Goal: Transaction & Acquisition: Book appointment/travel/reservation

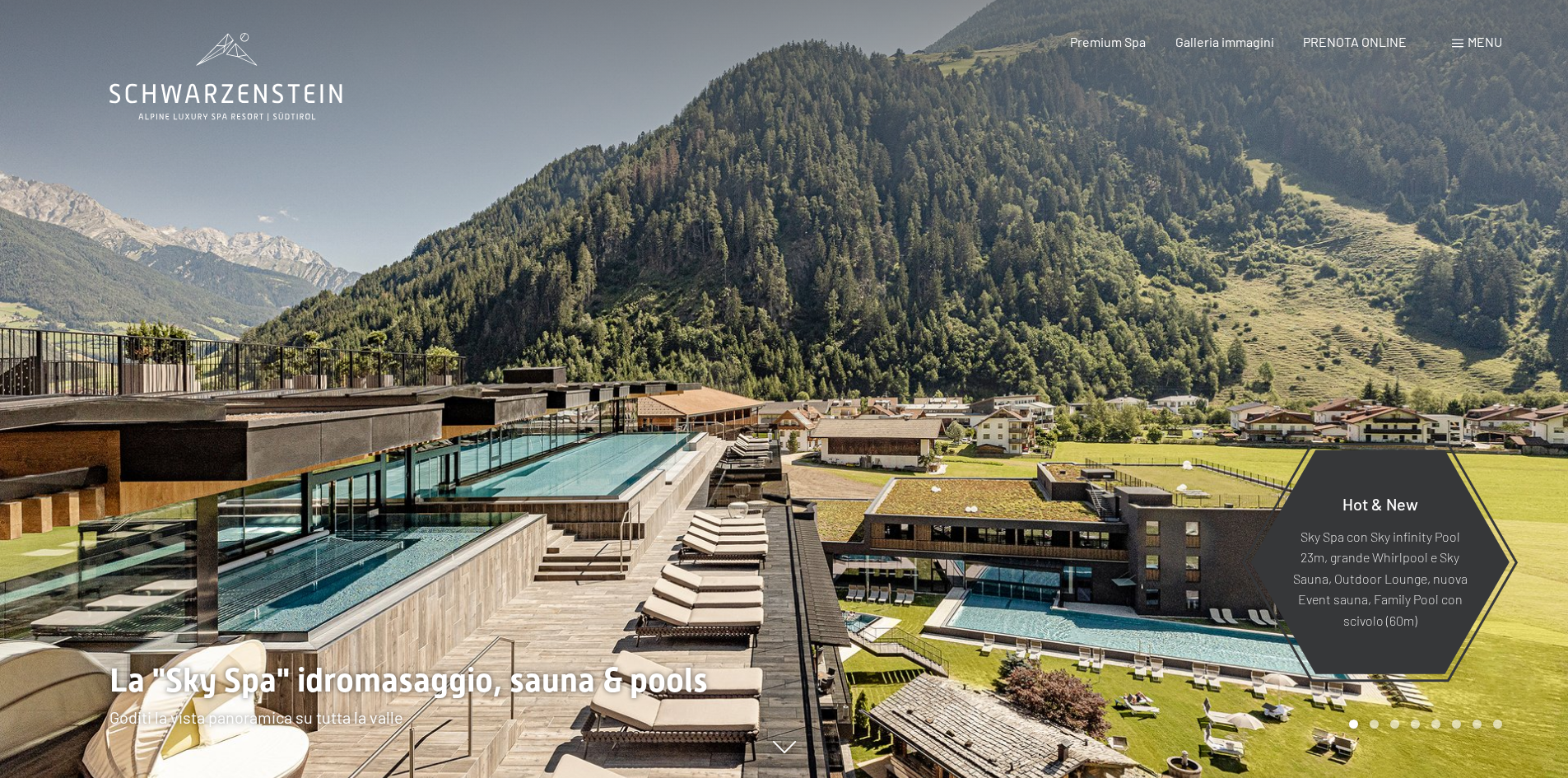
click at [1460, 45] on span at bounding box center [1458, 44] width 12 height 8
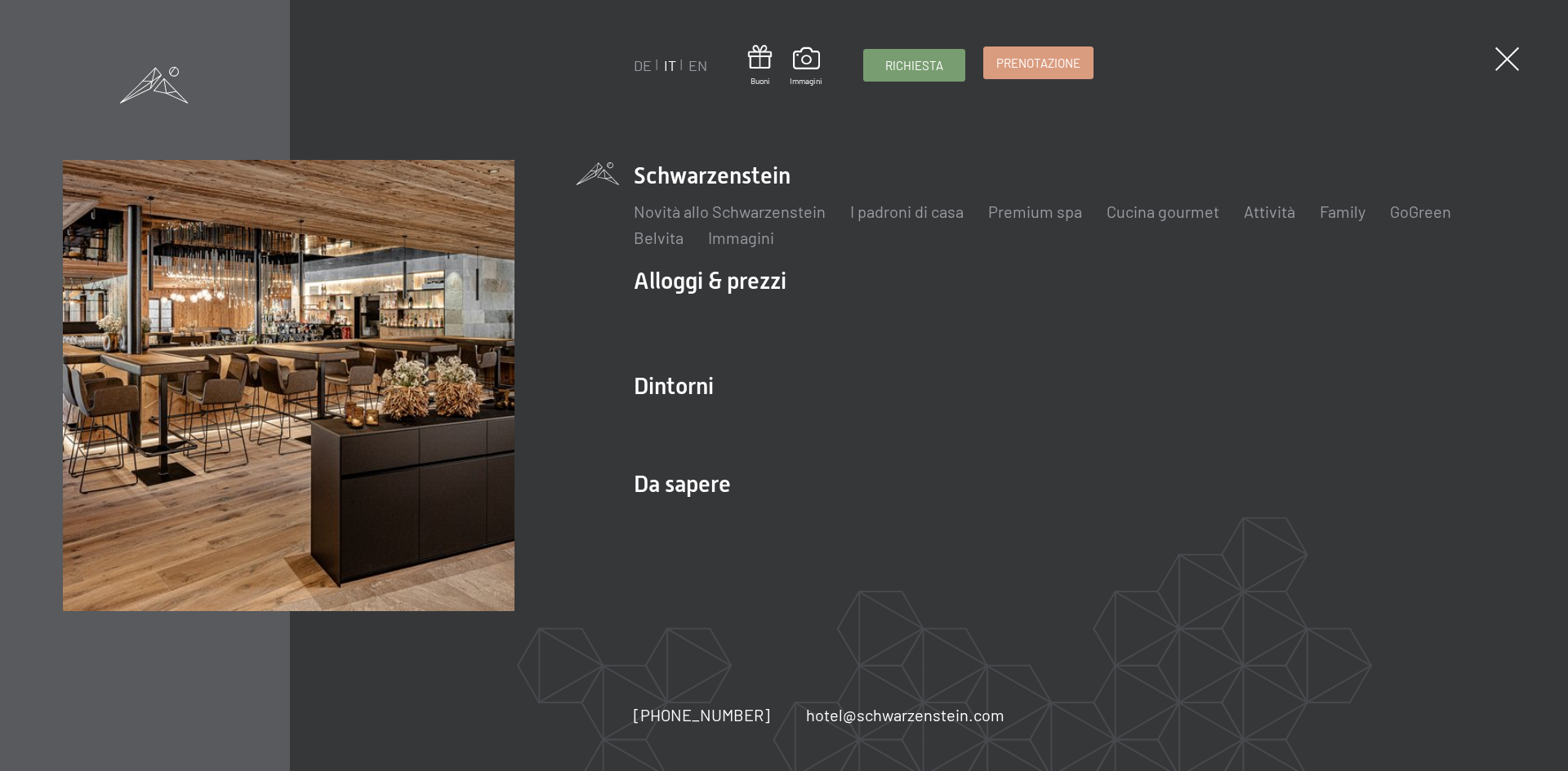
click at [1054, 61] on span "Prenotazione" at bounding box center [1038, 63] width 84 height 17
click at [1000, 66] on span "Prenotazione" at bounding box center [1038, 63] width 84 height 17
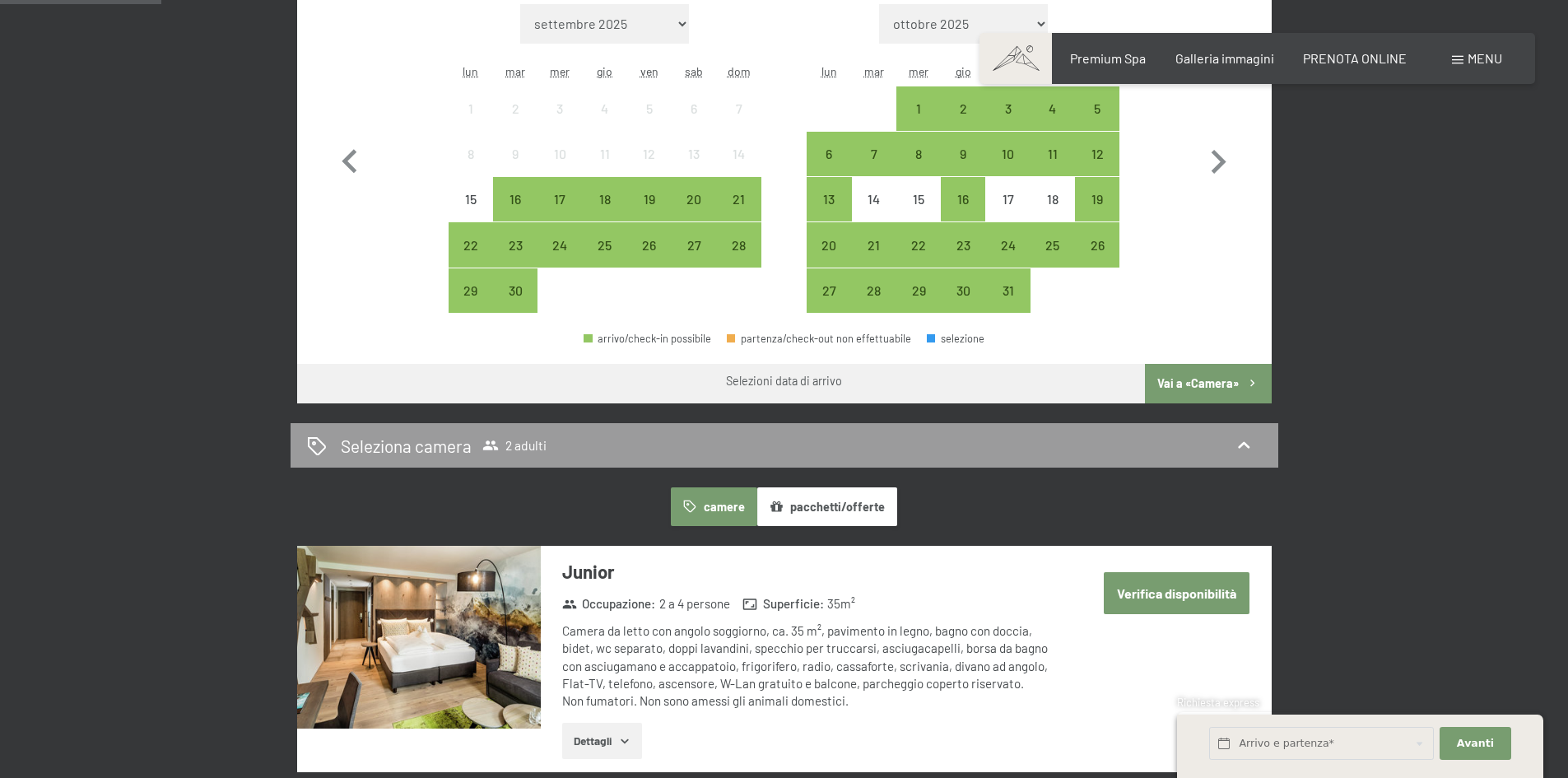
scroll to position [577, 0]
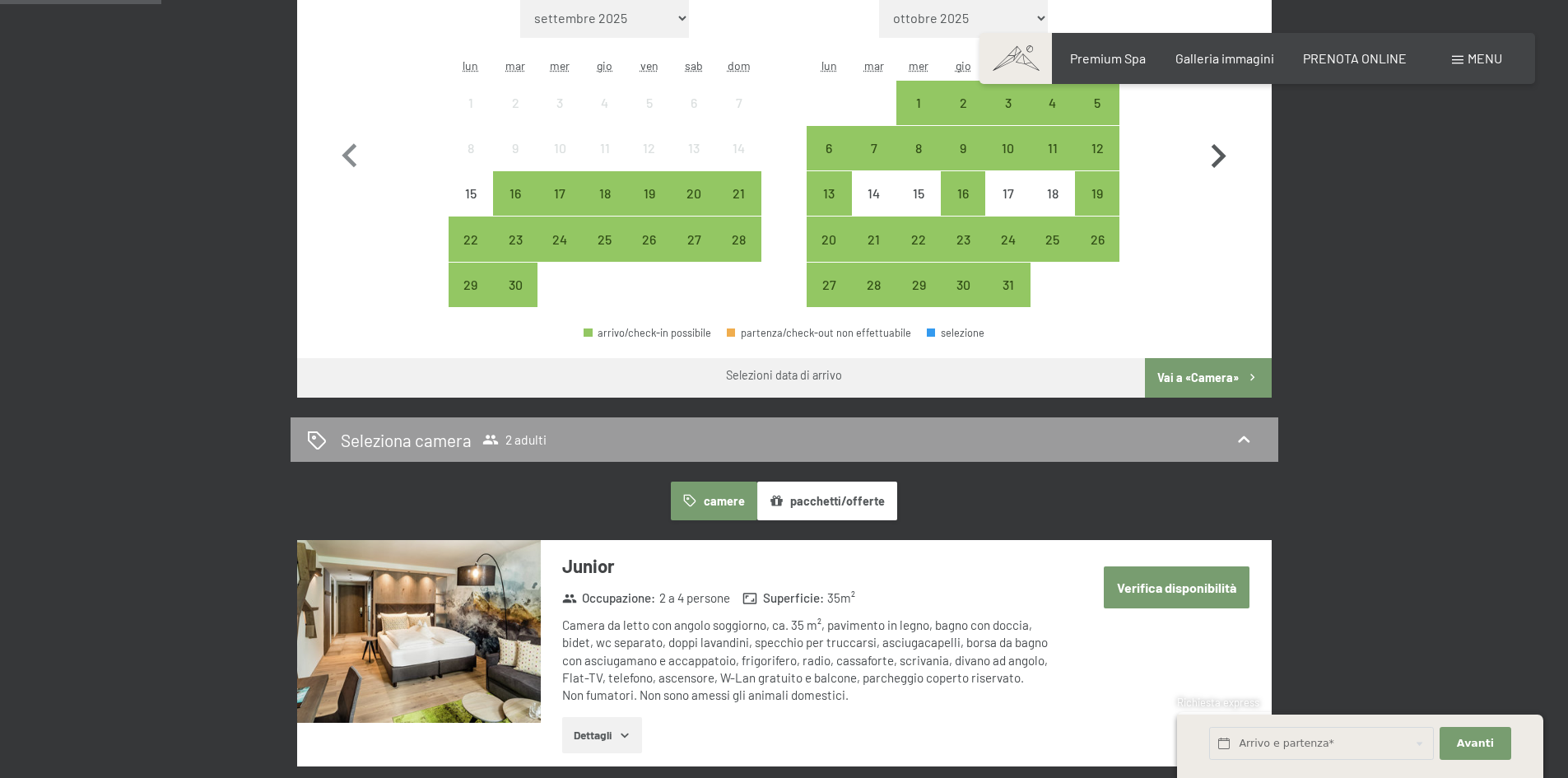
click at [1232, 163] on icon "button" at bounding box center [1219, 157] width 47 height 47
select select "2025-10-01"
select select "2025-11-01"
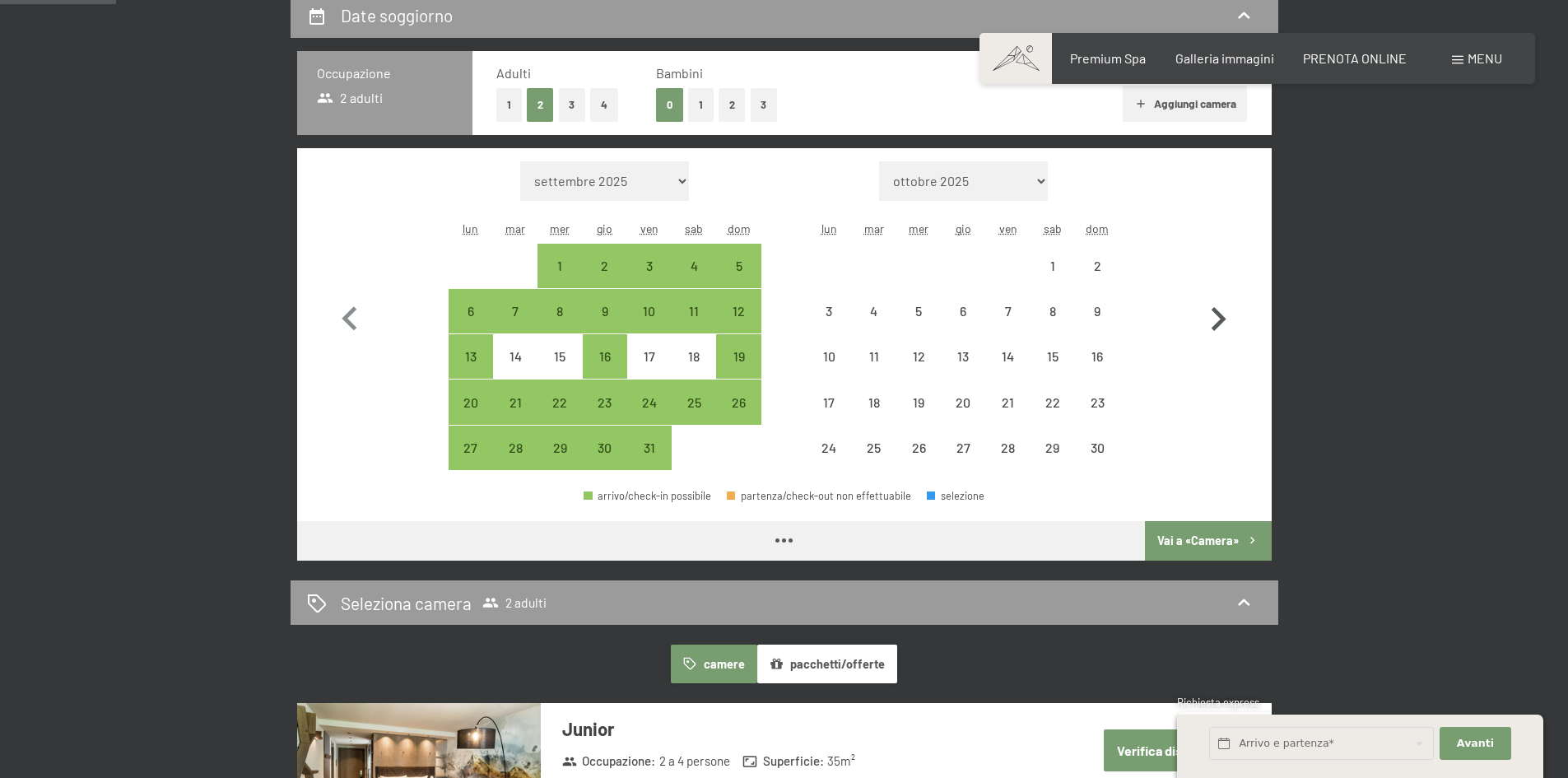
scroll to position [411, 0]
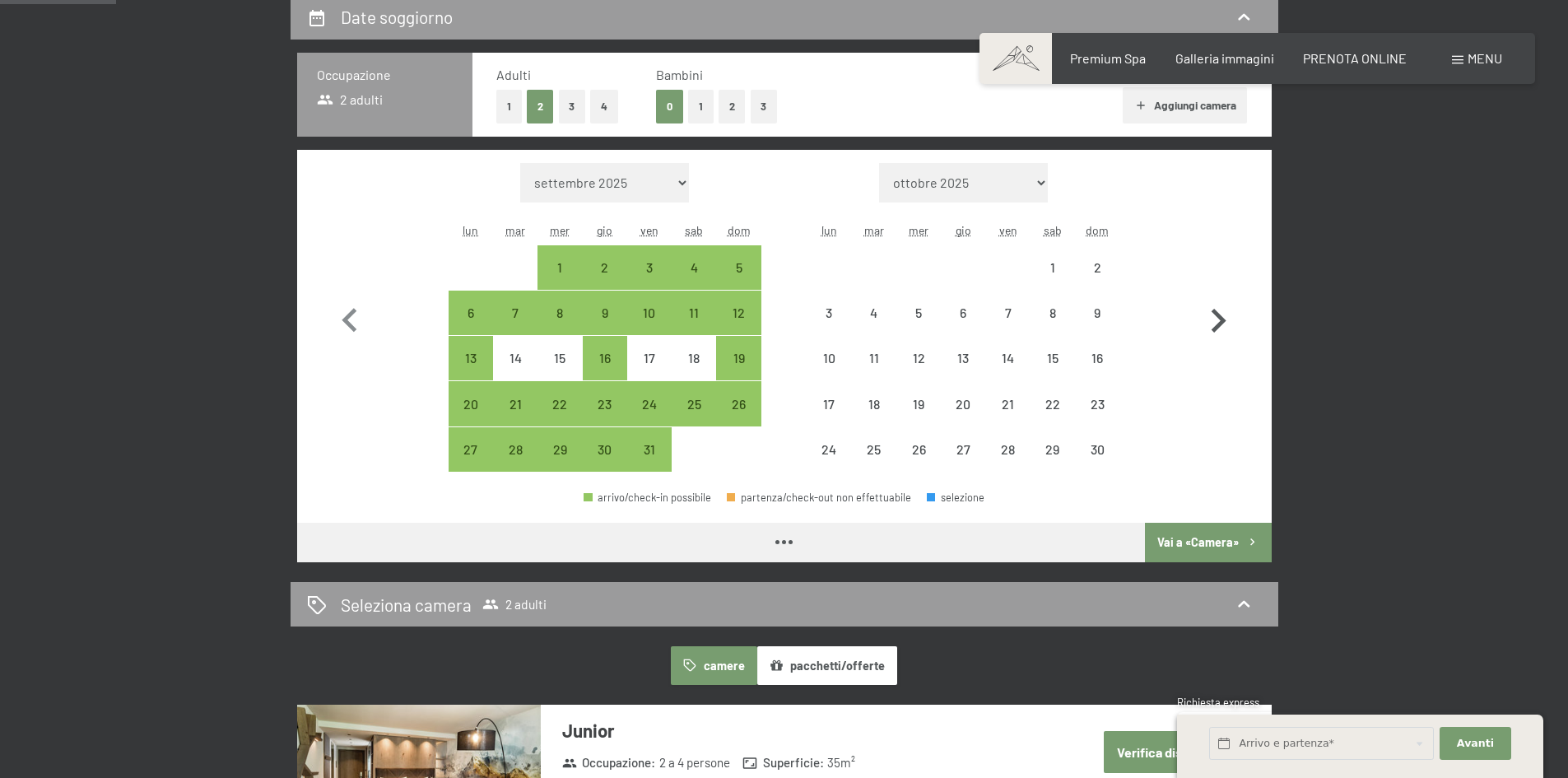
select select "2025-10-01"
select select "2025-11-01"
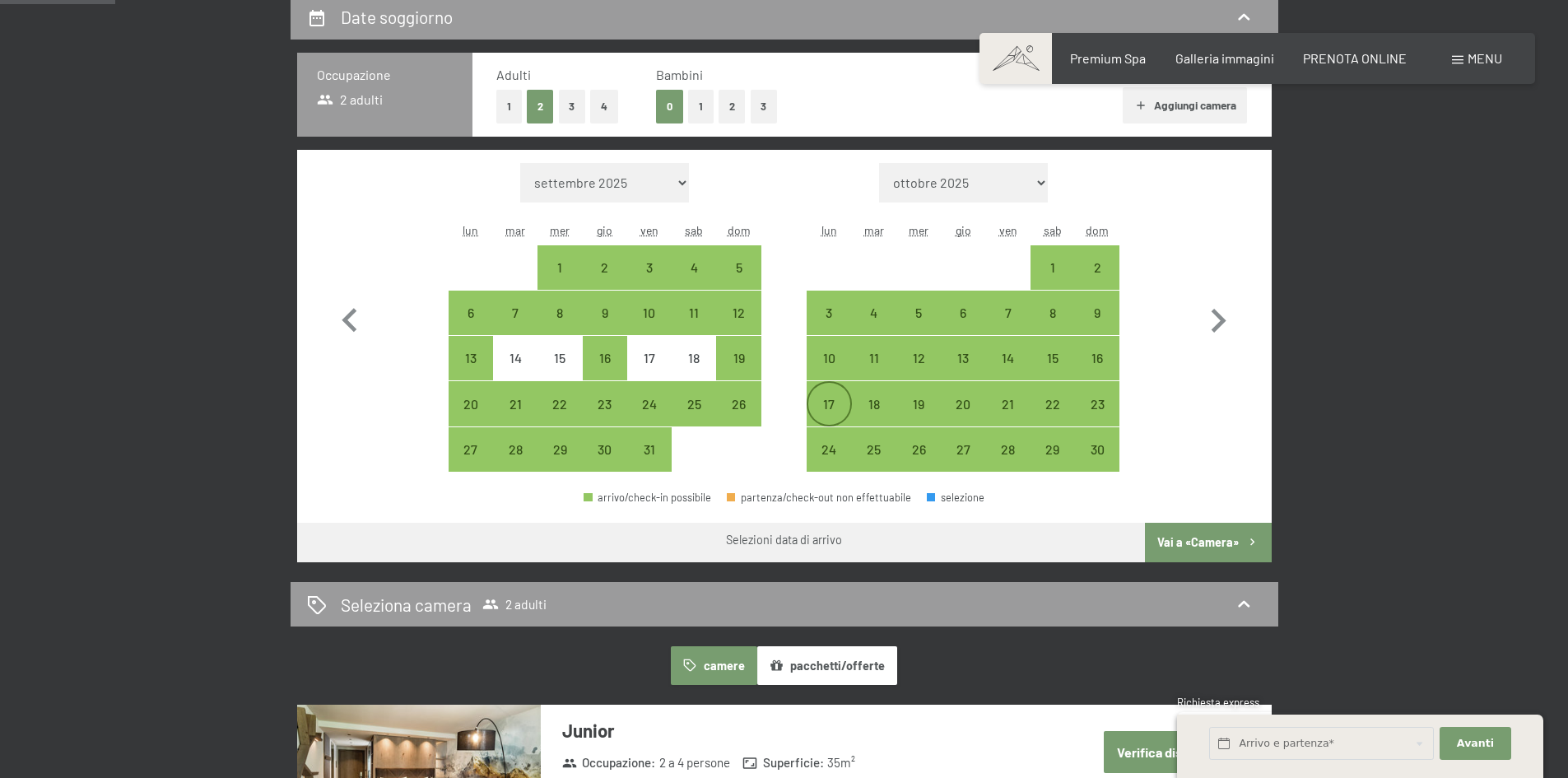
click at [828, 410] on div "17" at bounding box center [828, 418] width 41 height 41
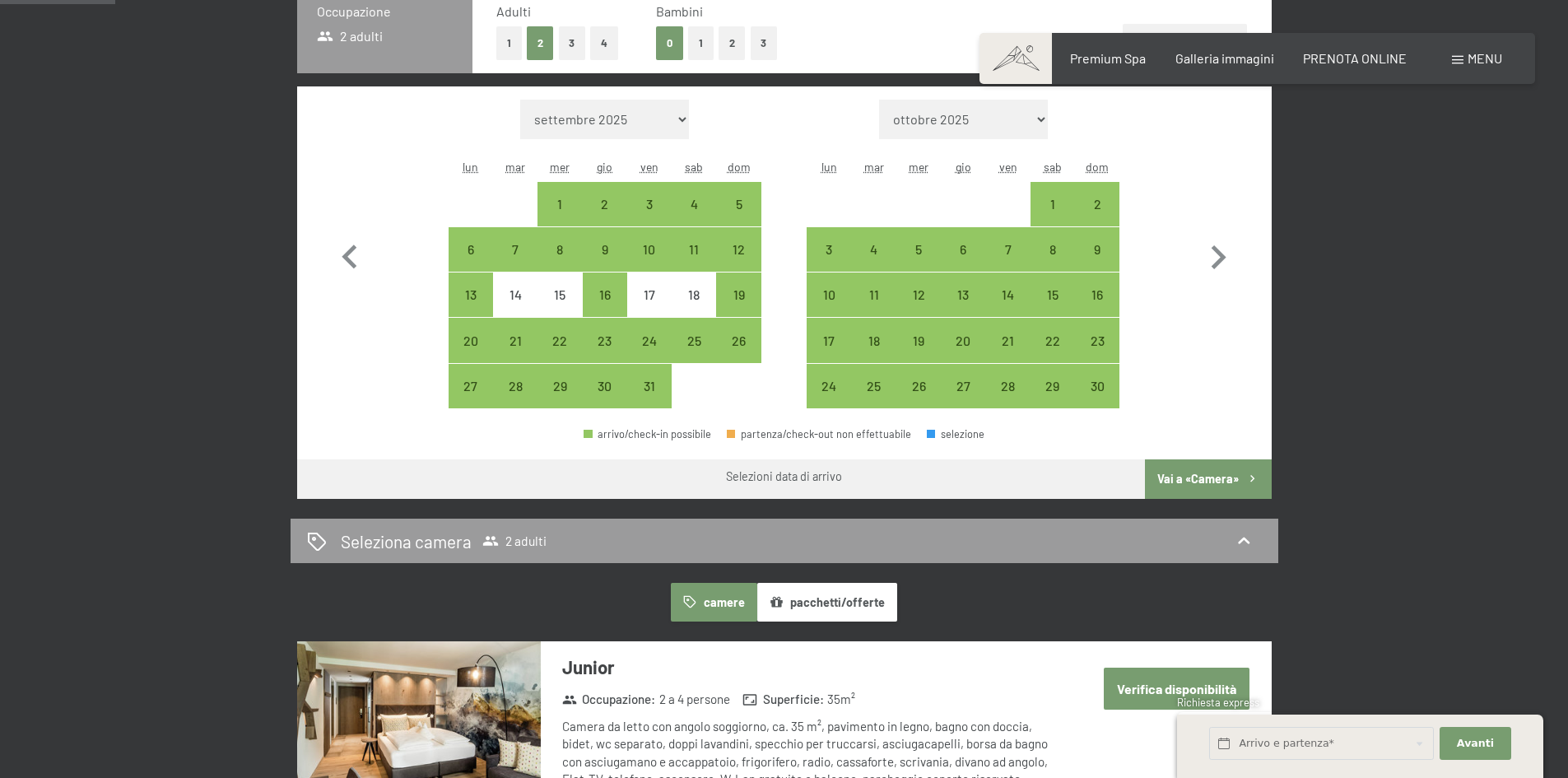
select select "2025-10-01"
select select "2025-11-01"
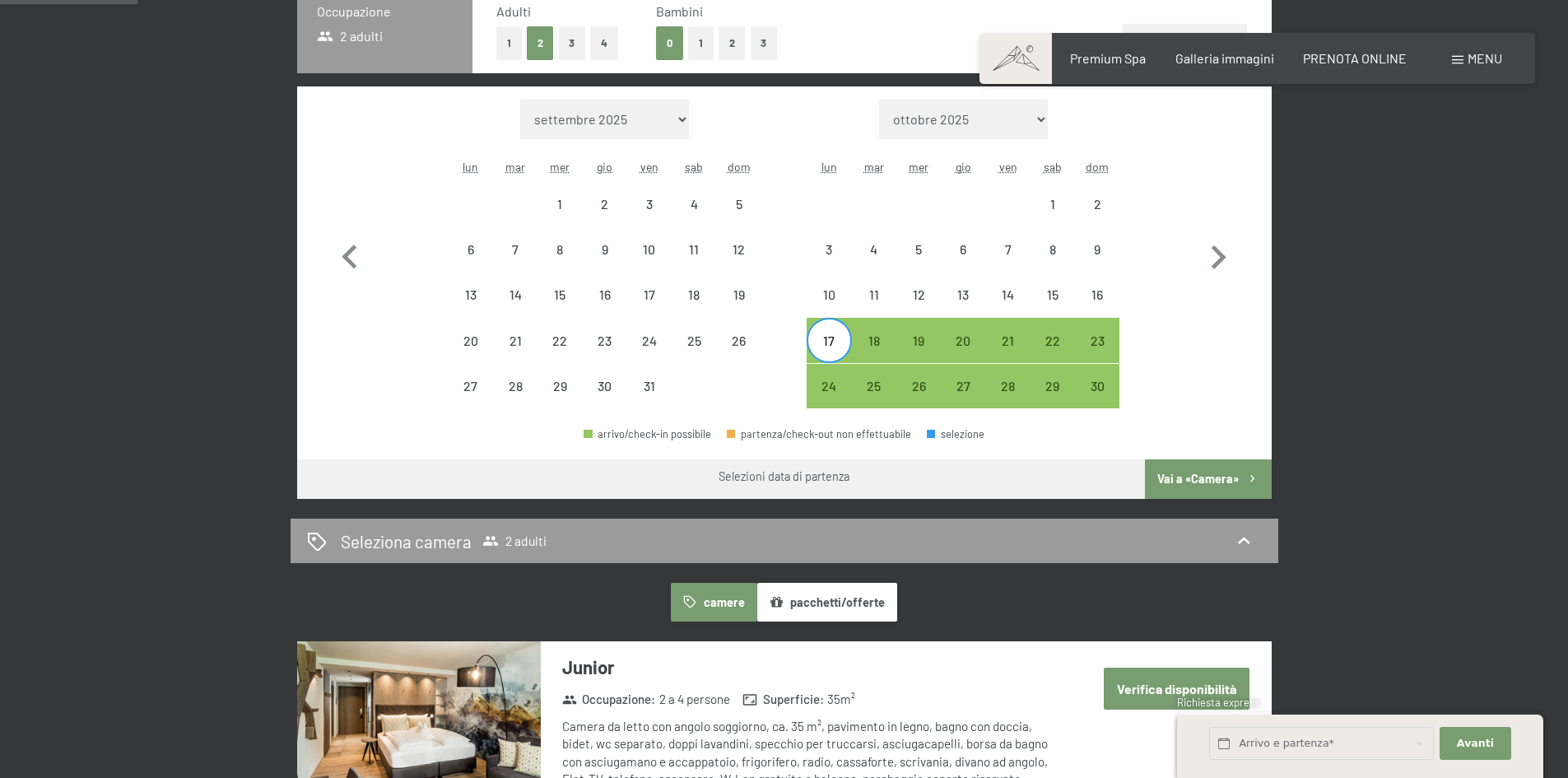
scroll to position [494, 0]
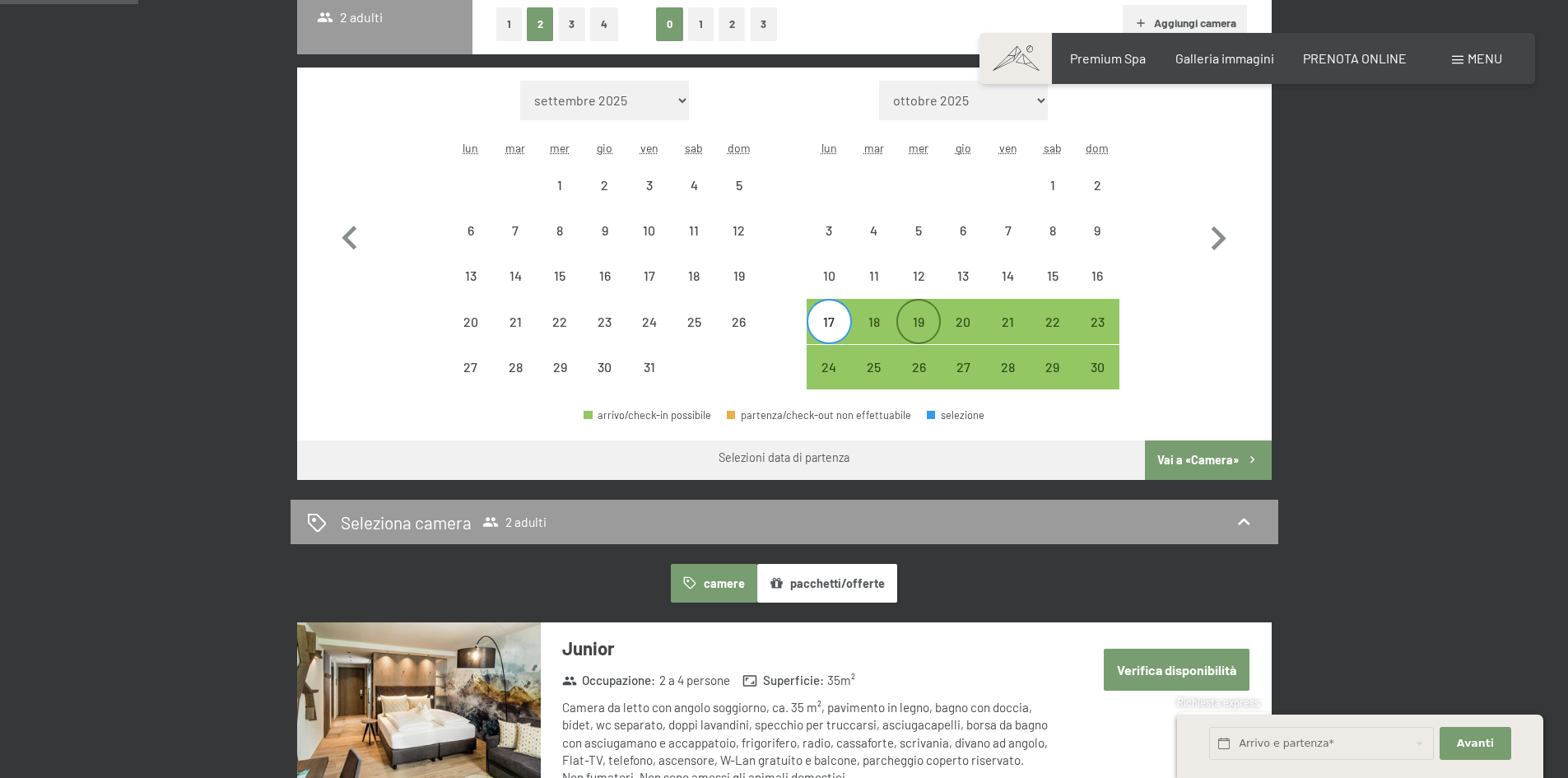
click at [925, 322] on div "19" at bounding box center [918, 336] width 41 height 41
select select "[DATE]"
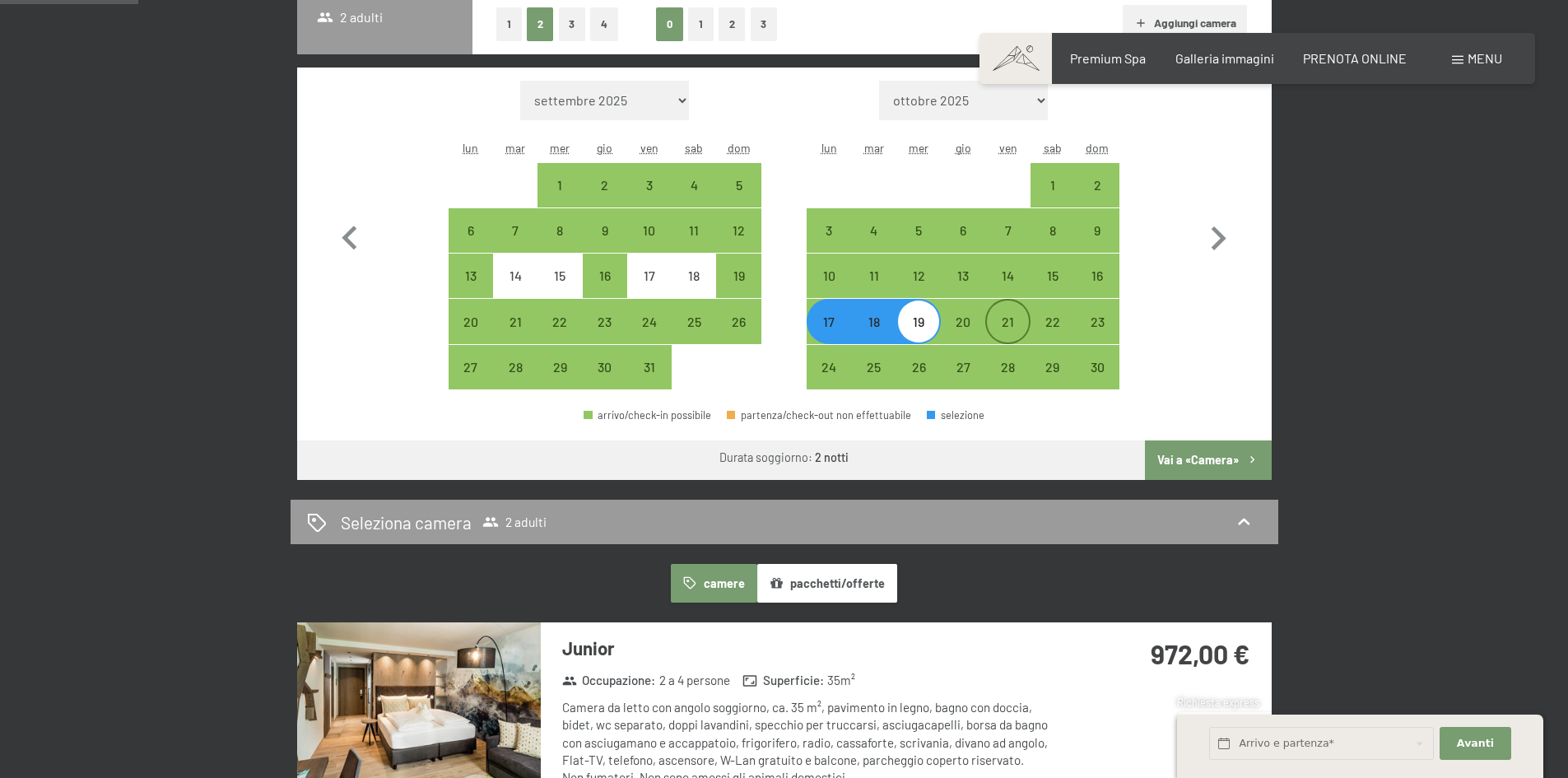
click at [1020, 312] on div "21" at bounding box center [1008, 321] width 41 height 41
select select "[DATE]"
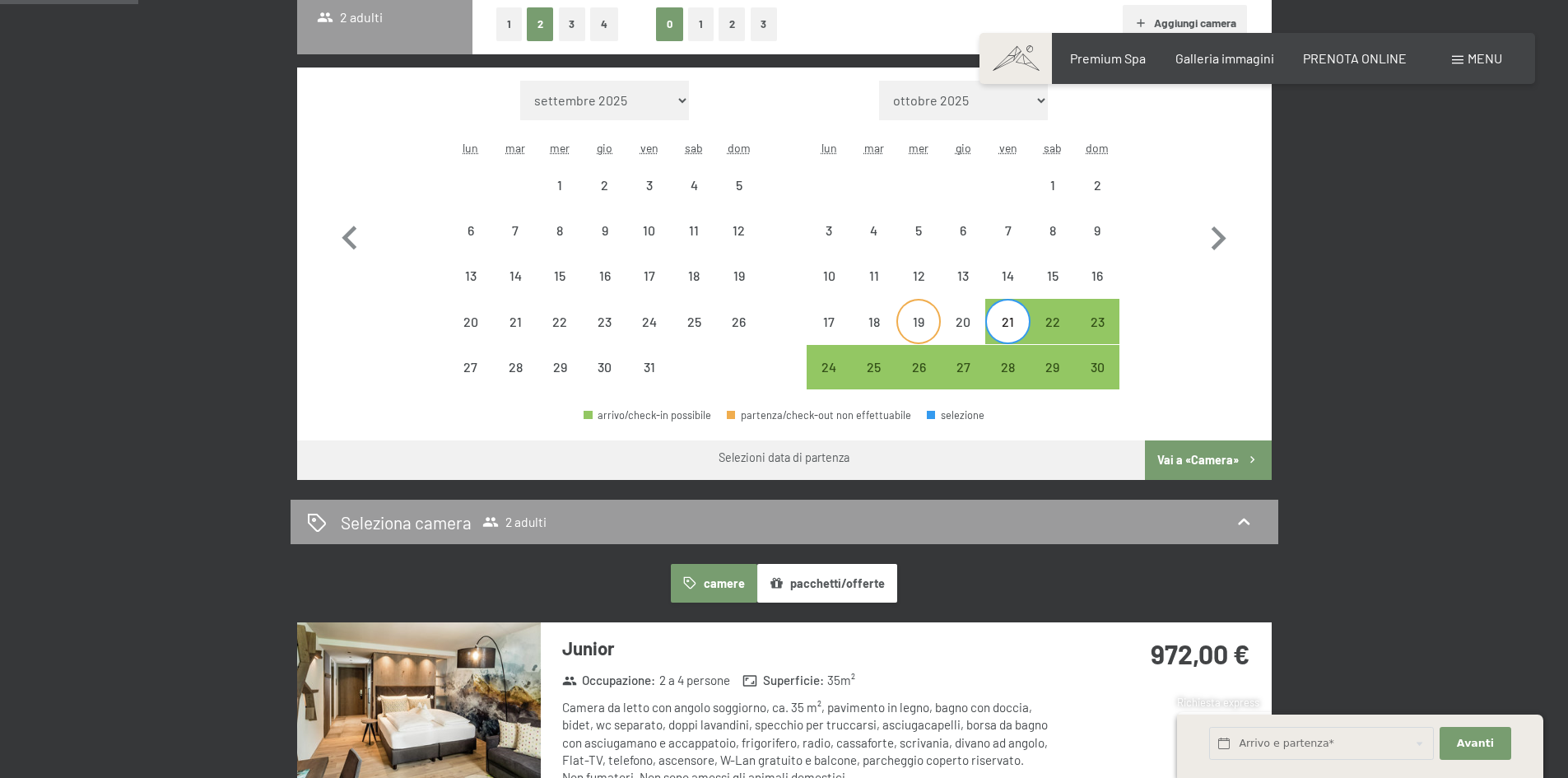
click at [924, 320] on div "19" at bounding box center [918, 336] width 41 height 41
select select "[DATE]"
click at [1028, 328] on div "21" at bounding box center [1008, 336] width 41 height 41
select select "[DATE]"
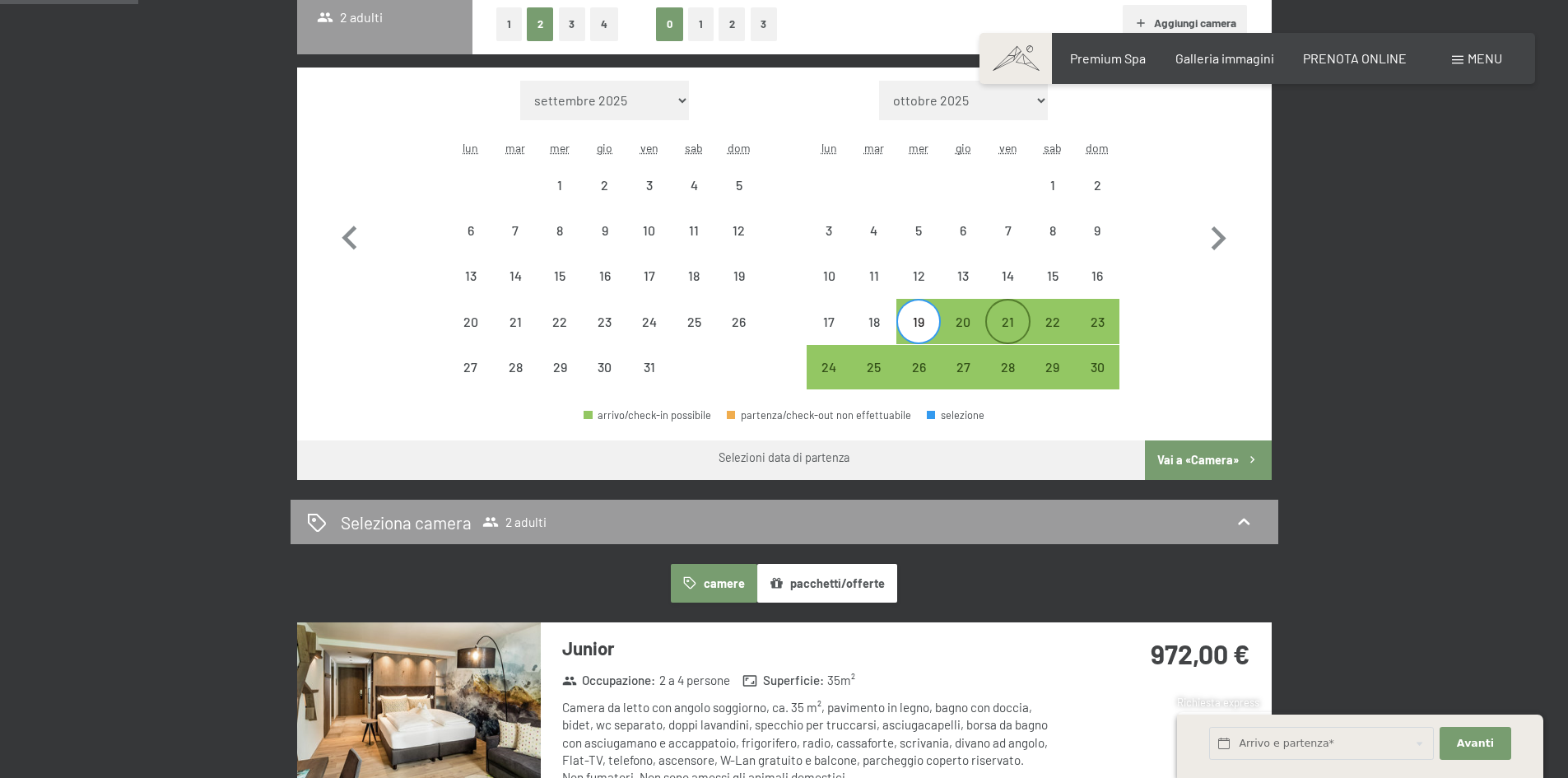
select select "[DATE]"
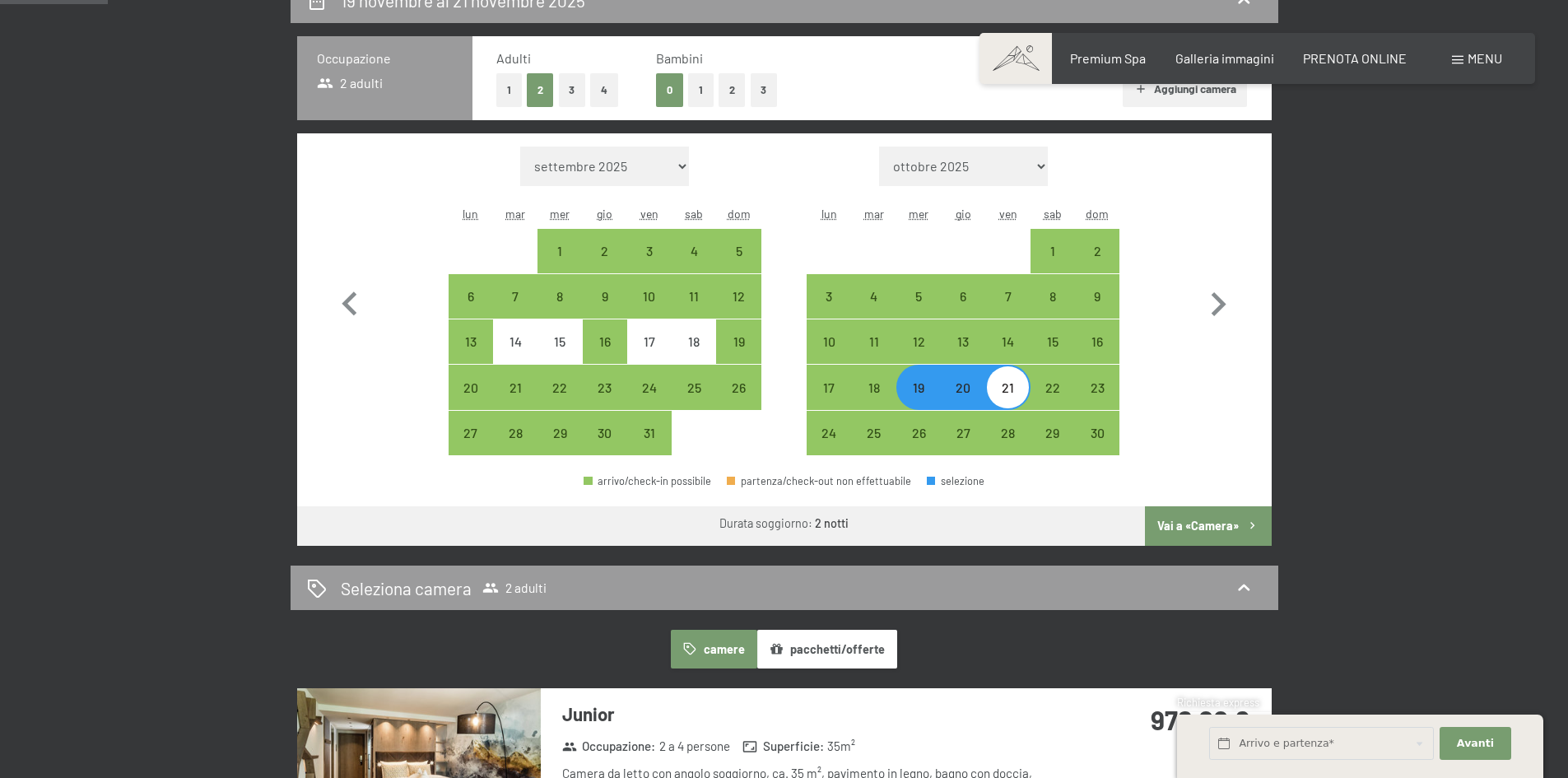
scroll to position [329, 0]
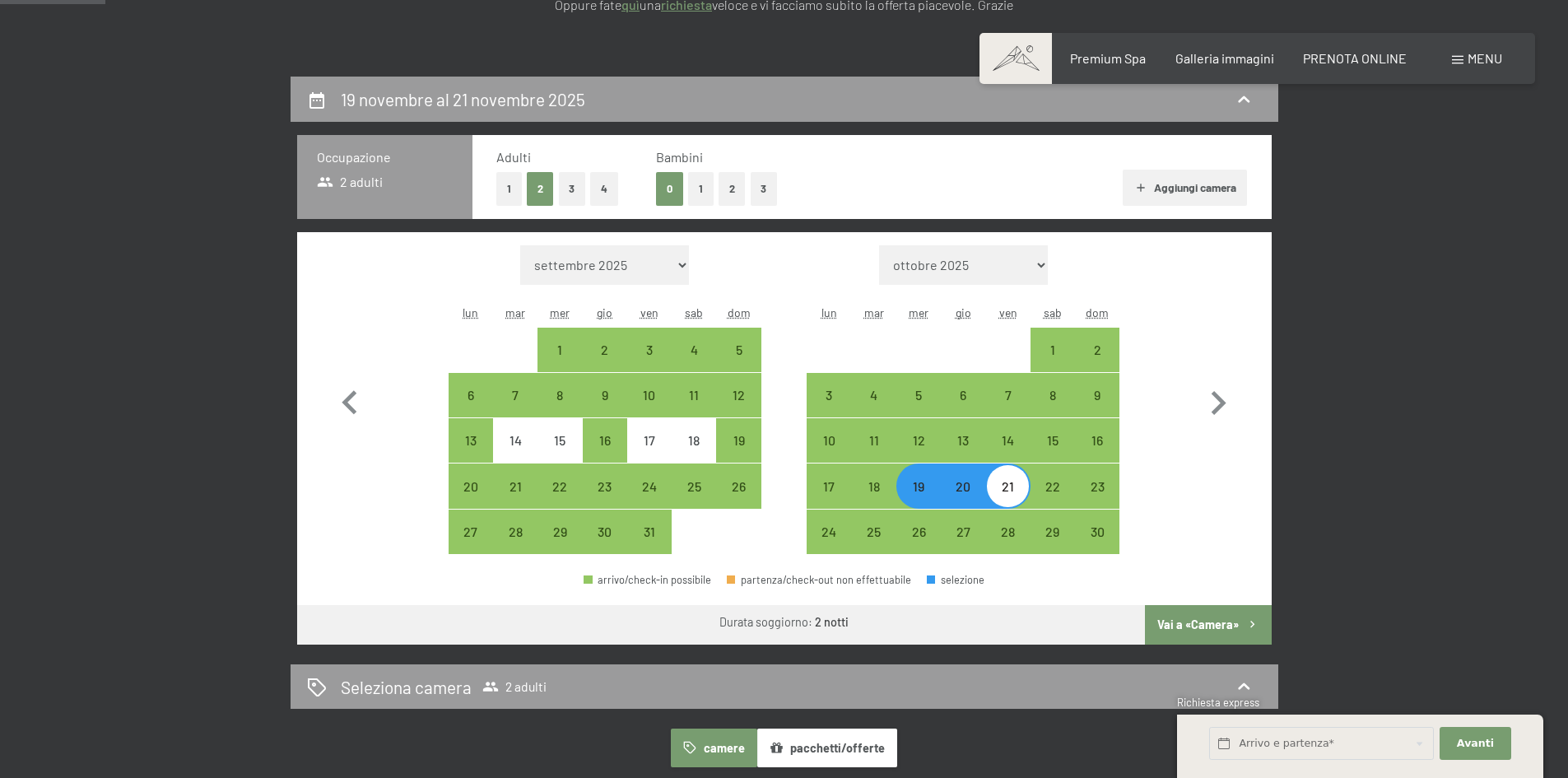
click at [1149, 183] on button "Aggiungi camera" at bounding box center [1185, 187] width 124 height 36
select select "[DATE]"
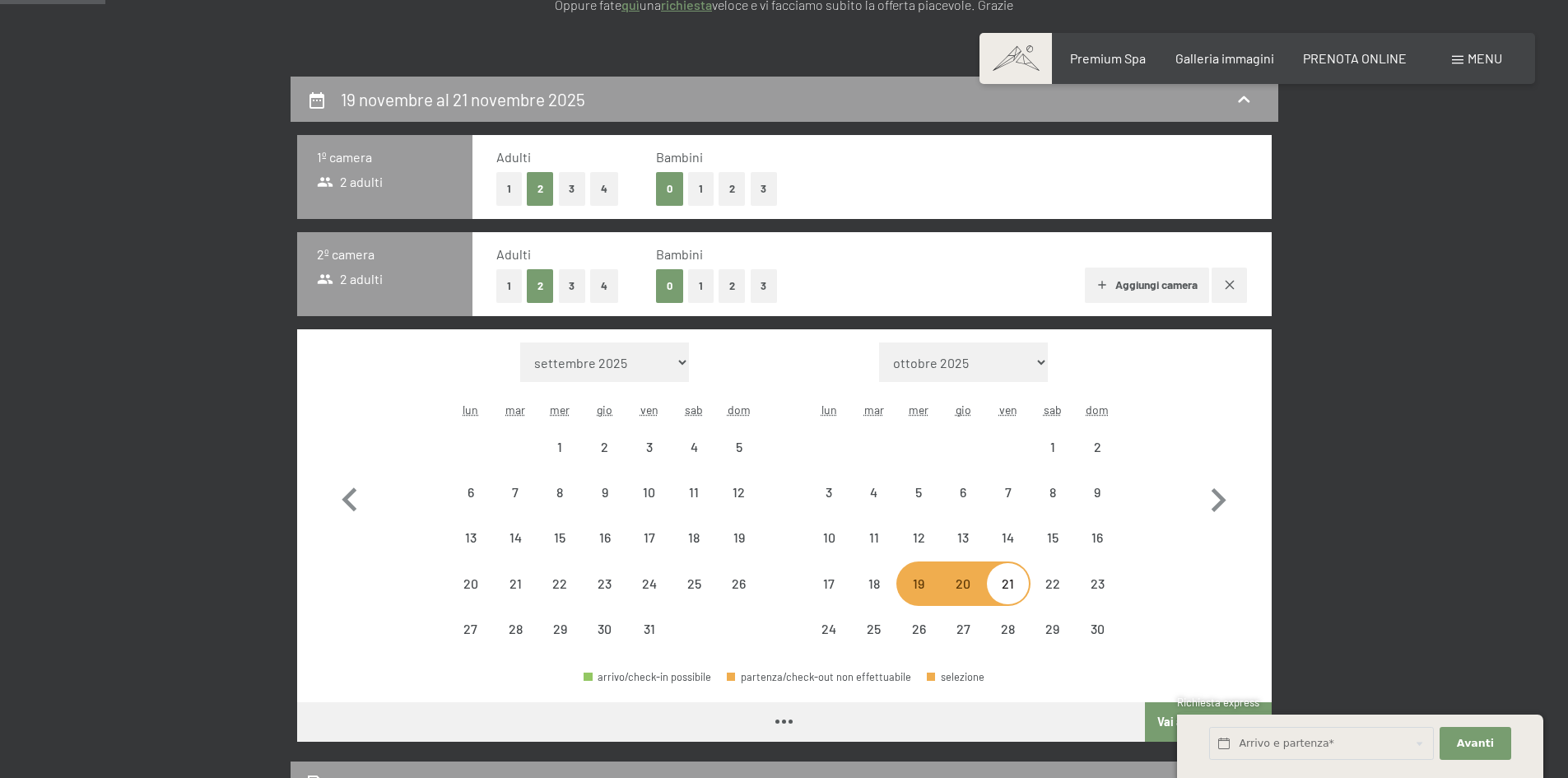
select select "[DATE]"
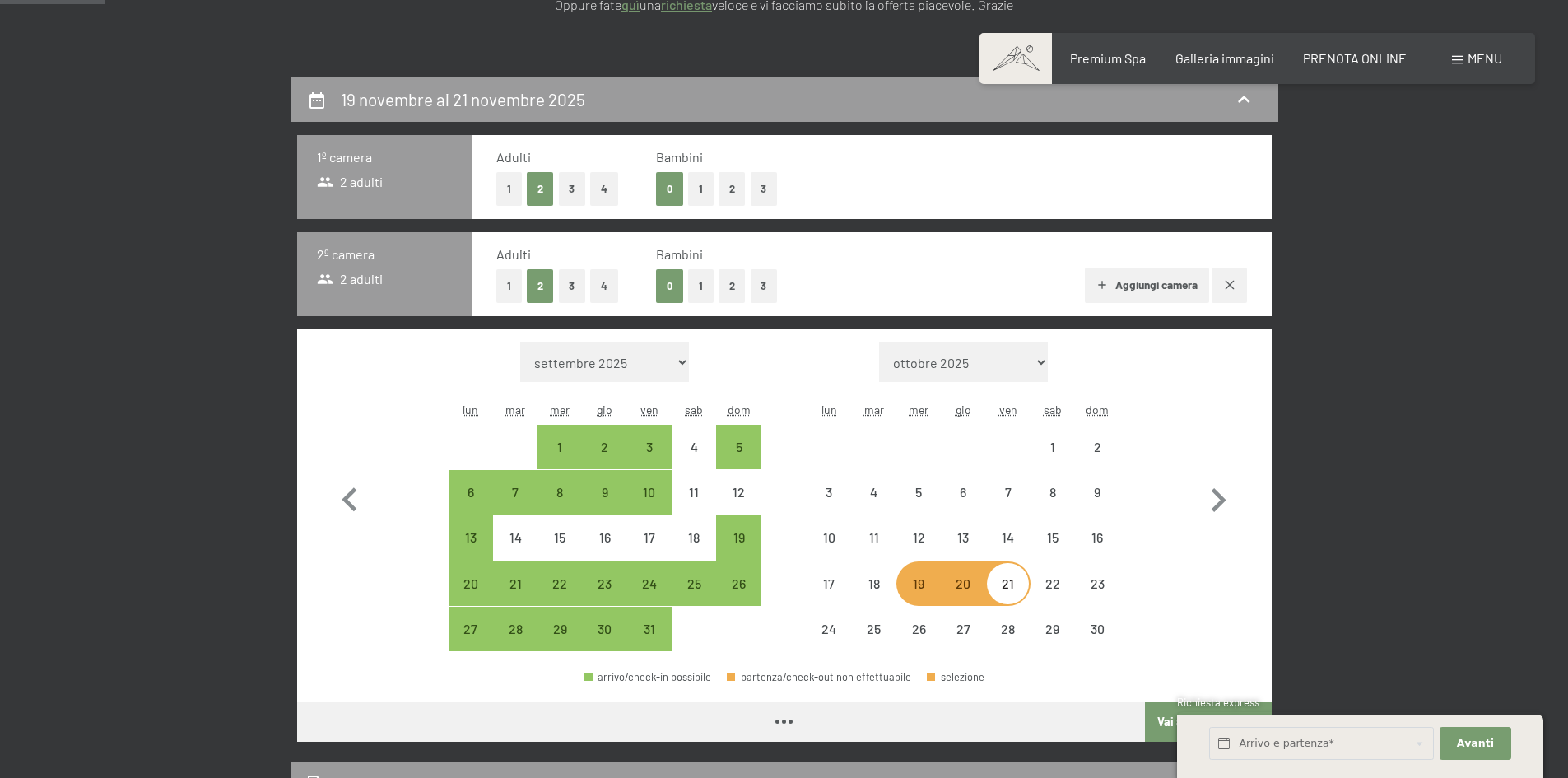
select select "[DATE]"
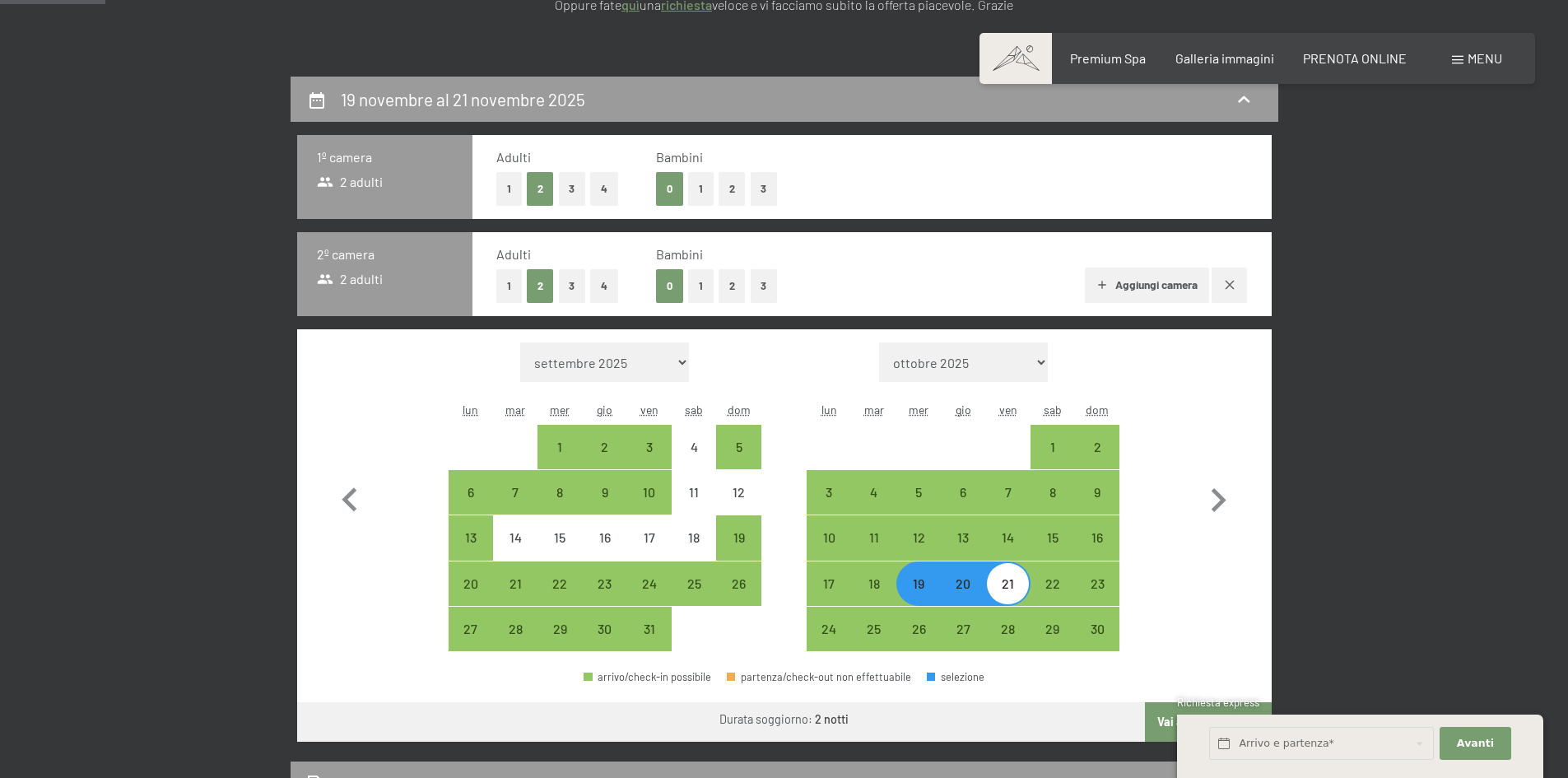
click at [721, 286] on button "2" at bounding box center [732, 286] width 27 height 34
select select "[DATE]"
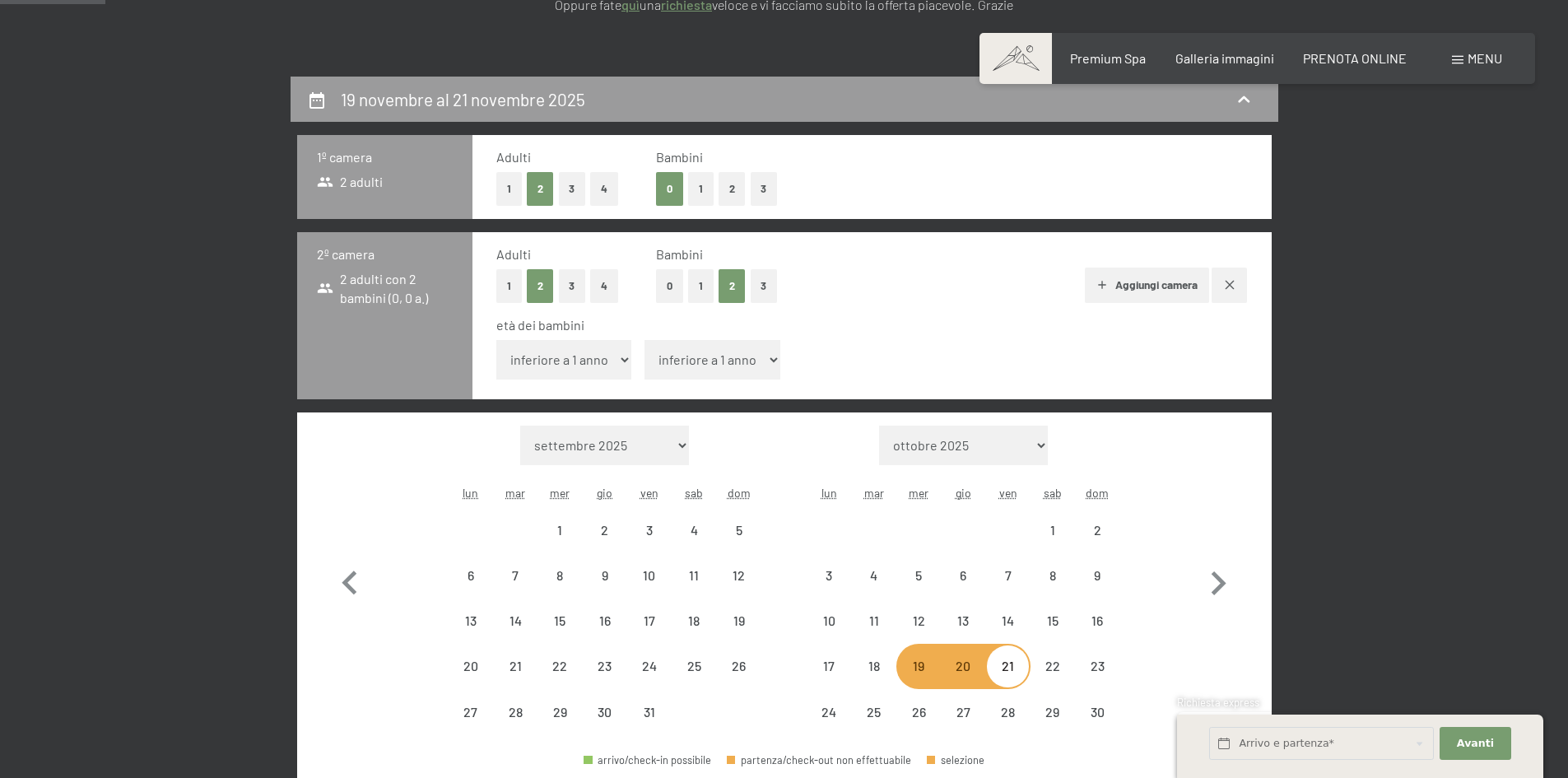
click at [584, 369] on select "inferiore a 1 anno 1 anno 2 anni 3 anni 4 anni 5 anni 6 anni 7 anni 8 anni 9 an…" at bounding box center [564, 360] width 136 height 40
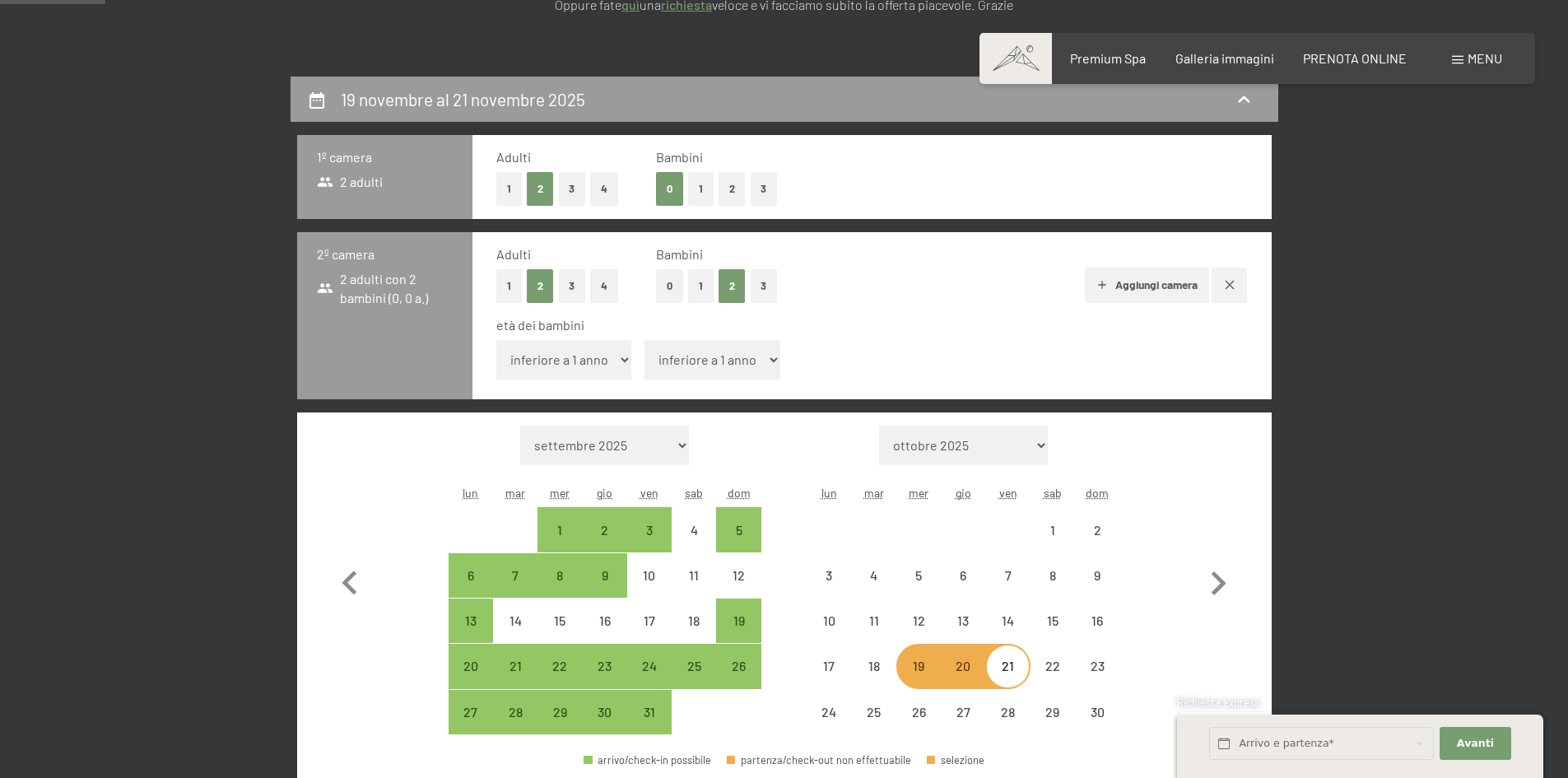
select select "[DATE]"
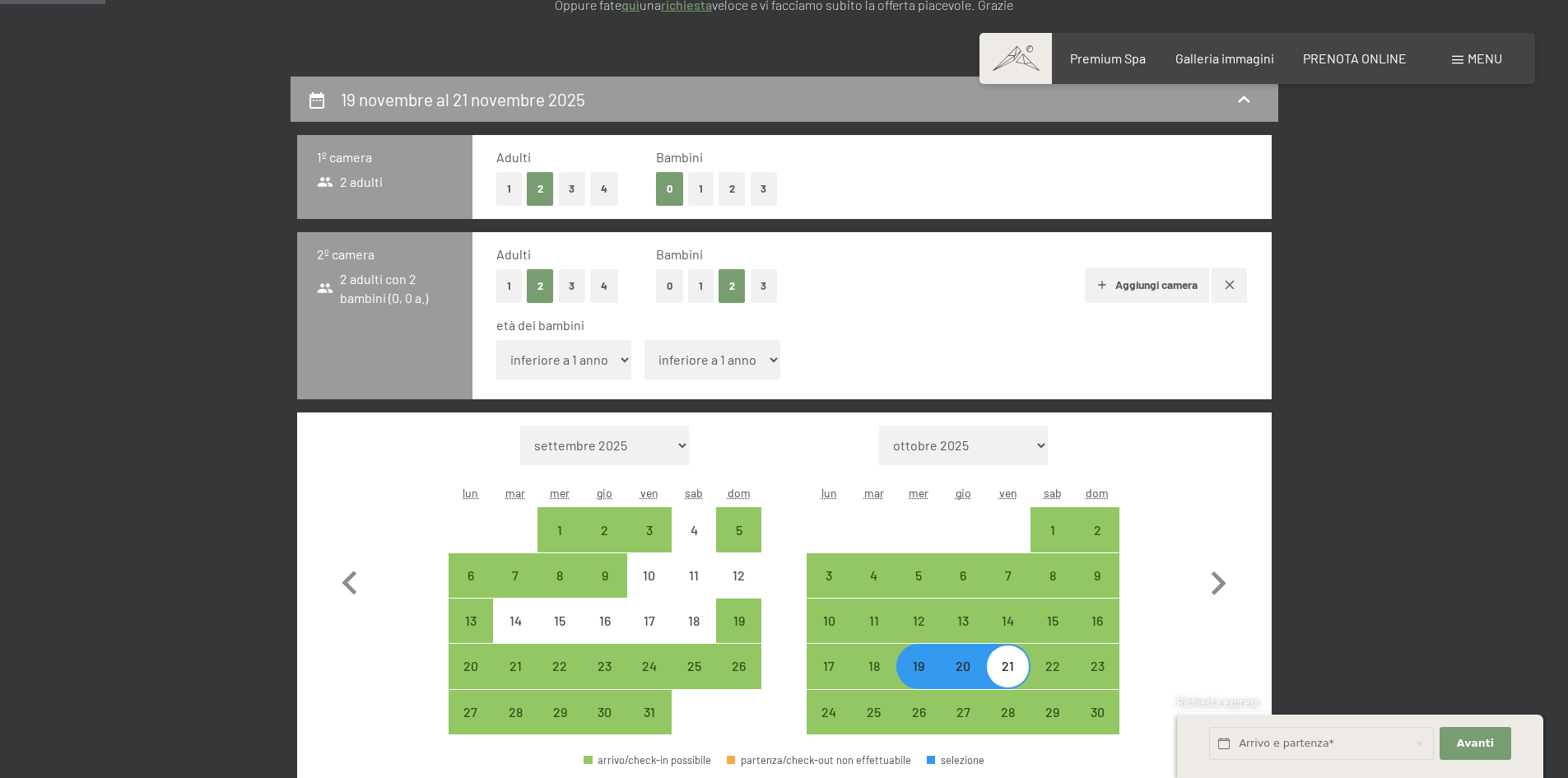
click at [497, 340] on select "inferiore a 1 anno 1 anno 2 anni 3 anni 4 anni 5 anni 6 anni 7 anni 8 anni 9 an…" at bounding box center [564, 360] width 136 height 40
click at [683, 373] on select "inferiore a 1 anno 1 anno 2 anni 3 anni 4 anni 5 anni 6 anni 7 anni 8 anni 9 an…" at bounding box center [712, 360] width 136 height 40
select select "3"
click at [645, 340] on select "inferiore a 1 anno 1 anno 2 anni 3 anni 4 anni 5 anni 6 anni 7 anni 8 anni 9 an…" at bounding box center [712, 360] width 136 height 40
select select "[DATE]"
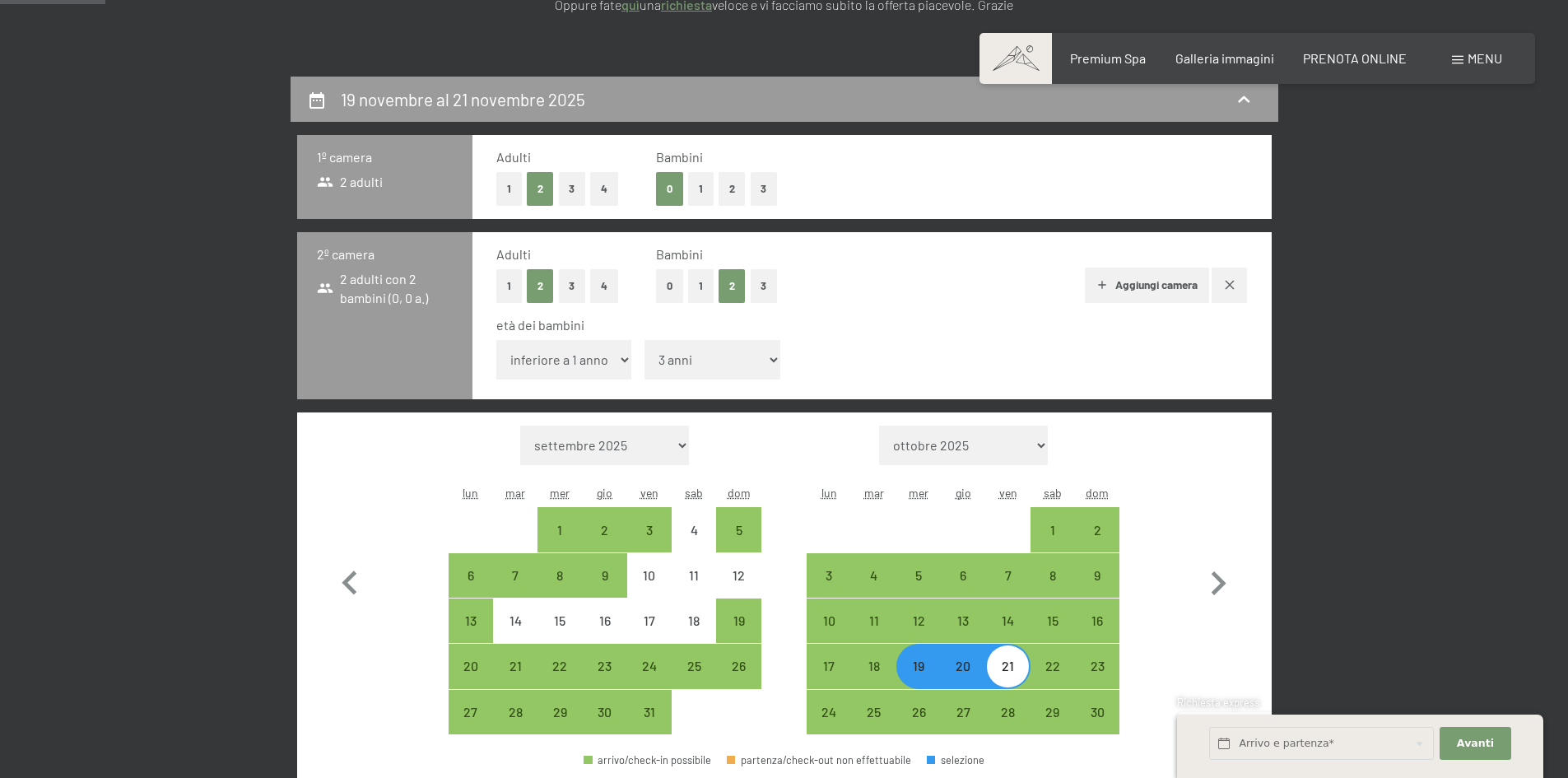
select select "[DATE]"
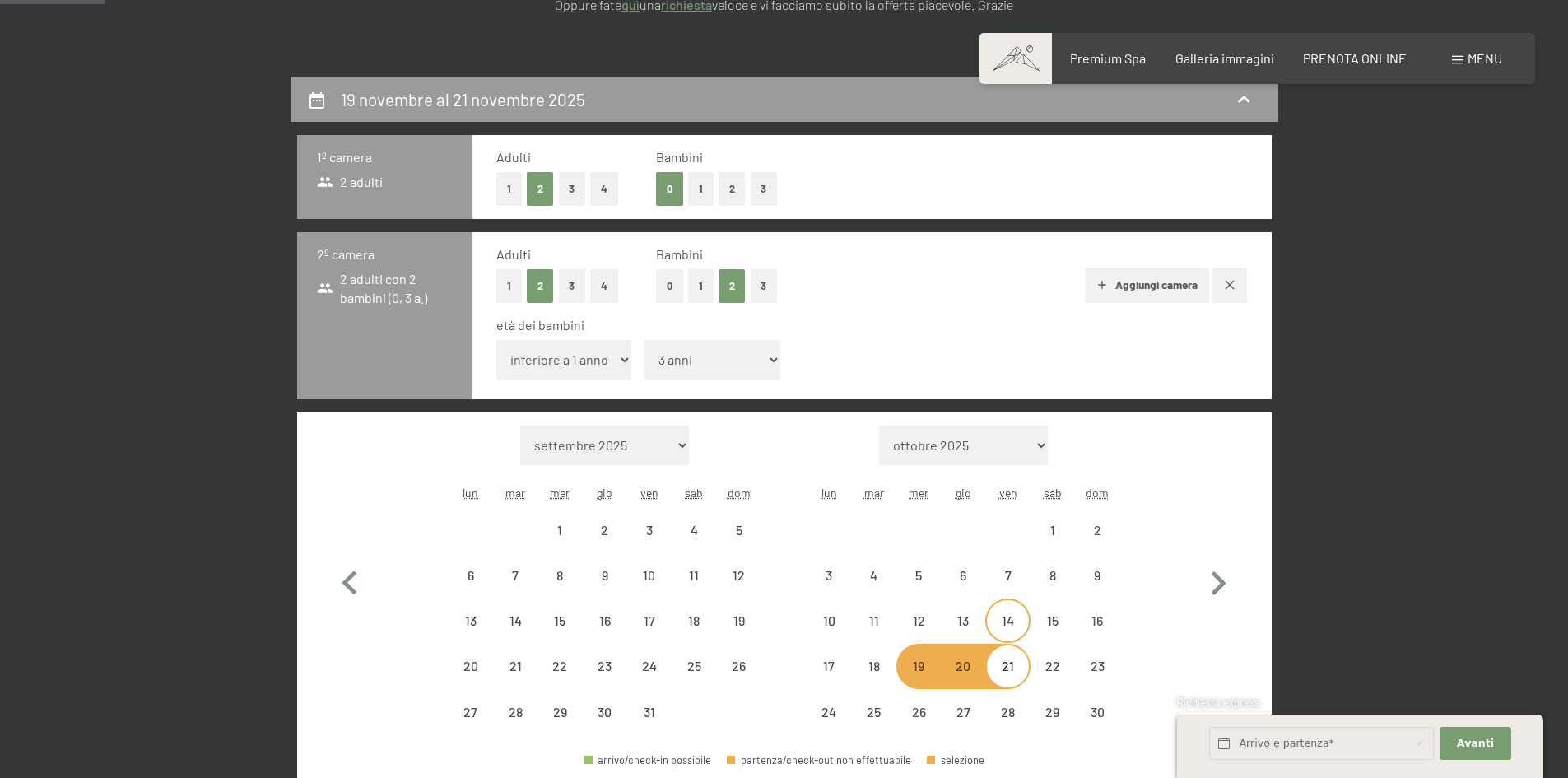
select select "[DATE]"
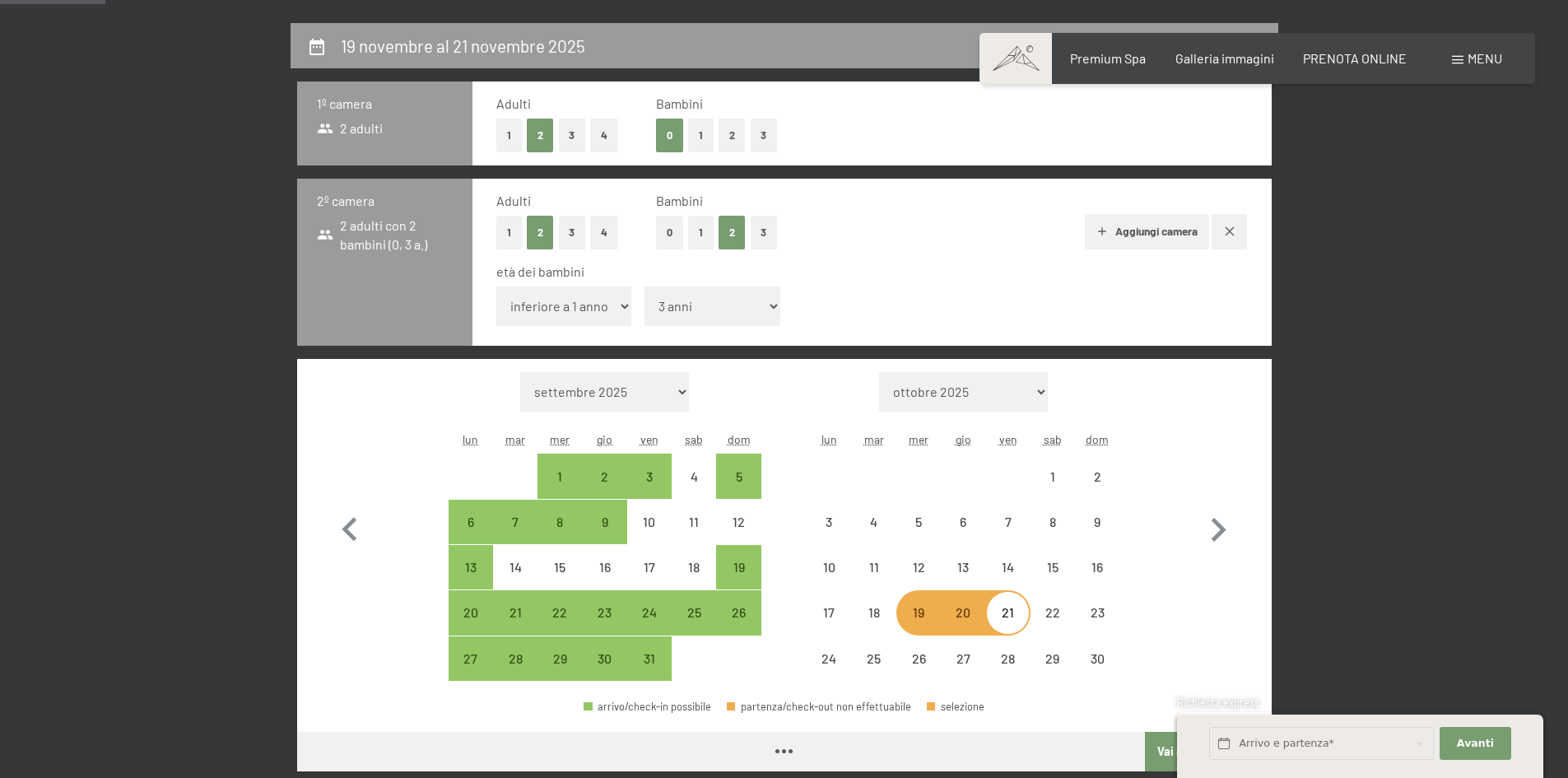
select select "[DATE]"
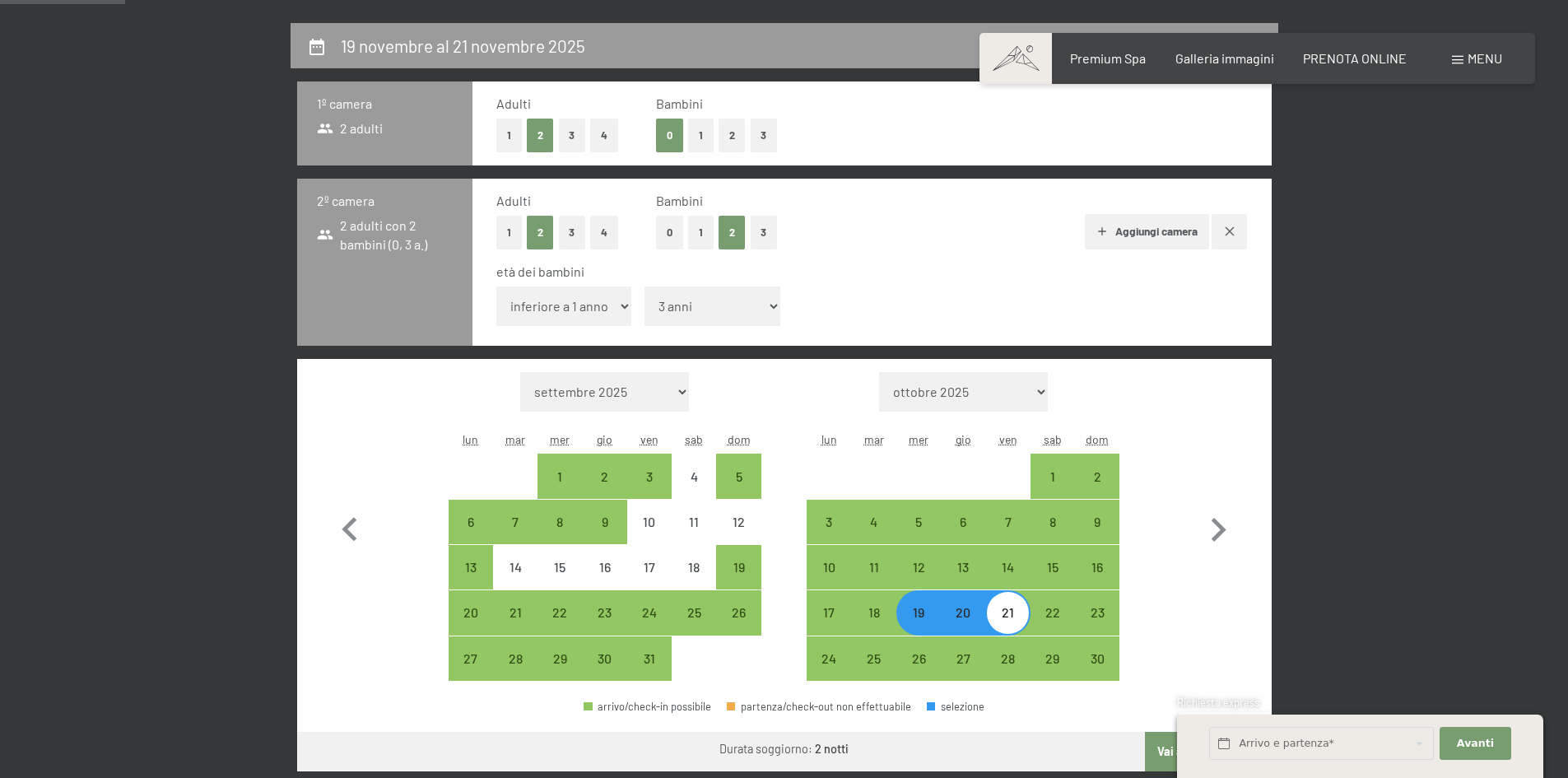
scroll to position [411, 0]
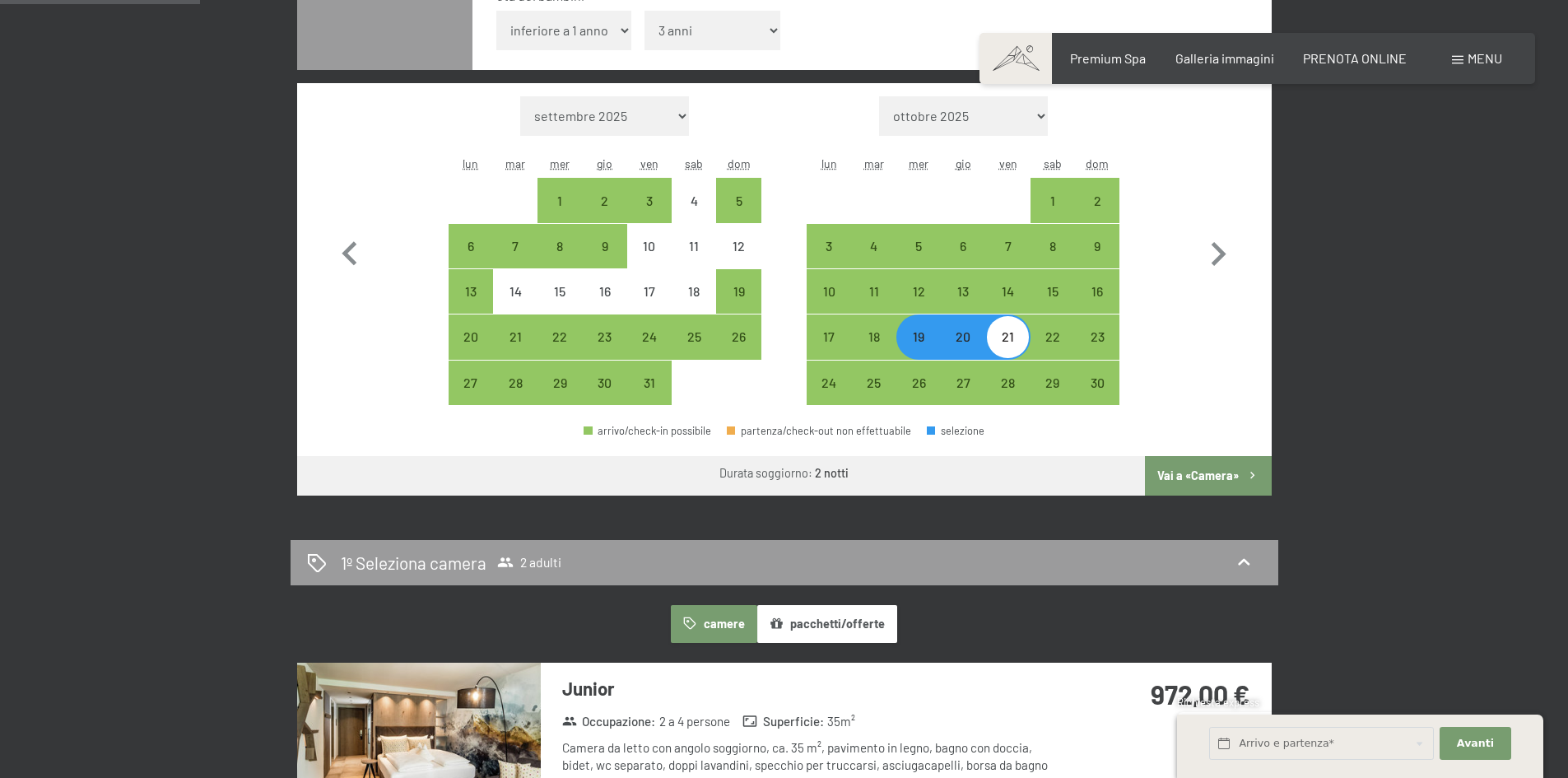
click at [1175, 476] on button "Vai a «Camera»" at bounding box center [1208, 476] width 126 height 40
select select "[DATE]"
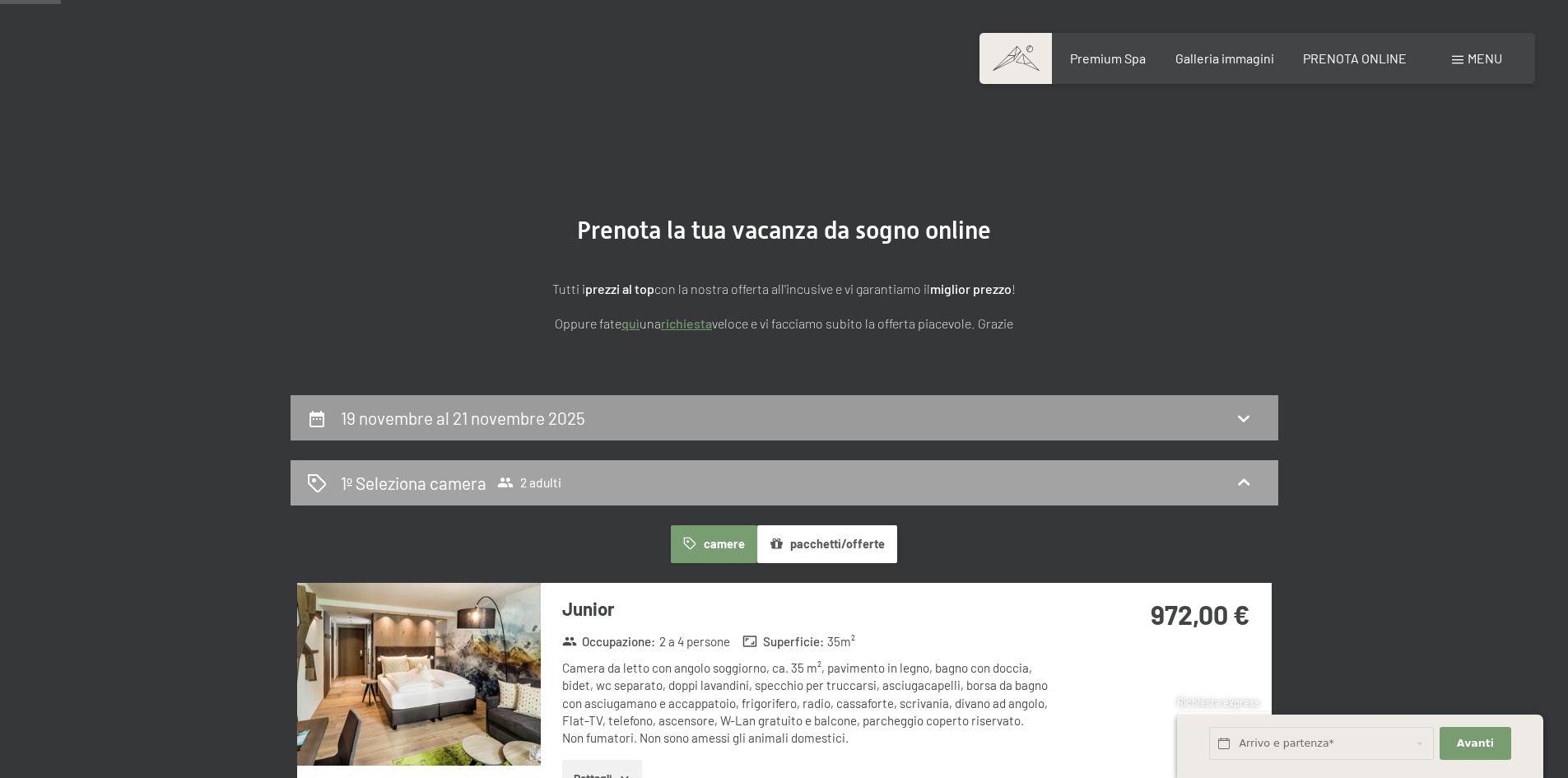
scroll to position [0, 0]
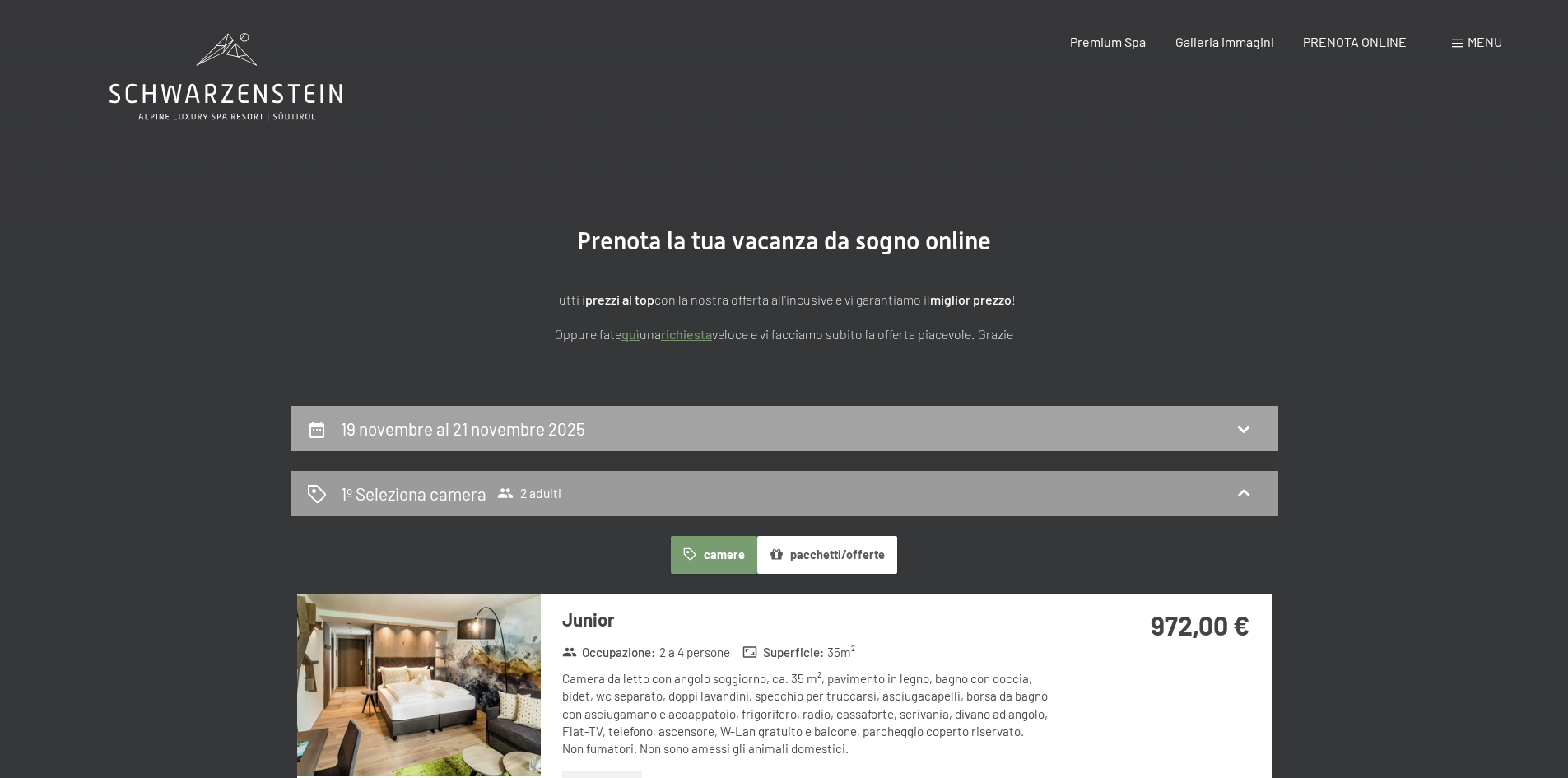
click at [485, 421] on h2 "19 novembre al 21 novembre 2025" at bounding box center [463, 428] width 245 height 20
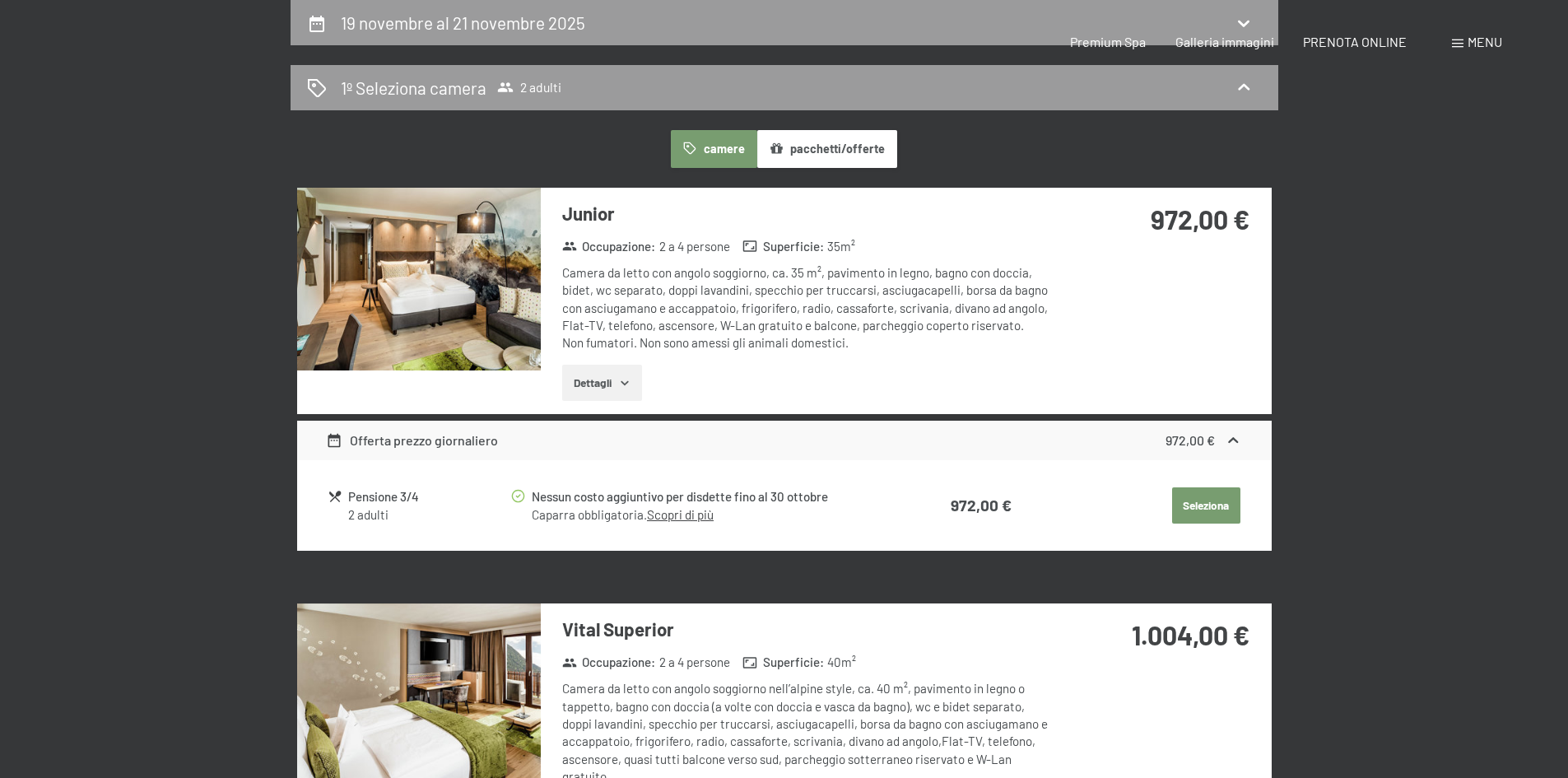
select select "3"
select select "[DATE]"
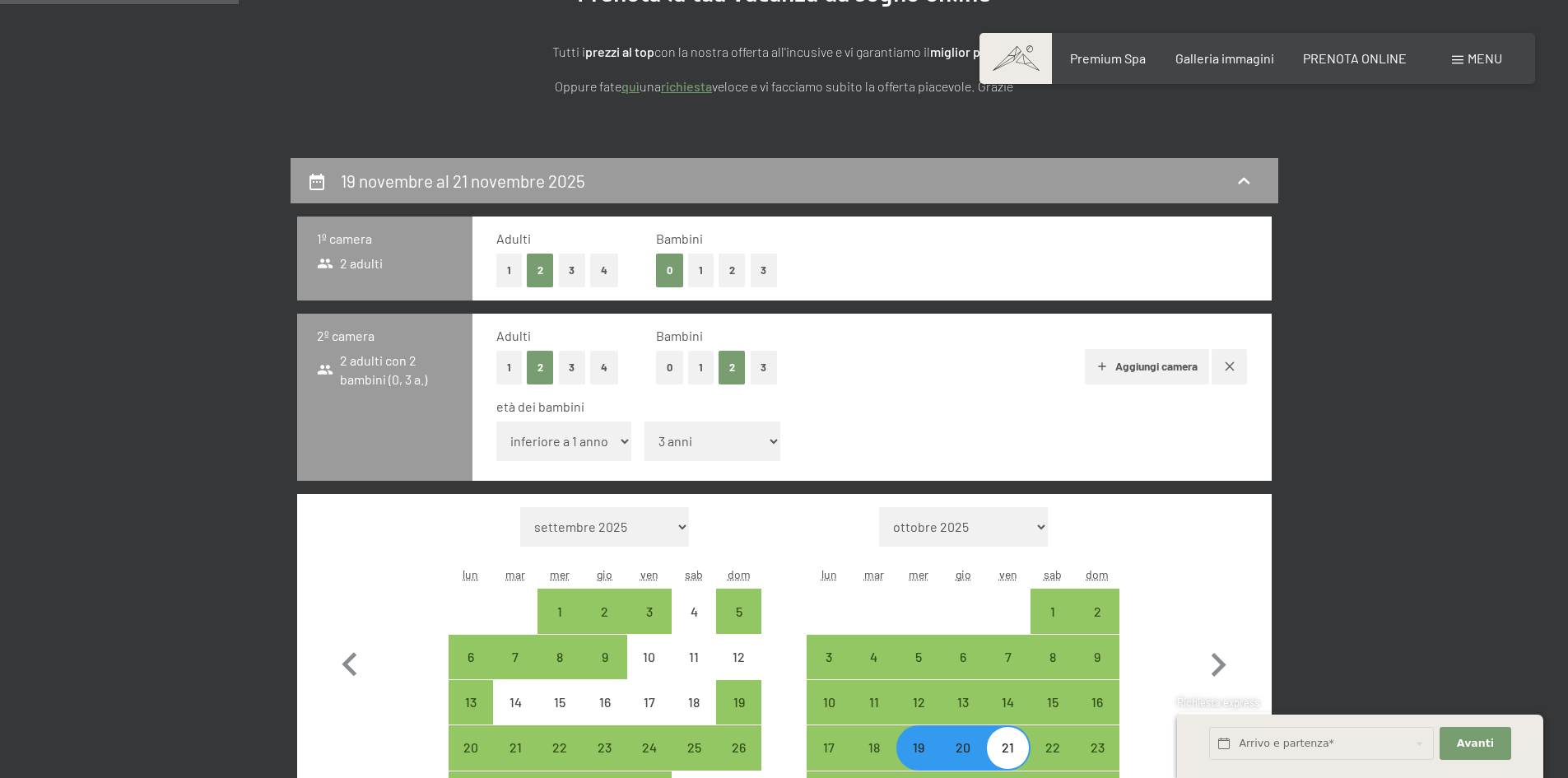
scroll to position [241, 0]
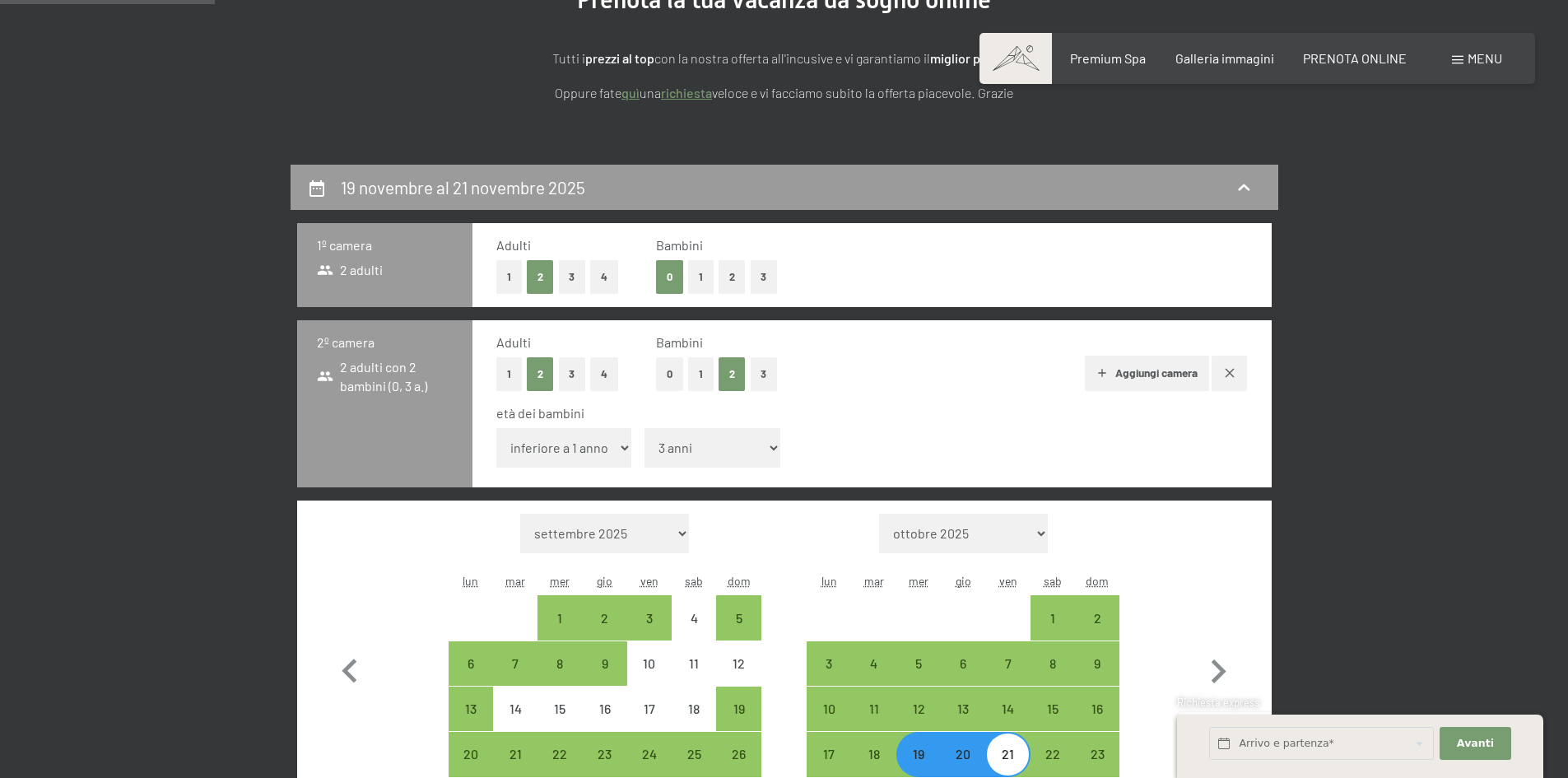
click at [1220, 379] on button "button" at bounding box center [1230, 373] width 36 height 36
select select "[DATE]"
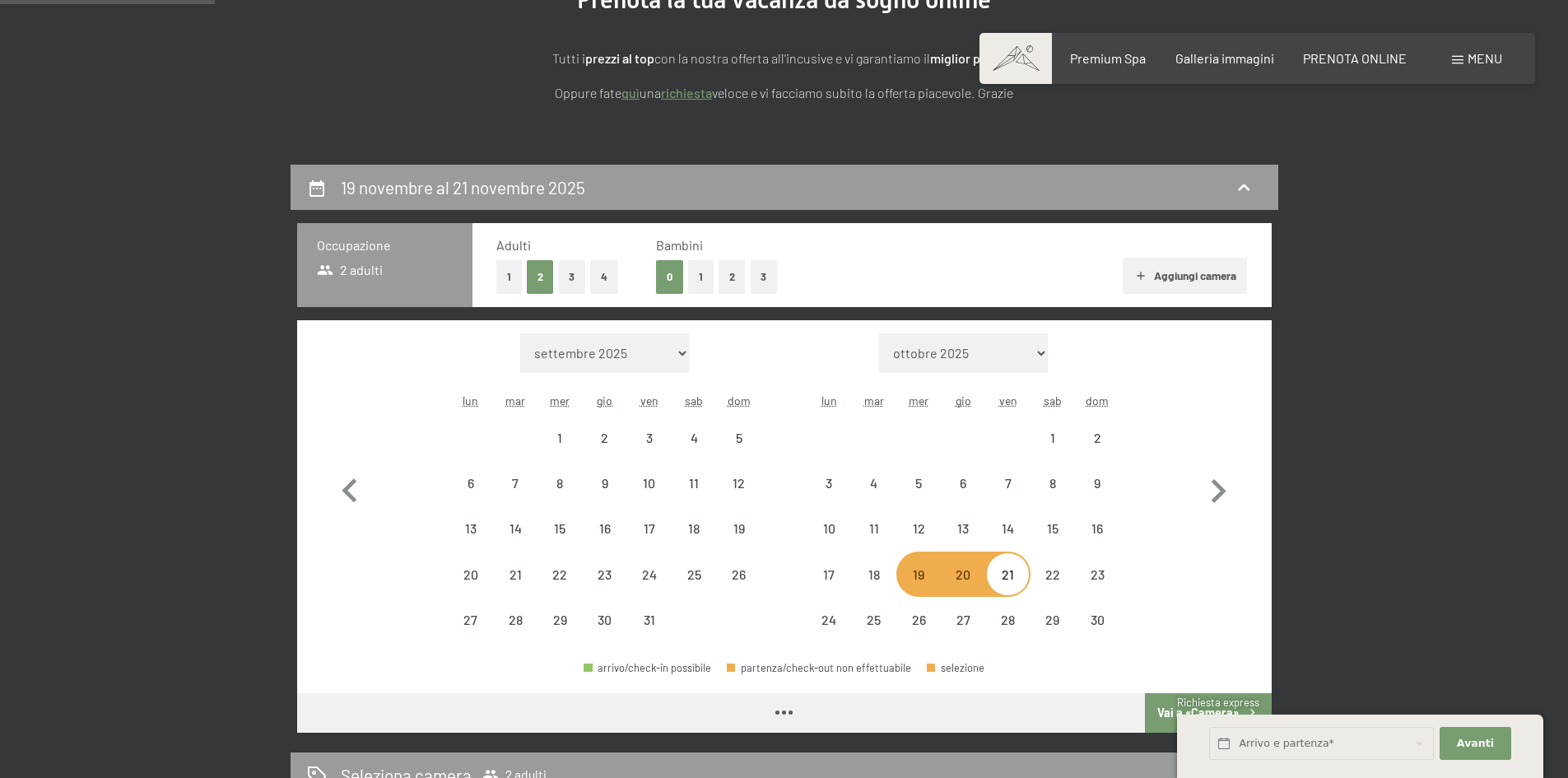
select select "[DATE]"
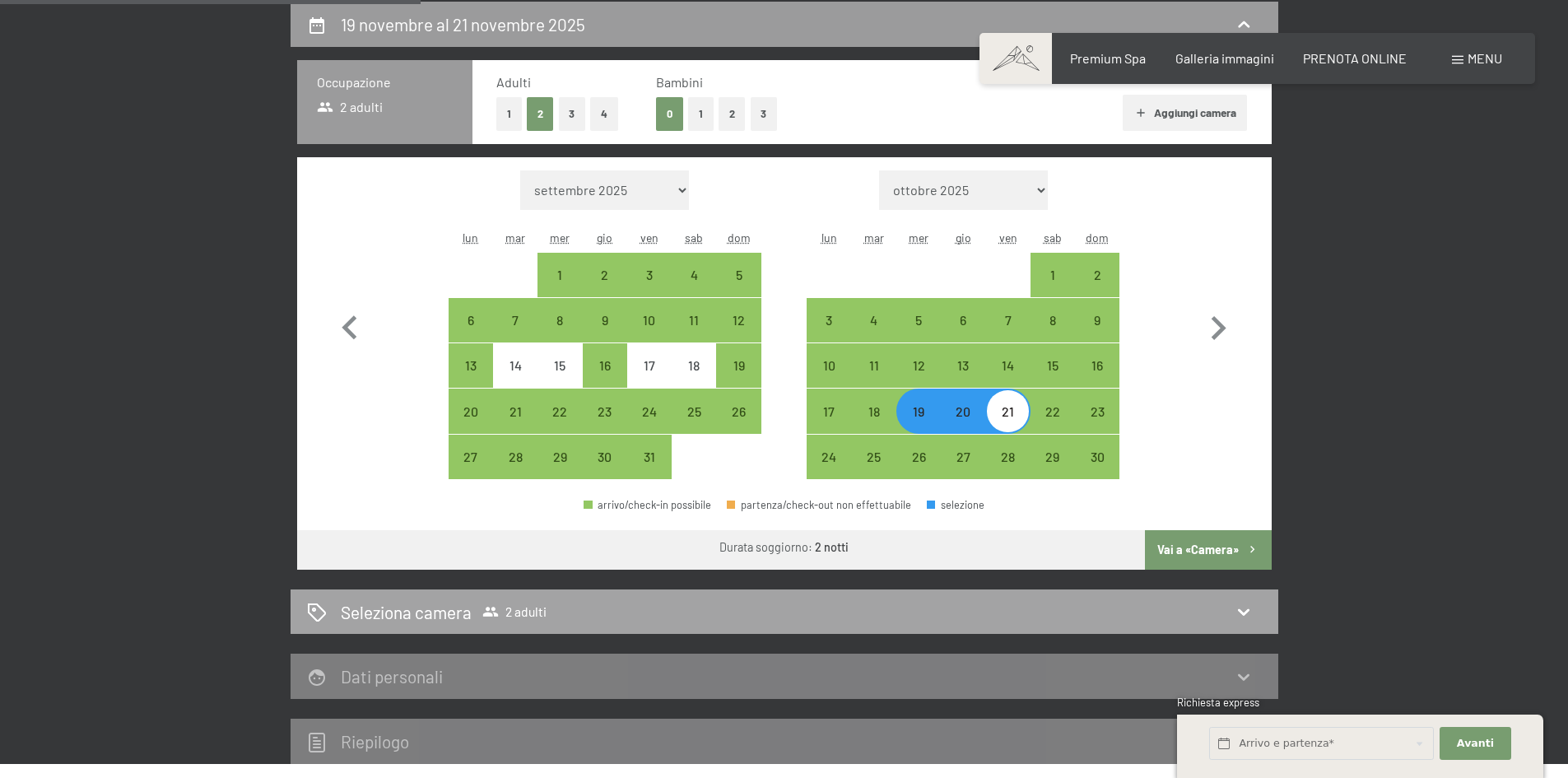
scroll to position [406, 0]
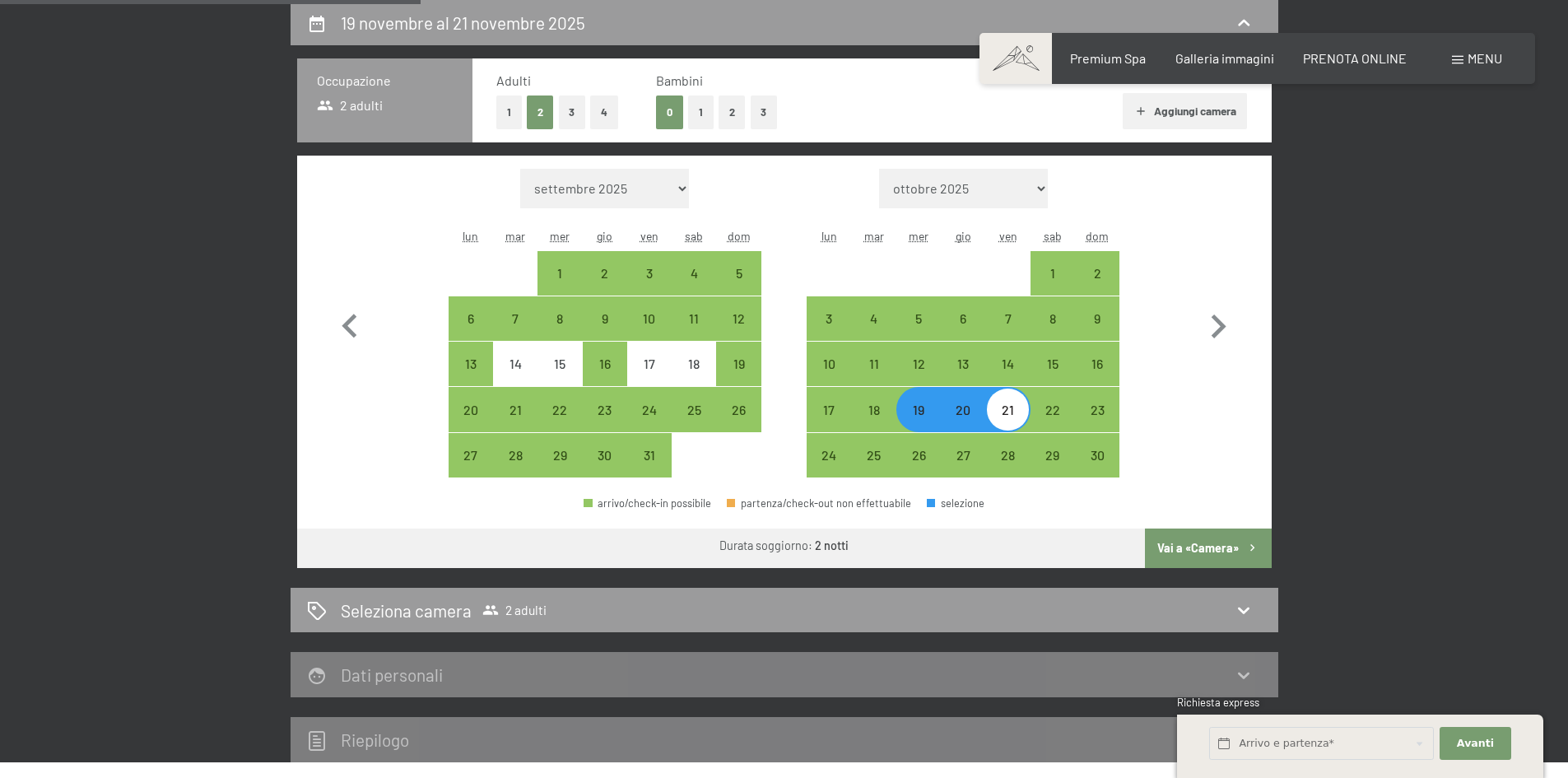
click at [1197, 542] on button "Vai a «Camera»" at bounding box center [1208, 549] width 126 height 40
select select "[DATE]"
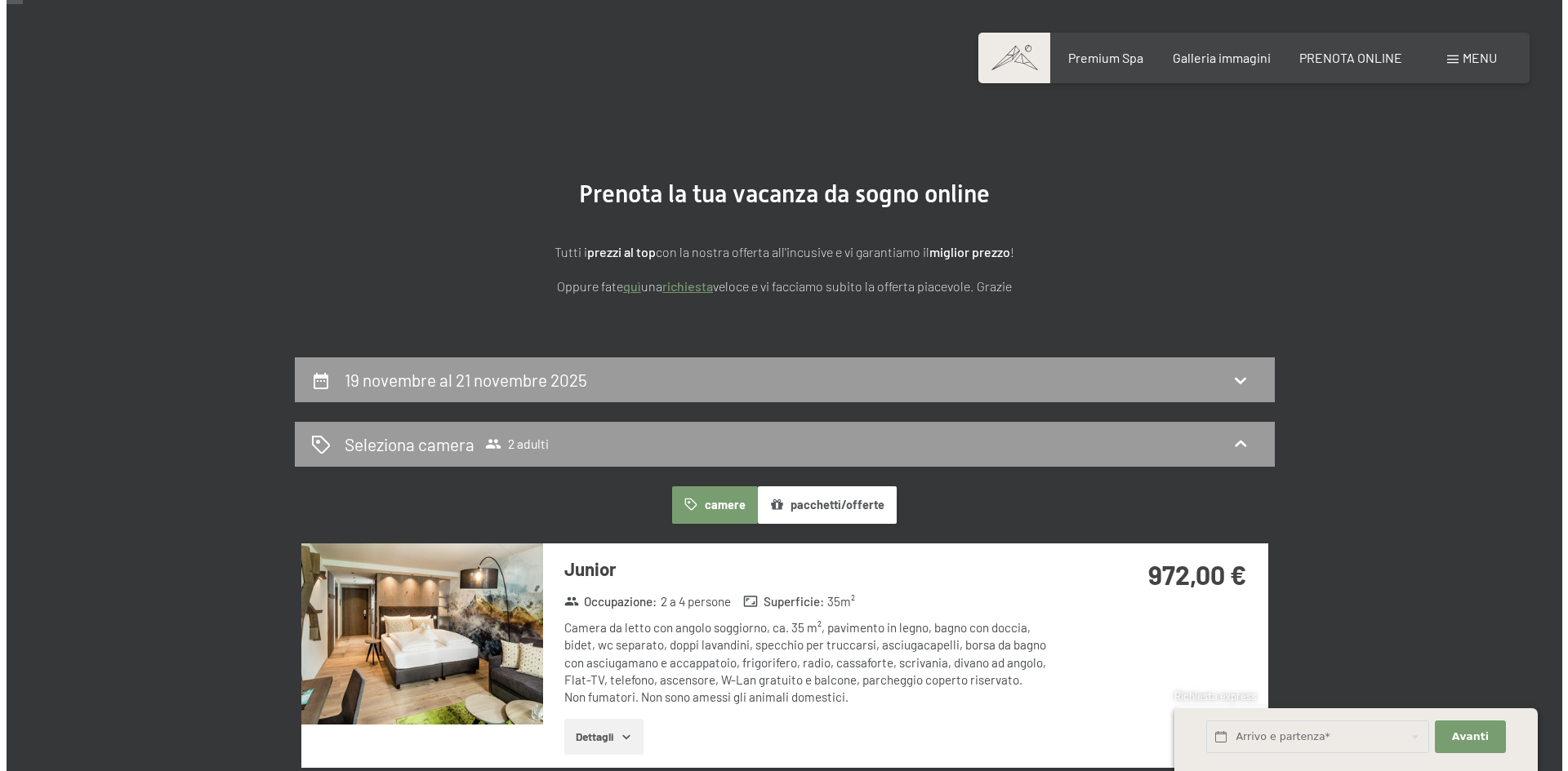
scroll to position [0, 0]
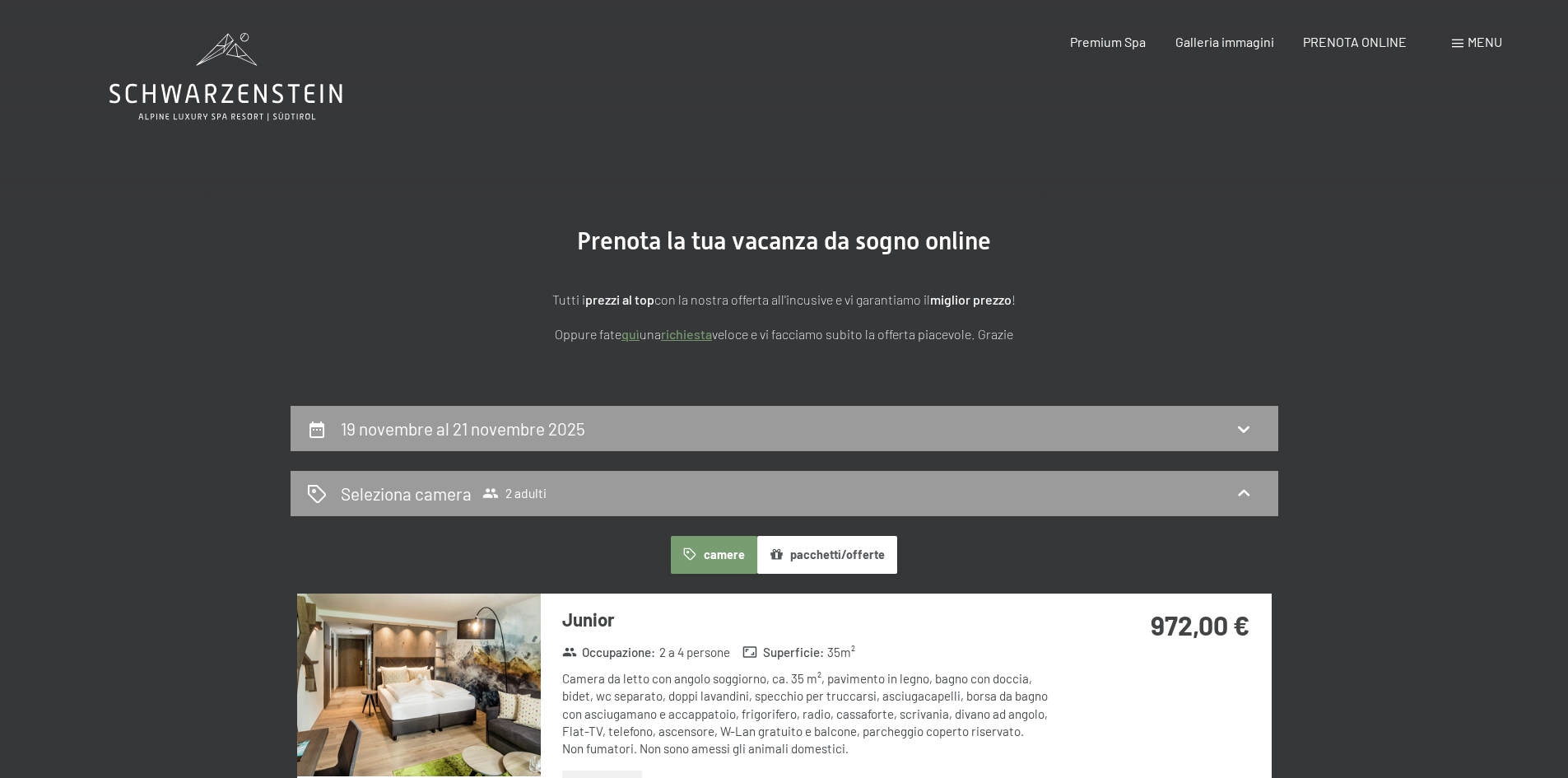
click at [1445, 39] on div "Prenotazione Richiesta Premium Spa Galleria immagini PRENOTA ONLINE Menu DE IT …" at bounding box center [1257, 41] width 490 height 18
click at [1458, 39] on div "Menu" at bounding box center [1477, 41] width 50 height 18
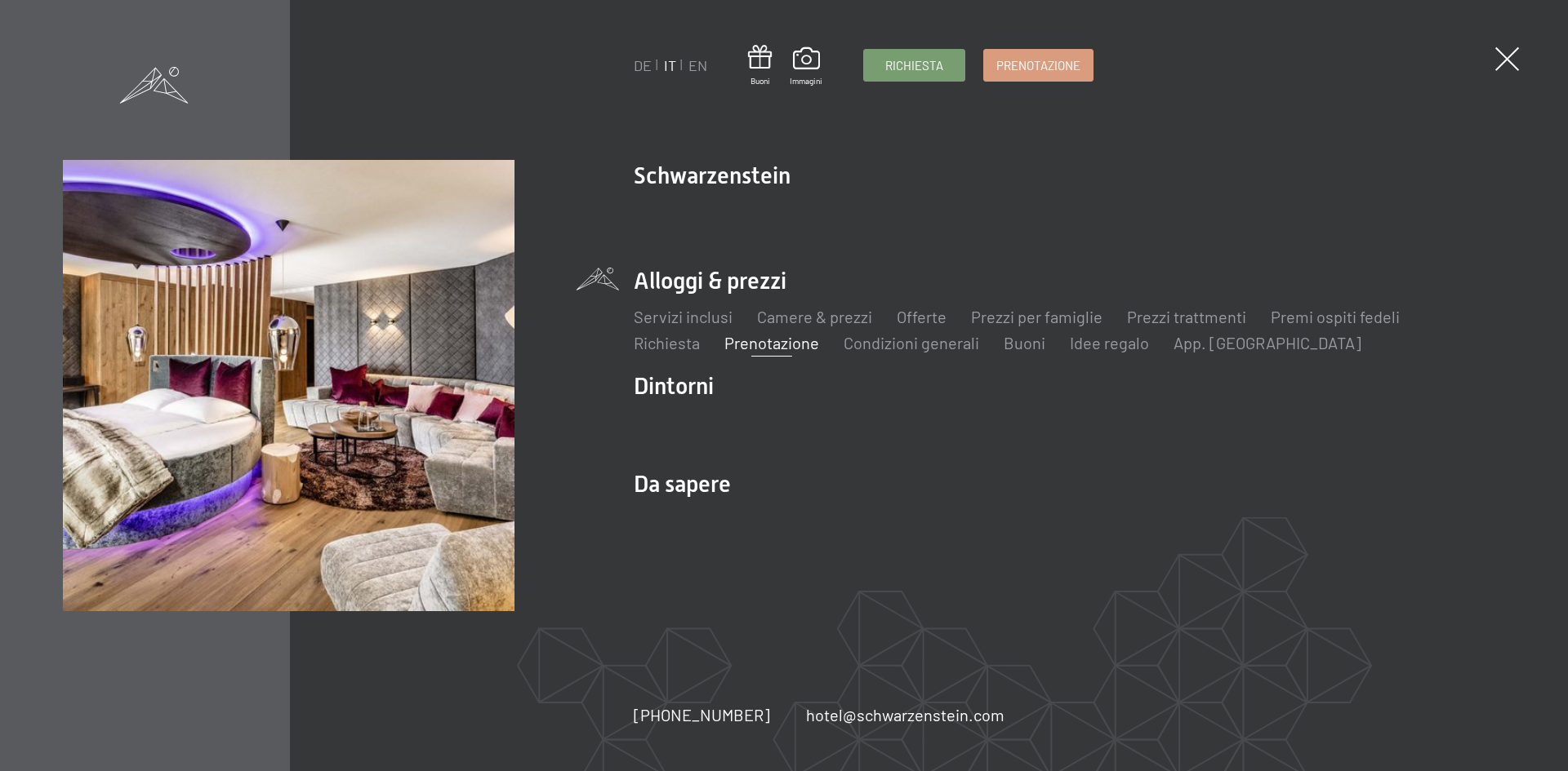
click at [654, 69] on ul "DE IT EN" at bounding box center [671, 65] width 74 height 20
click at [642, 69] on link "DE" at bounding box center [642, 65] width 18 height 18
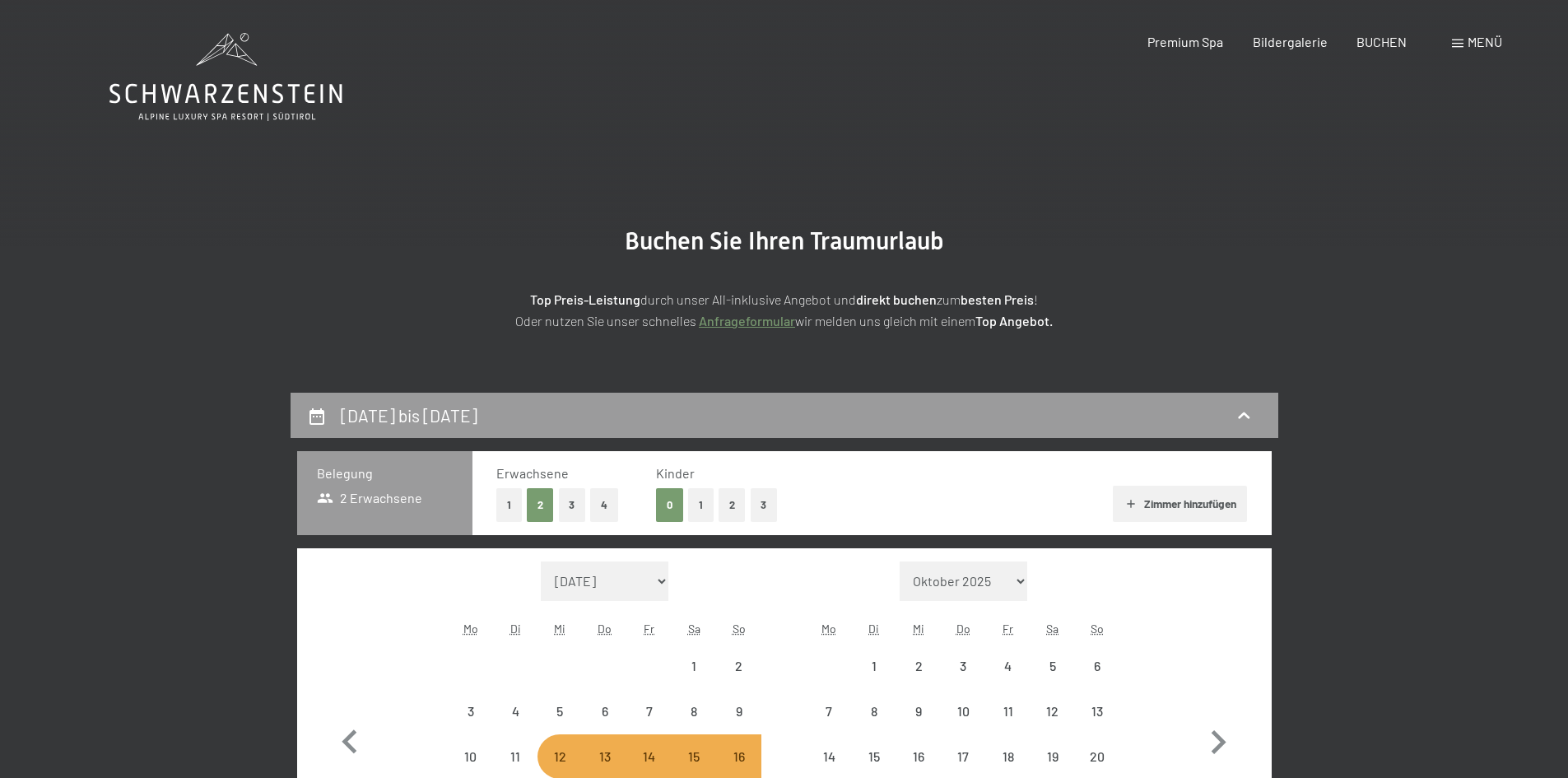
select select "[DATE]"
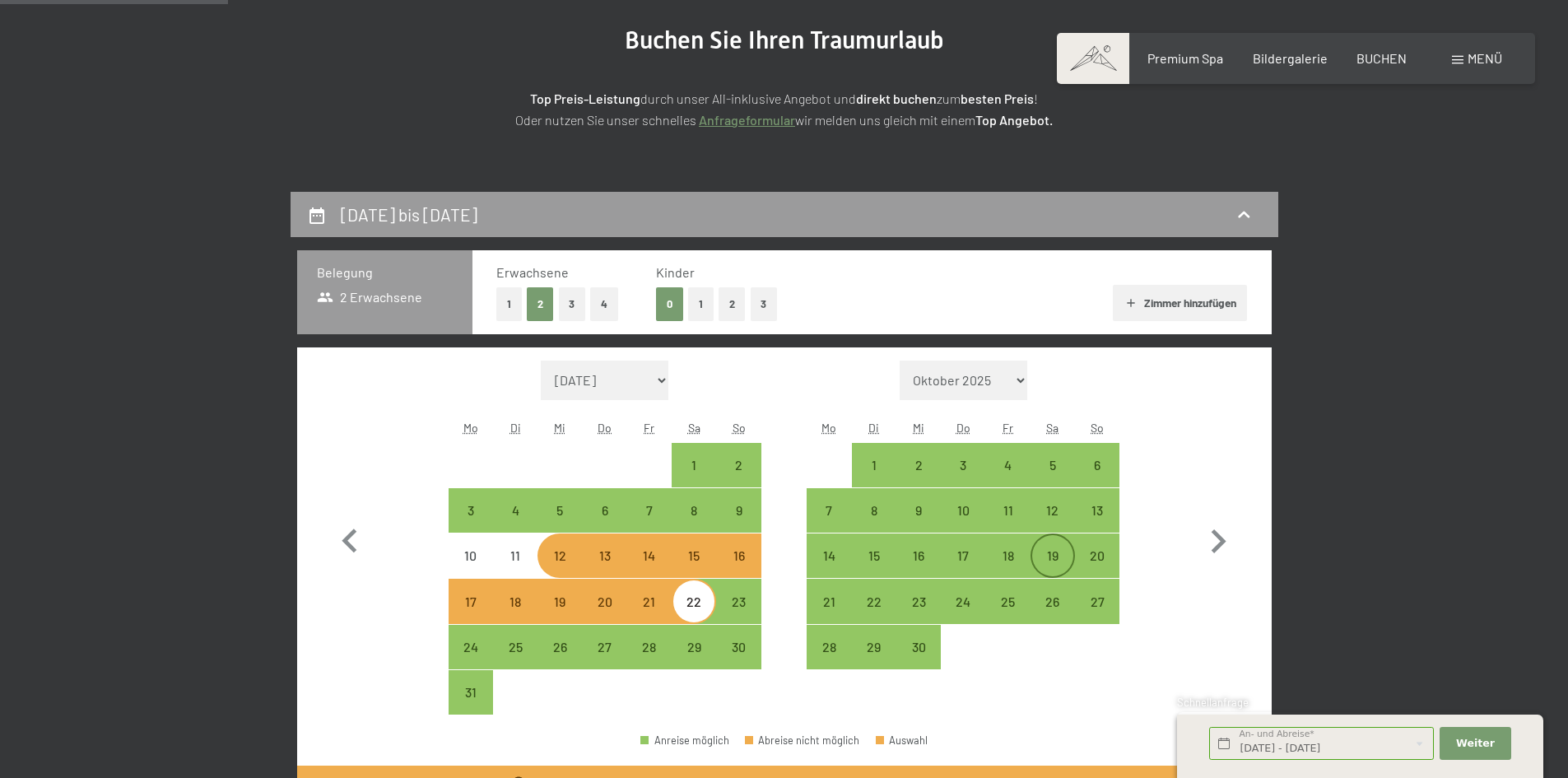
scroll to position [329, 0]
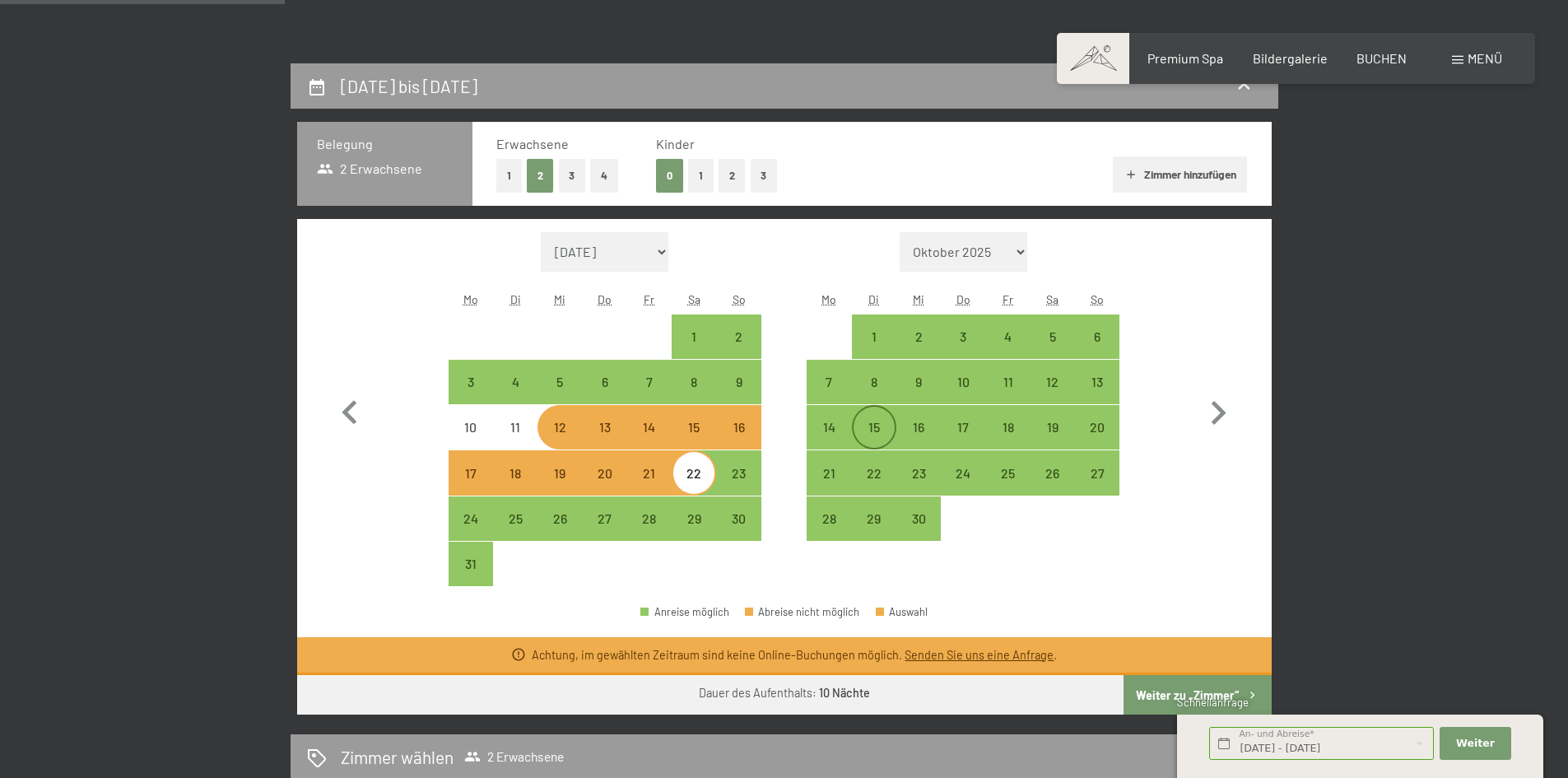
click at [878, 421] on div "15" at bounding box center [874, 441] width 41 height 41
select select "2026-08-01"
select select "2026-09-01"
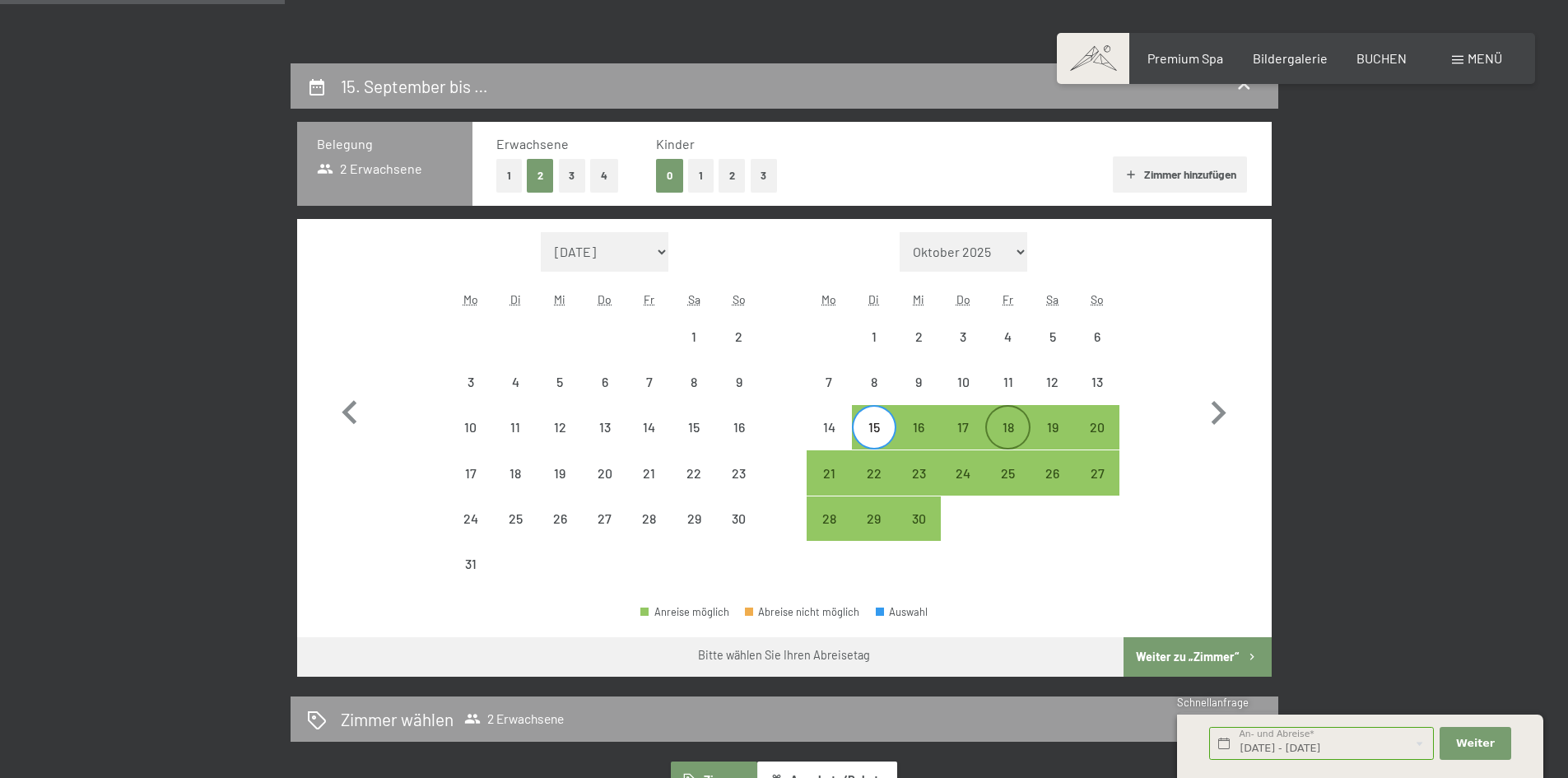
click at [999, 428] on div "18" at bounding box center [1008, 441] width 41 height 41
select select "2026-08-01"
select select "2026-09-01"
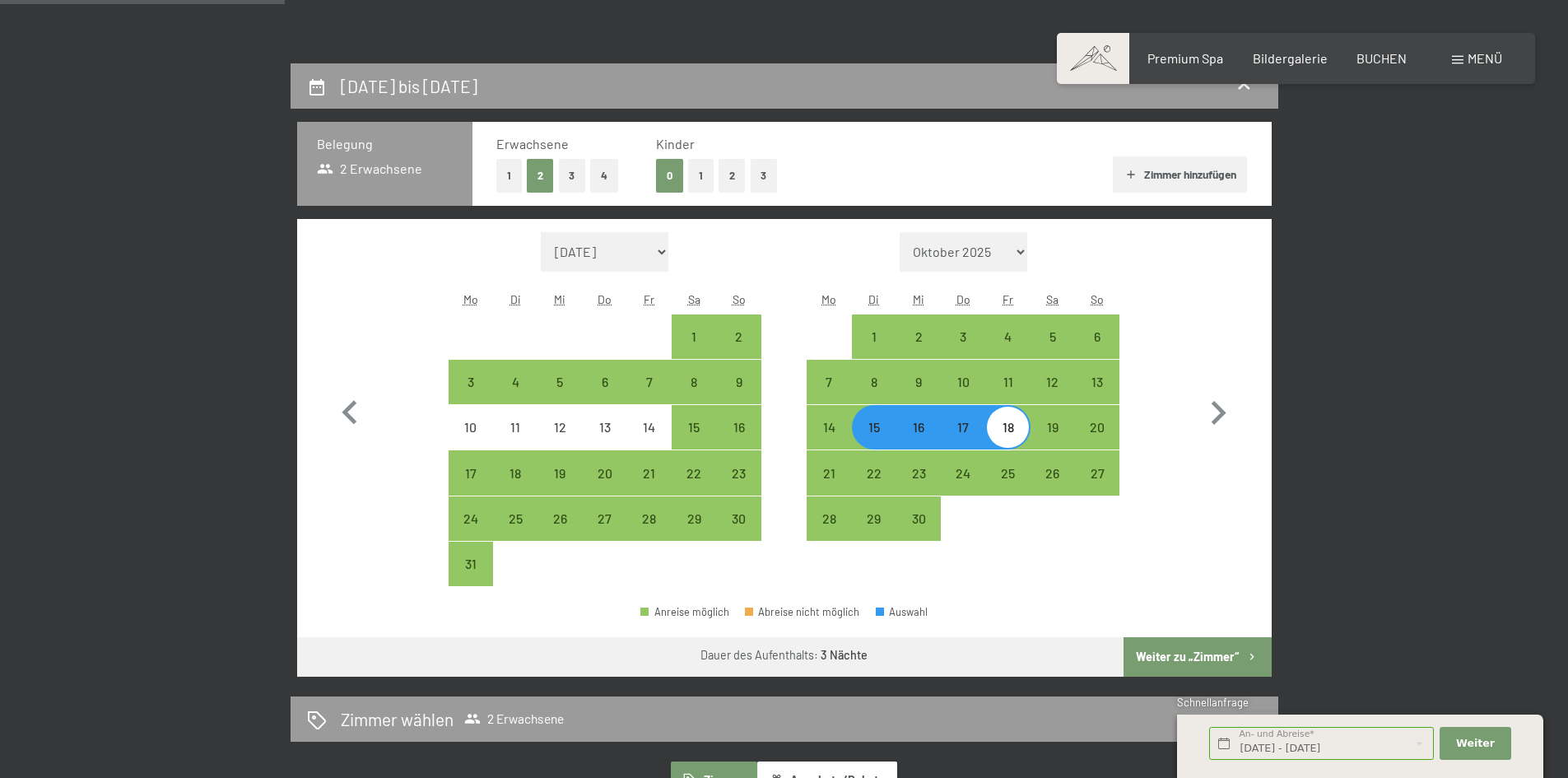
select select "2026-08-01"
select select "2026-09-01"
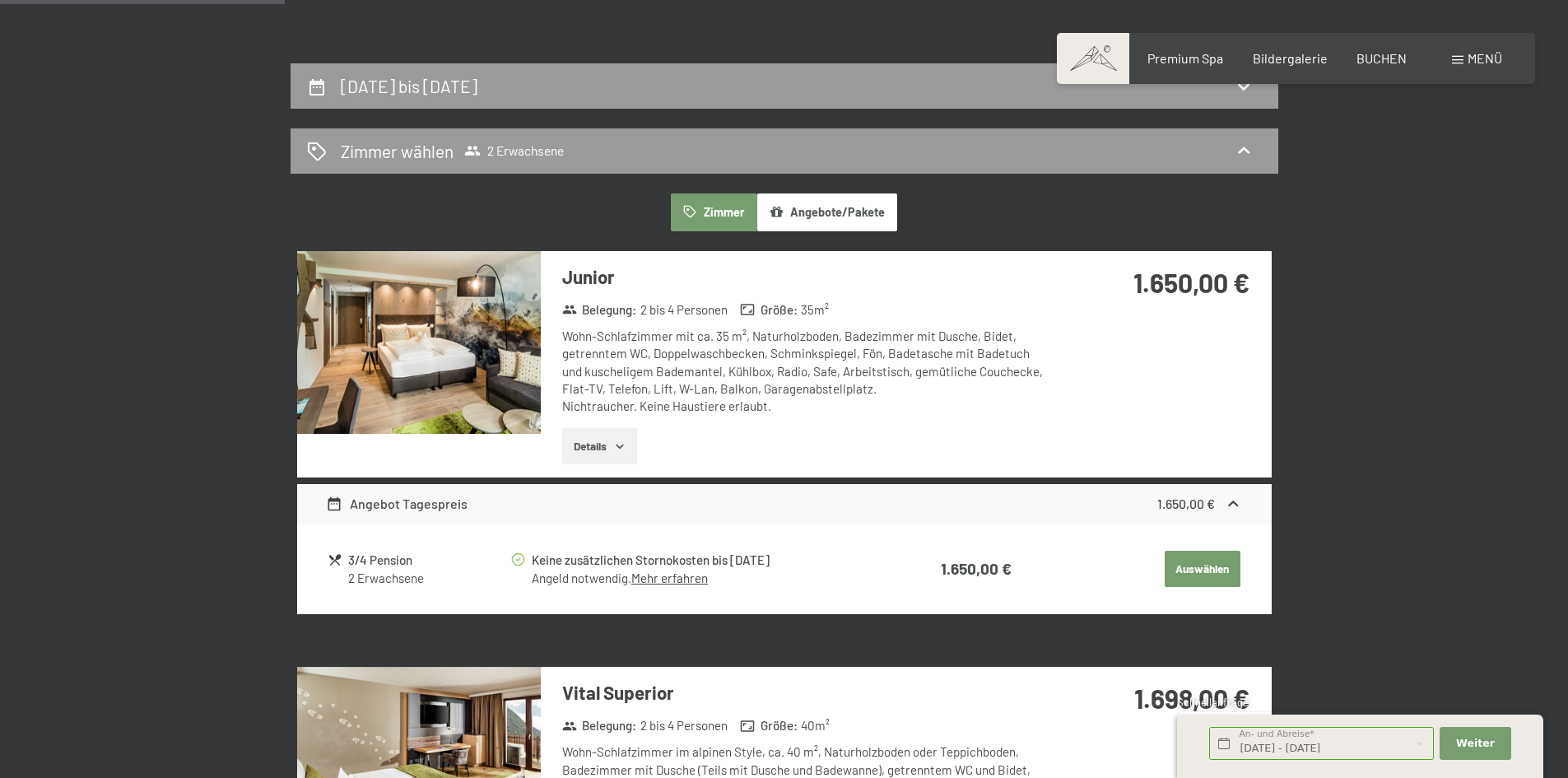
click at [944, 437] on div "Junior Belegung : 2 bis 4 Personen Größe : 35 m² Wohn-Schlafzimmer mit ca. 35 m…" at bounding box center [796, 365] width 512 height 227
click at [974, 84] on div "15. September bis 18. September 2026" at bounding box center [784, 86] width 955 height 24
select select "2026-08-01"
select select "2026-09-01"
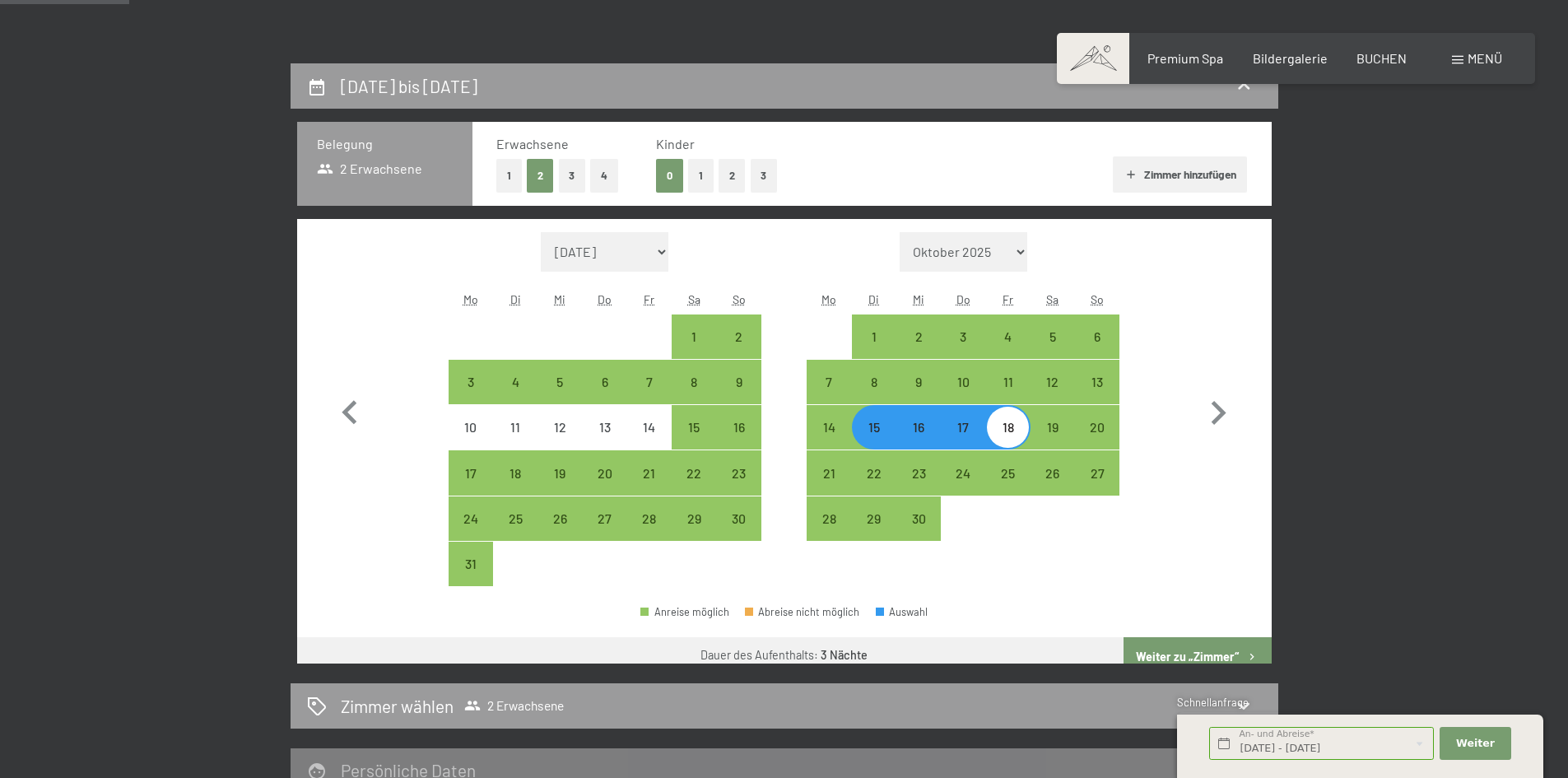
scroll to position [393, 0]
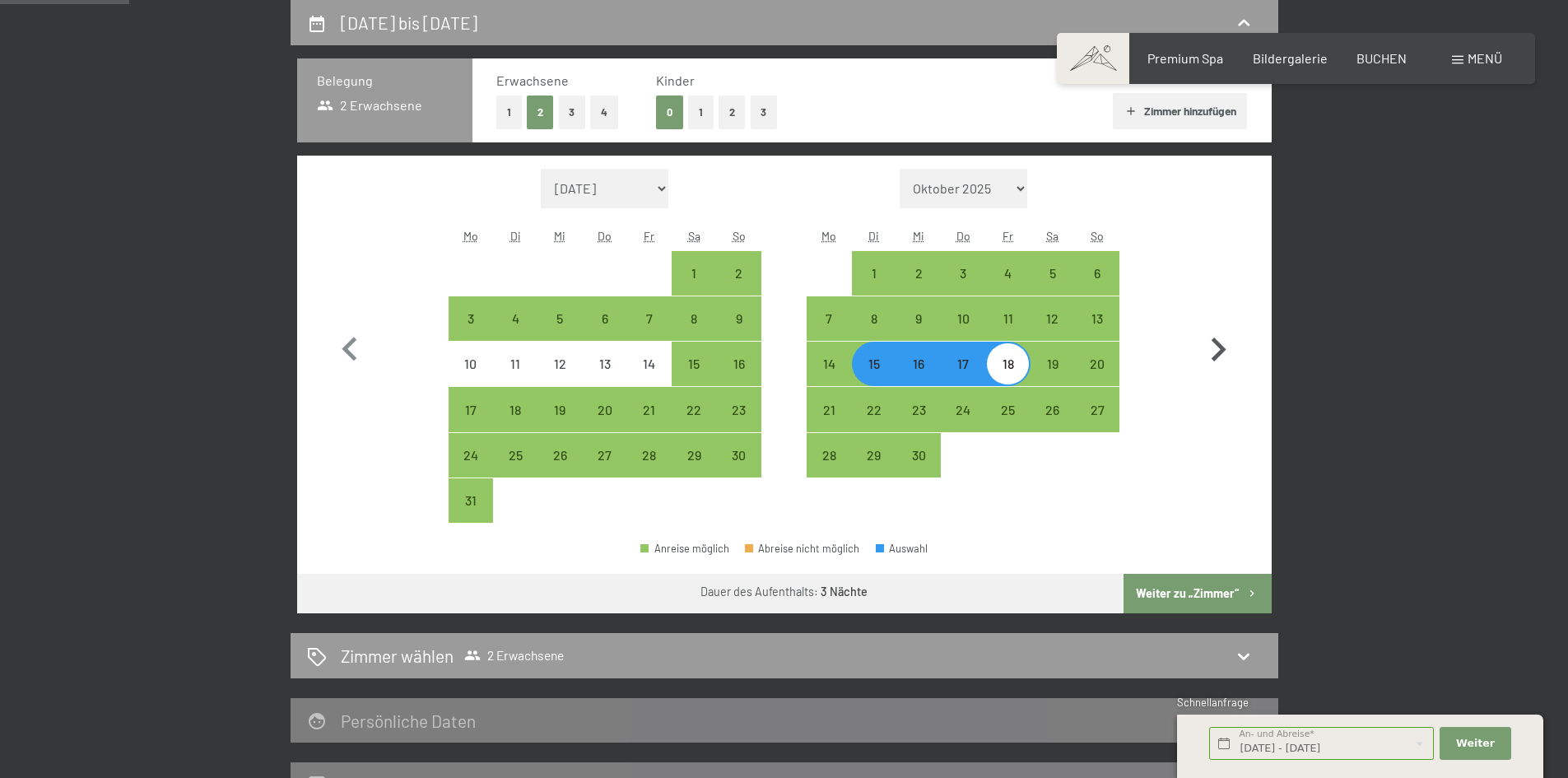
click at [1232, 350] on icon "button" at bounding box center [1219, 350] width 47 height 47
select select "2026-09-01"
select select "2026-10-01"
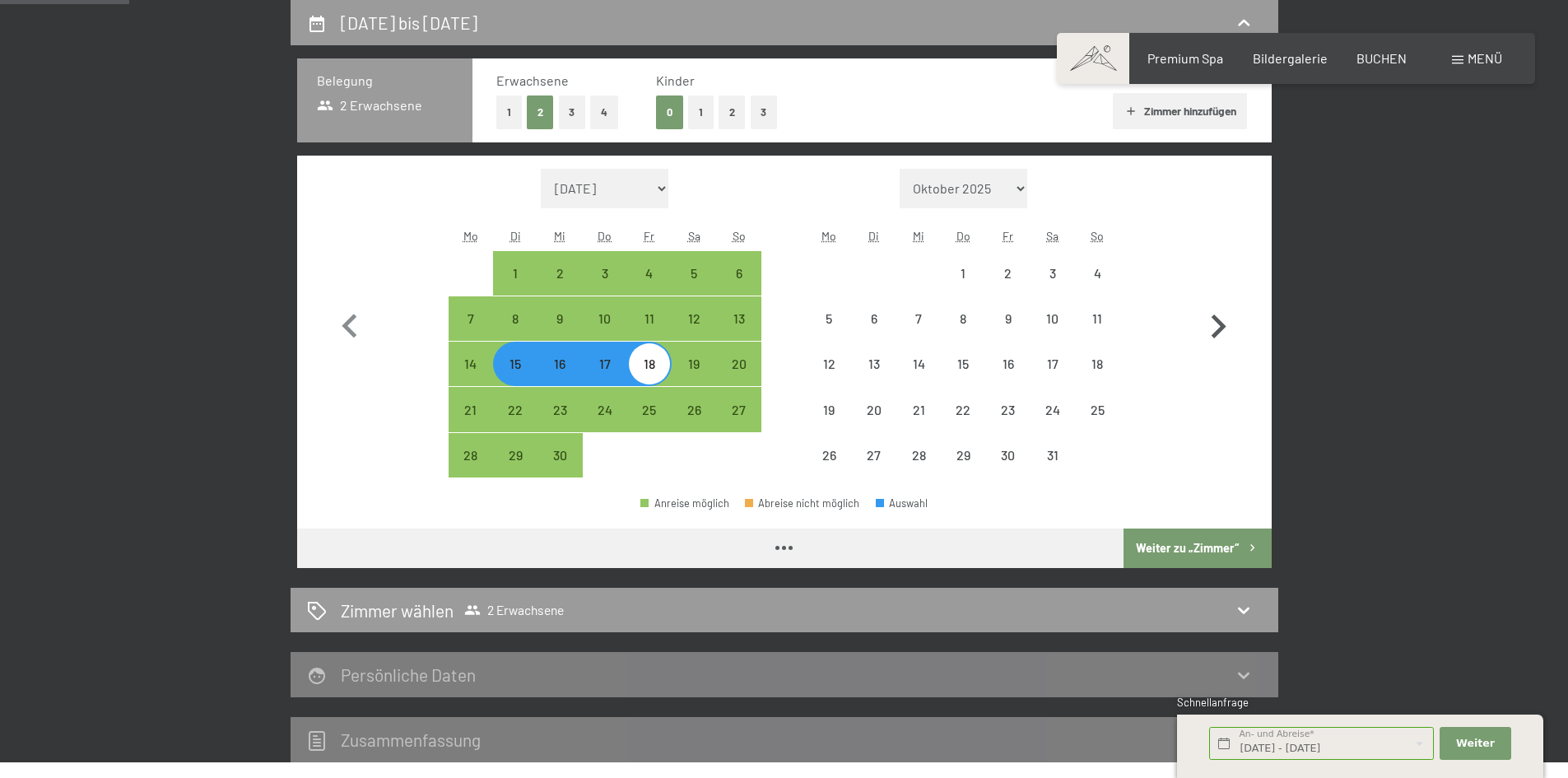
click at [1229, 350] on icon "button" at bounding box center [1219, 327] width 47 height 47
select select "2026-10-01"
select select "2026-11-01"
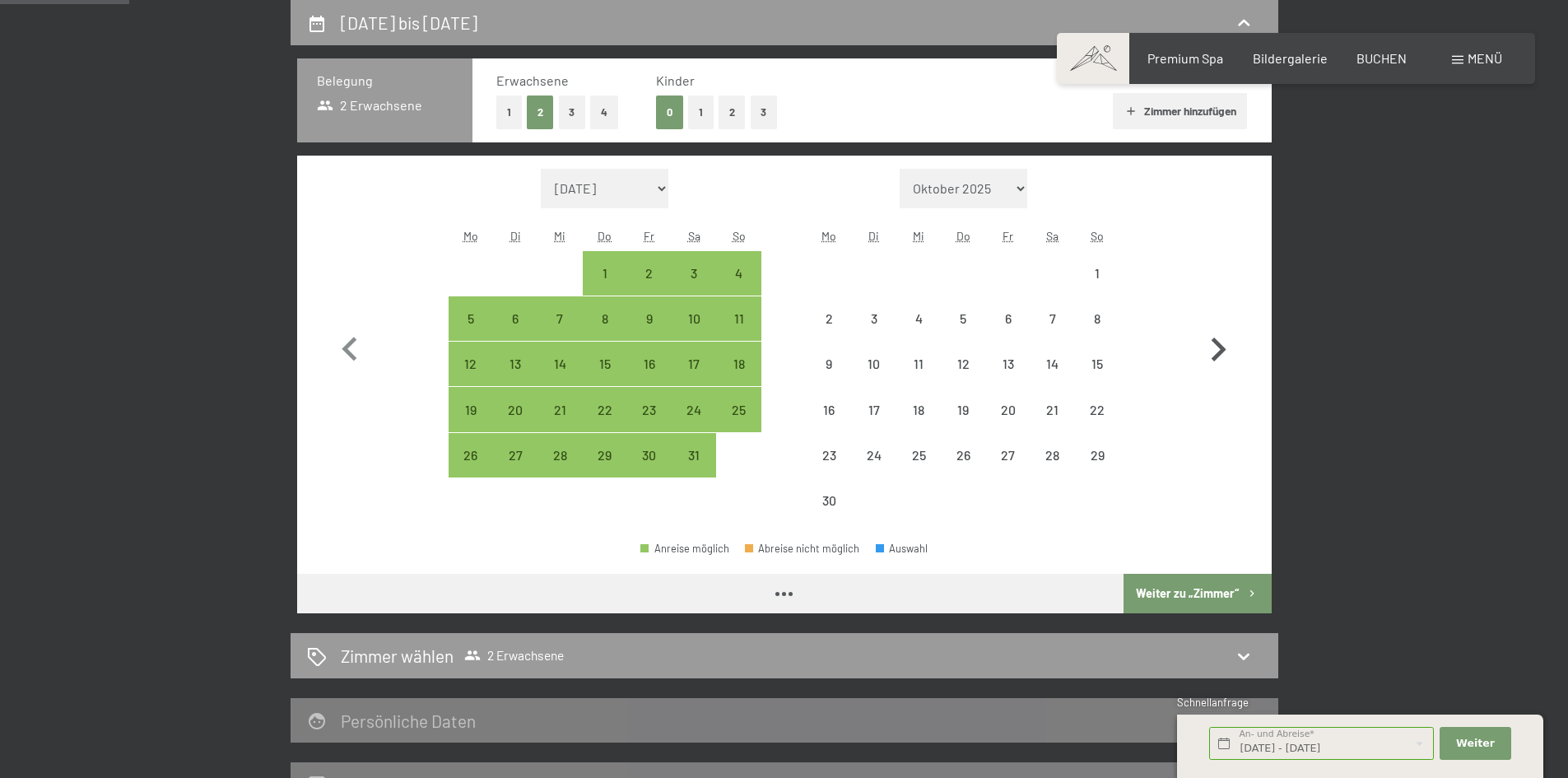
select select "2026-10-01"
select select "2026-11-01"
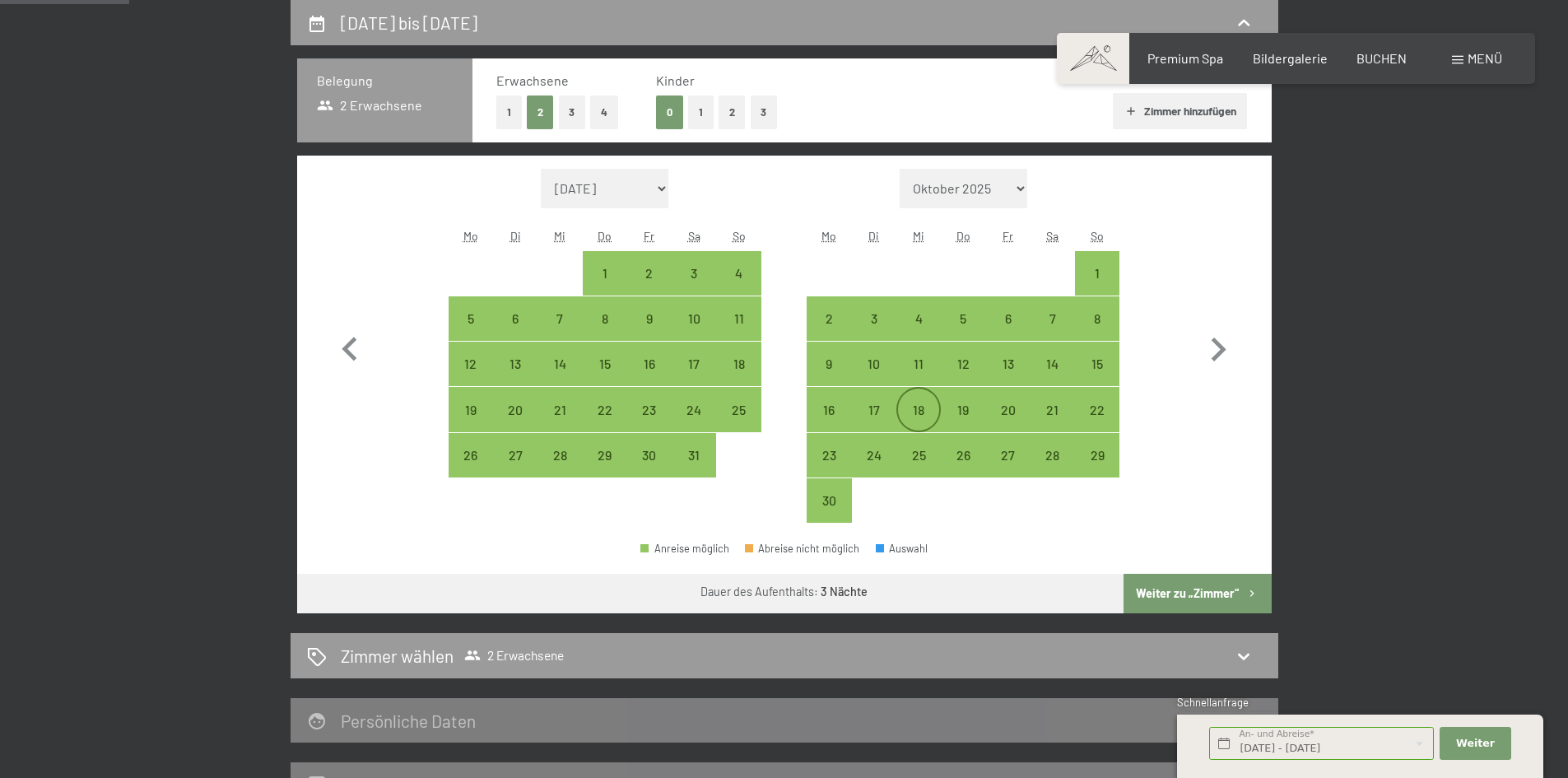
click at [927, 409] on div "18" at bounding box center [918, 424] width 41 height 41
select select "2026-10-01"
select select "2026-11-01"
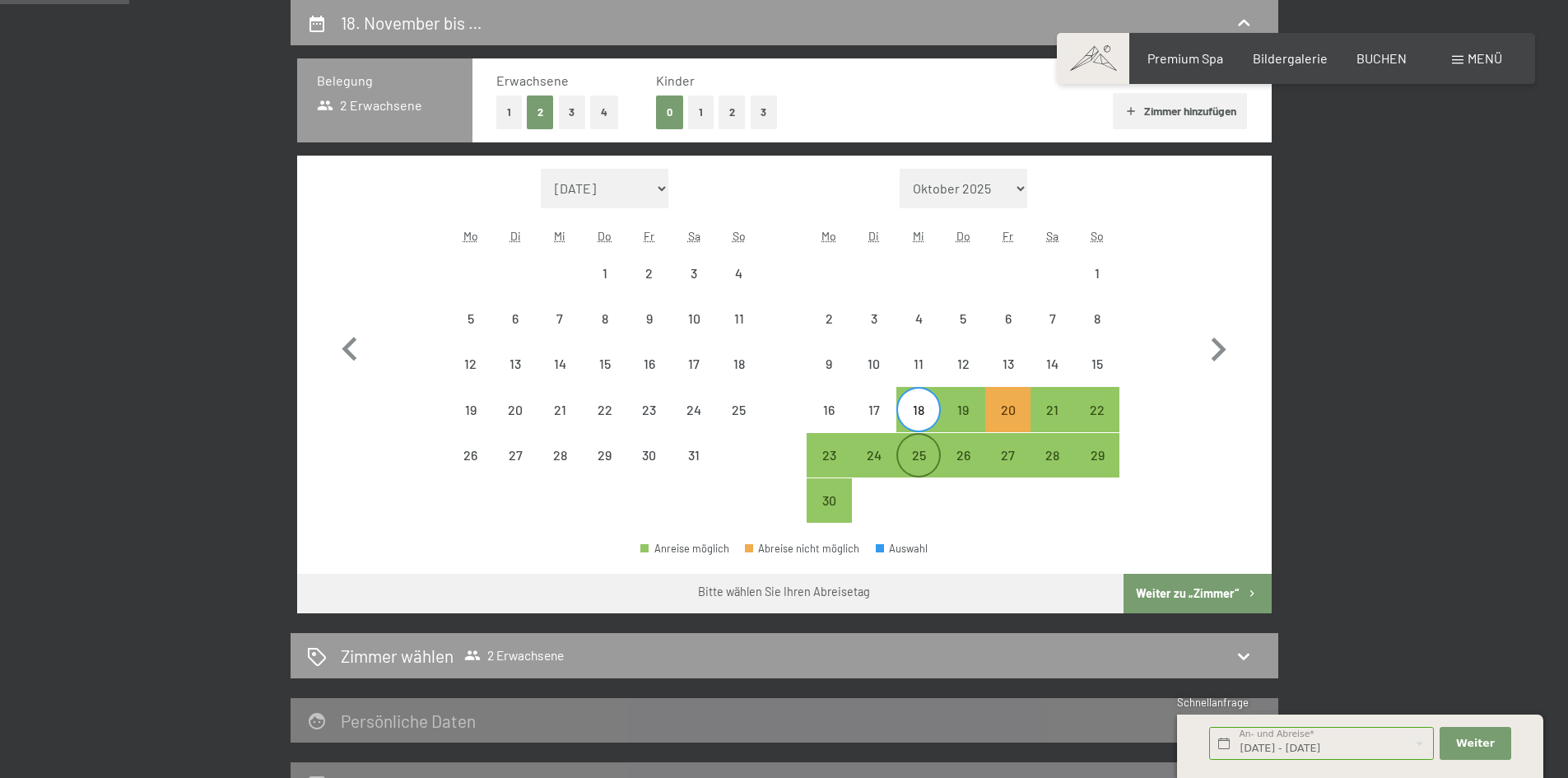
click at [926, 453] on div "25" at bounding box center [918, 469] width 41 height 41
select select "2026-10-01"
select select "2026-11-01"
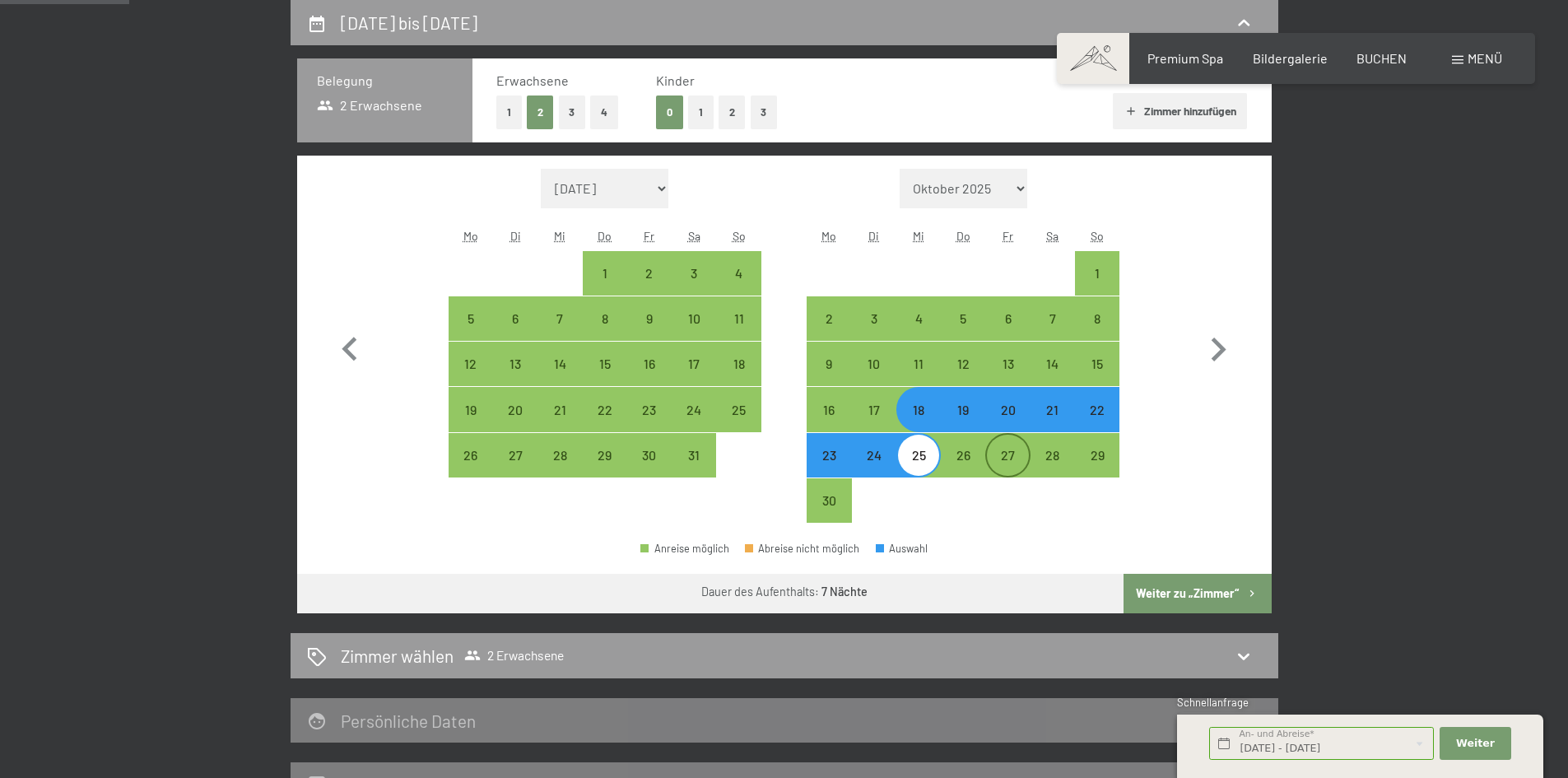
click at [1010, 453] on div "27" at bounding box center [1008, 469] width 41 height 41
select select "2026-10-01"
select select "2026-11-01"
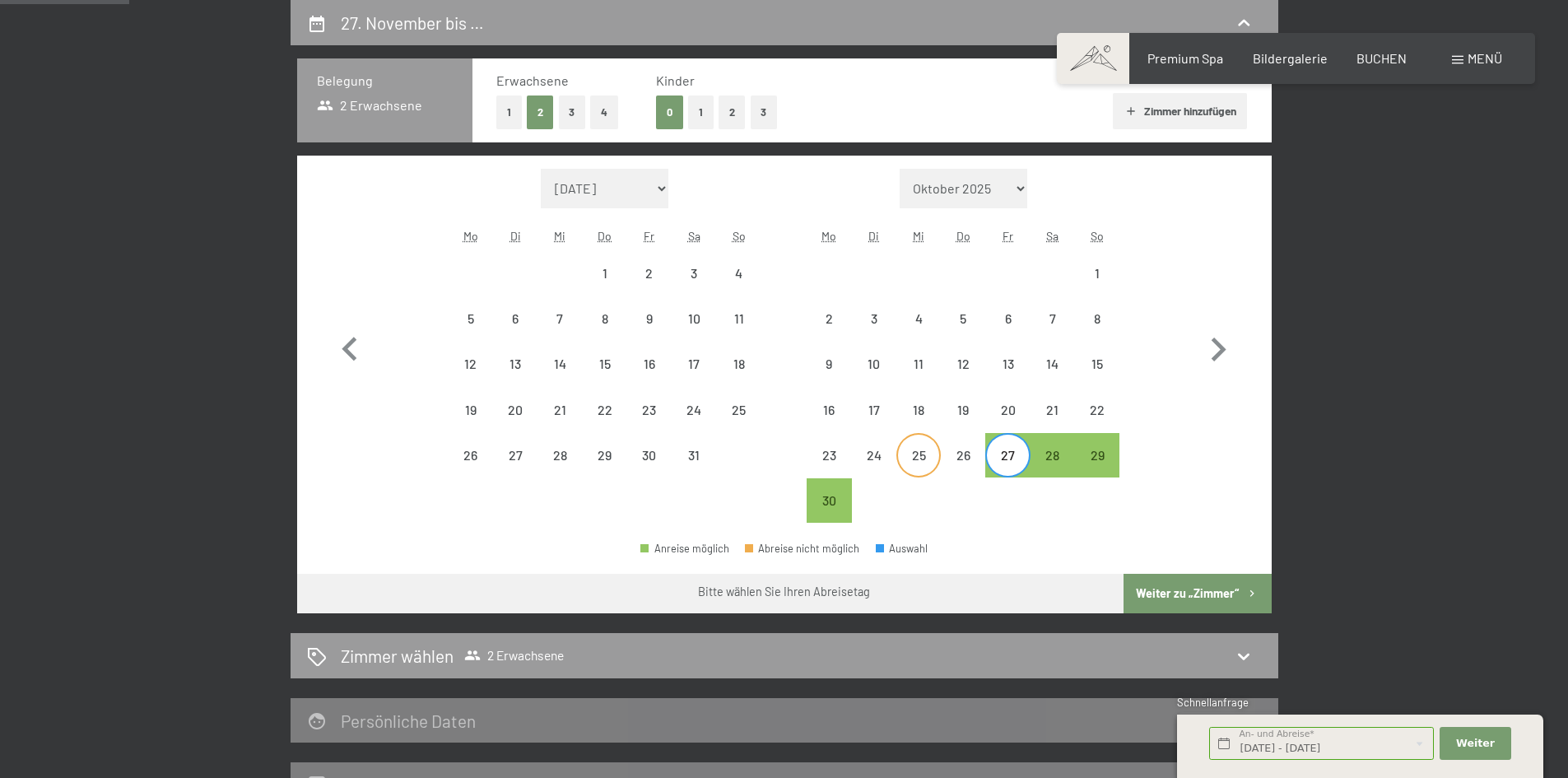
click at [920, 459] on div "25" at bounding box center [918, 469] width 41 height 41
select select "2026-10-01"
select select "2026-11-01"
click at [1004, 453] on div "27" at bounding box center [1008, 469] width 41 height 41
select select "2026-10-01"
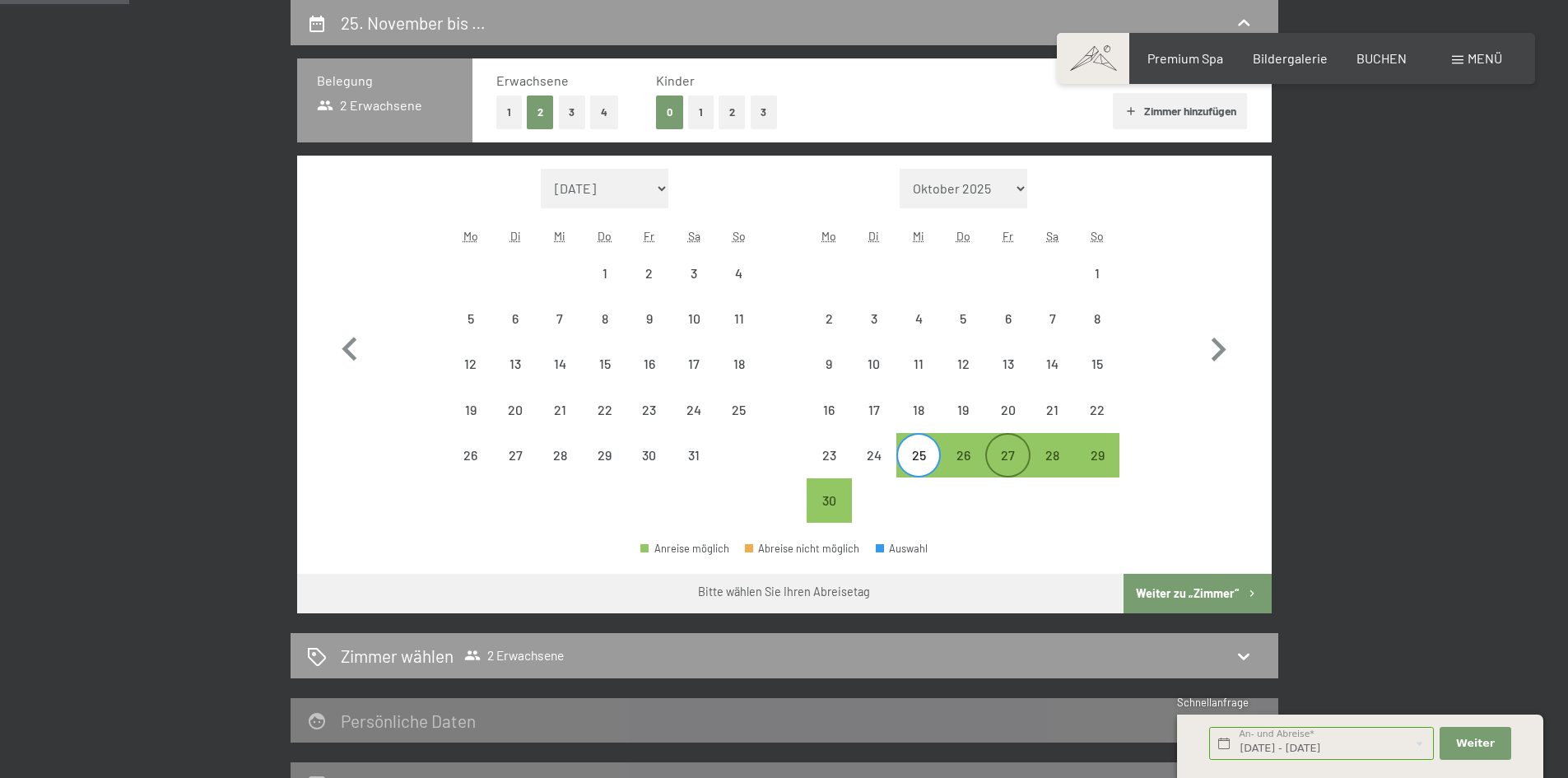
select select "2026-11-01"
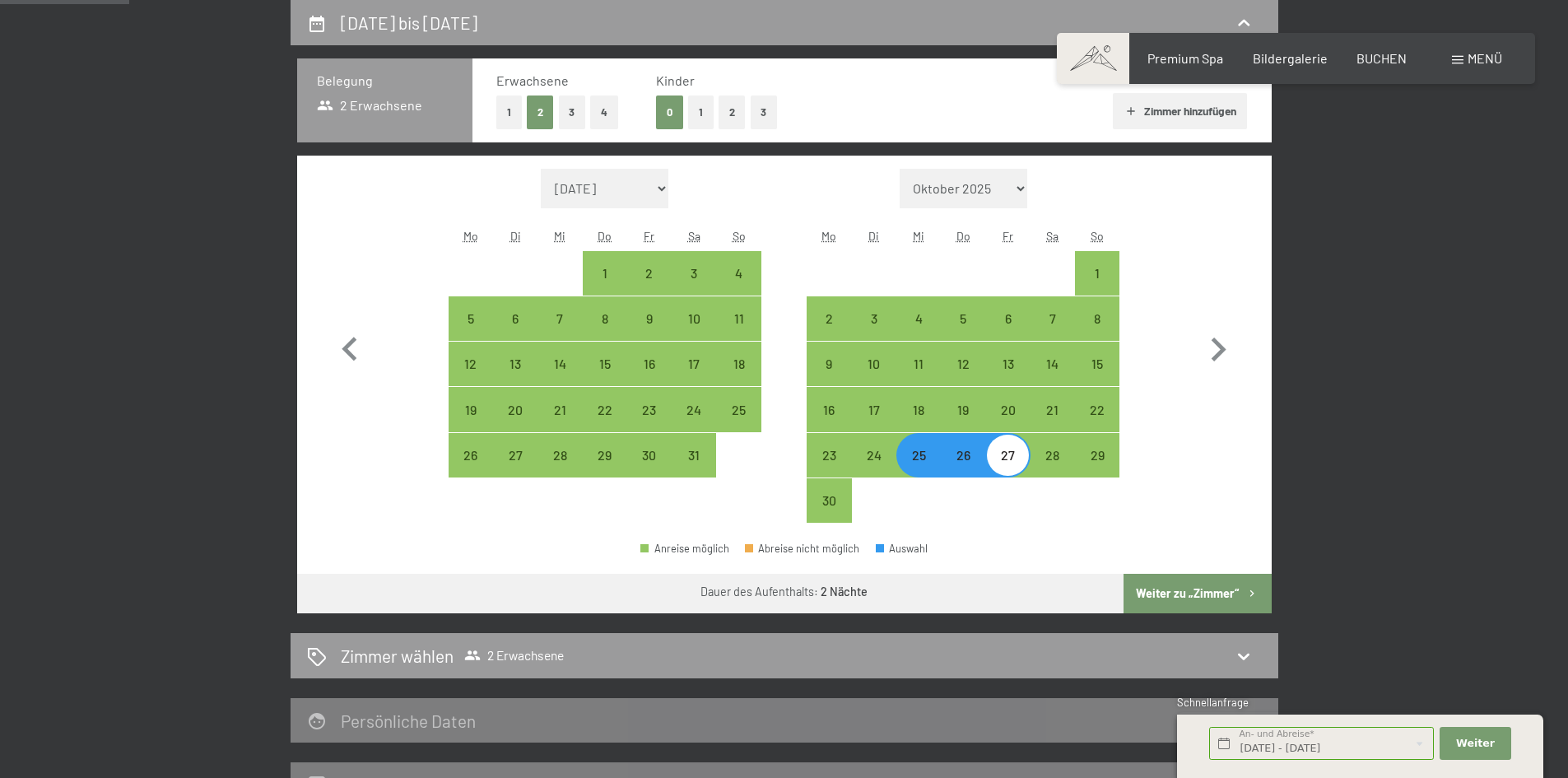
click at [1265, 593] on button "Weiter zu „Zimmer“" at bounding box center [1197, 593] width 147 height 40
select select "2026-10-01"
select select "2026-11-01"
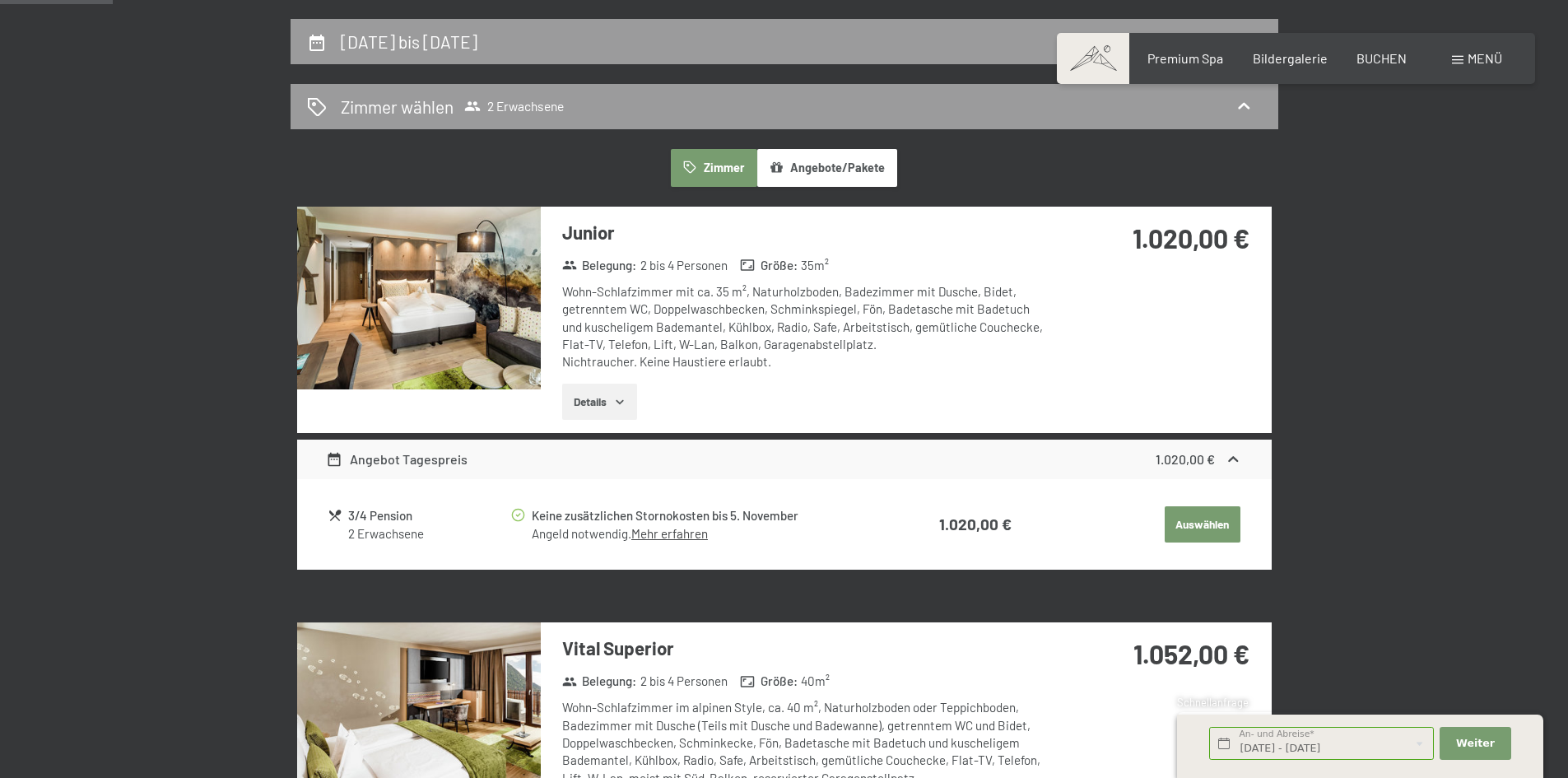
scroll to position [475, 0]
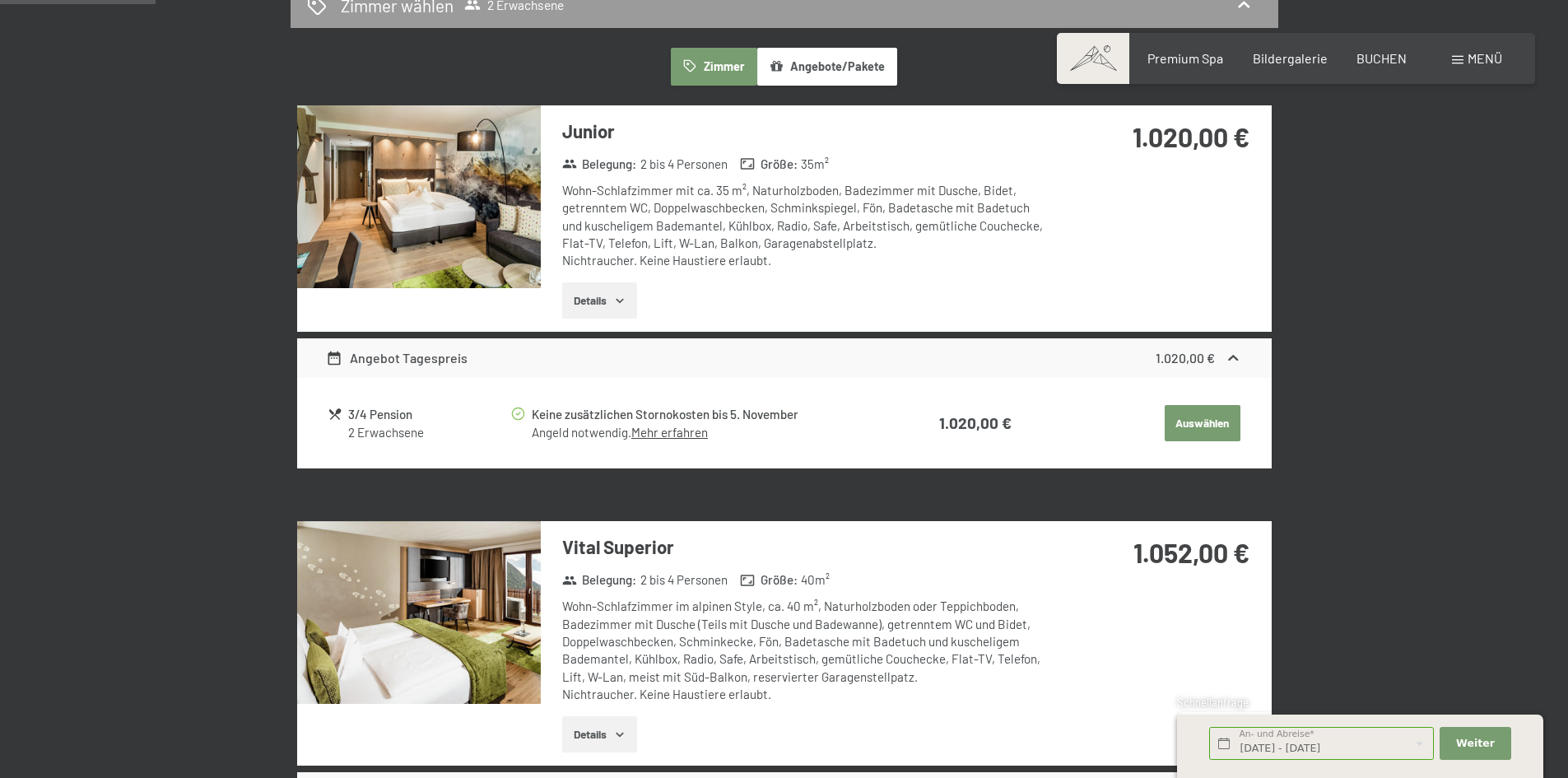
click at [1171, 418] on button "Auswählen" at bounding box center [1203, 423] width 76 height 36
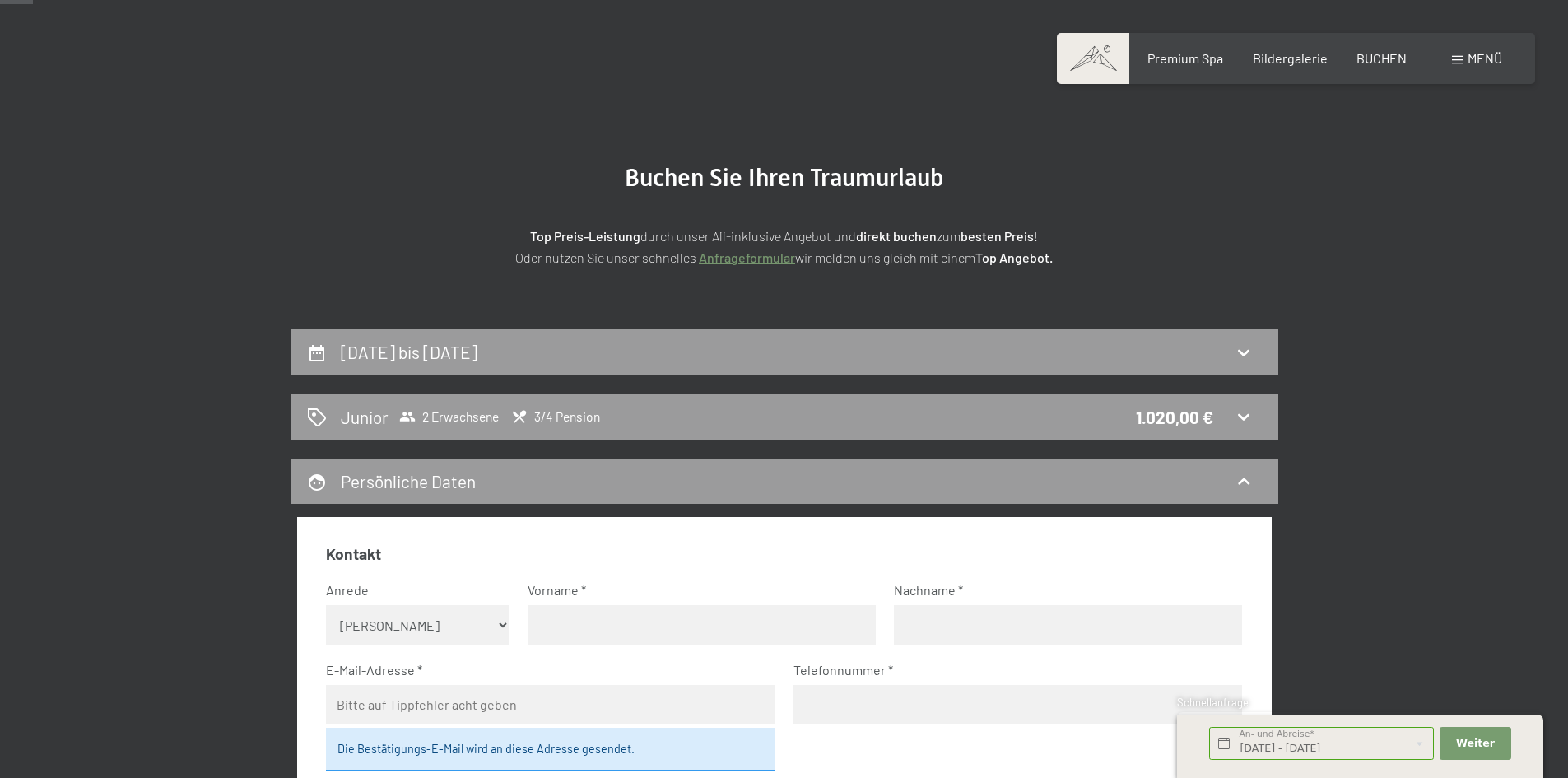
scroll to position [0, 0]
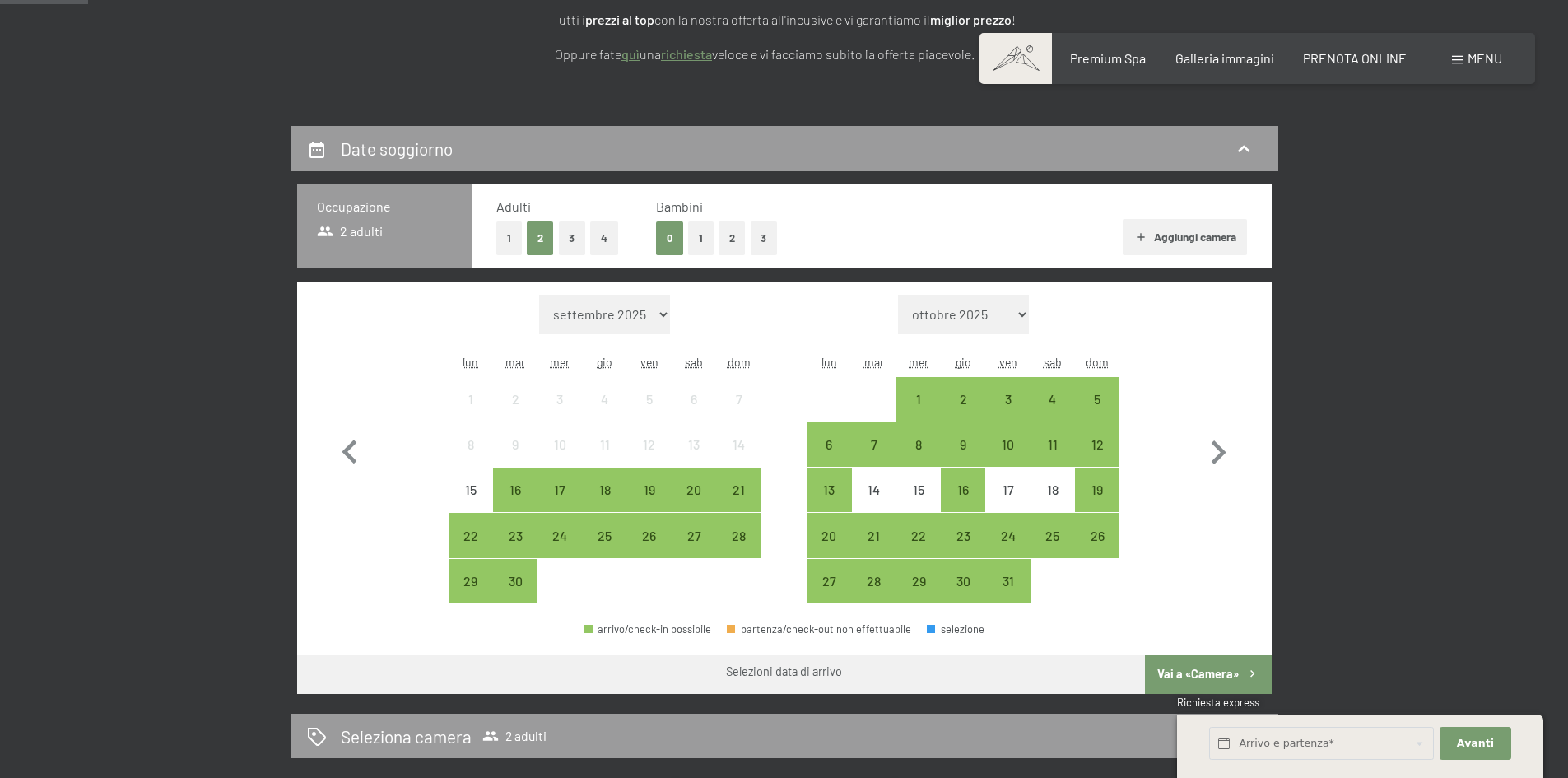
scroll to position [329, 0]
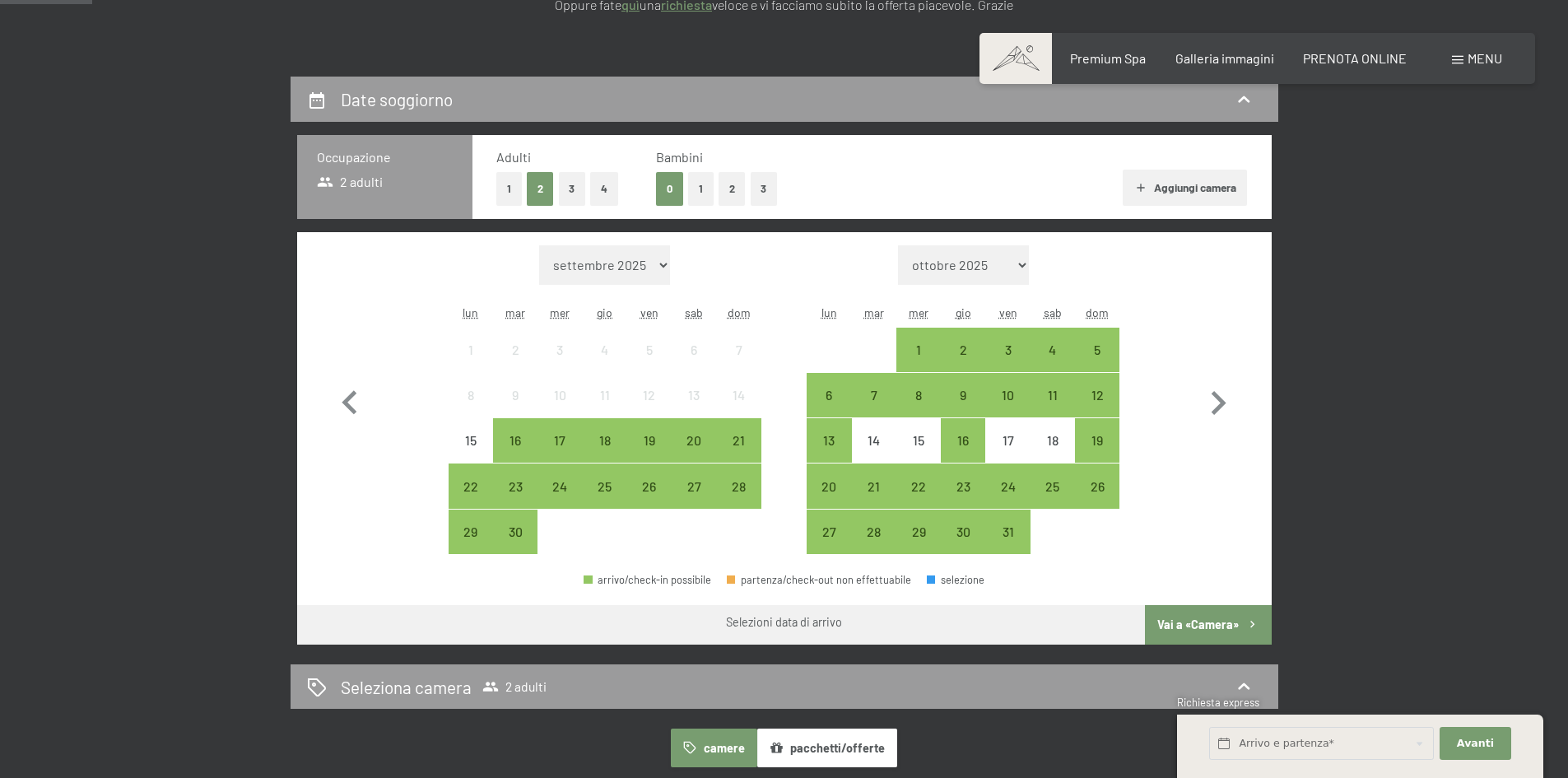
click at [594, 180] on button "4" at bounding box center [604, 189] width 28 height 34
click at [1216, 411] on icon "button" at bounding box center [1219, 403] width 15 height 24
select select "[DATE]"
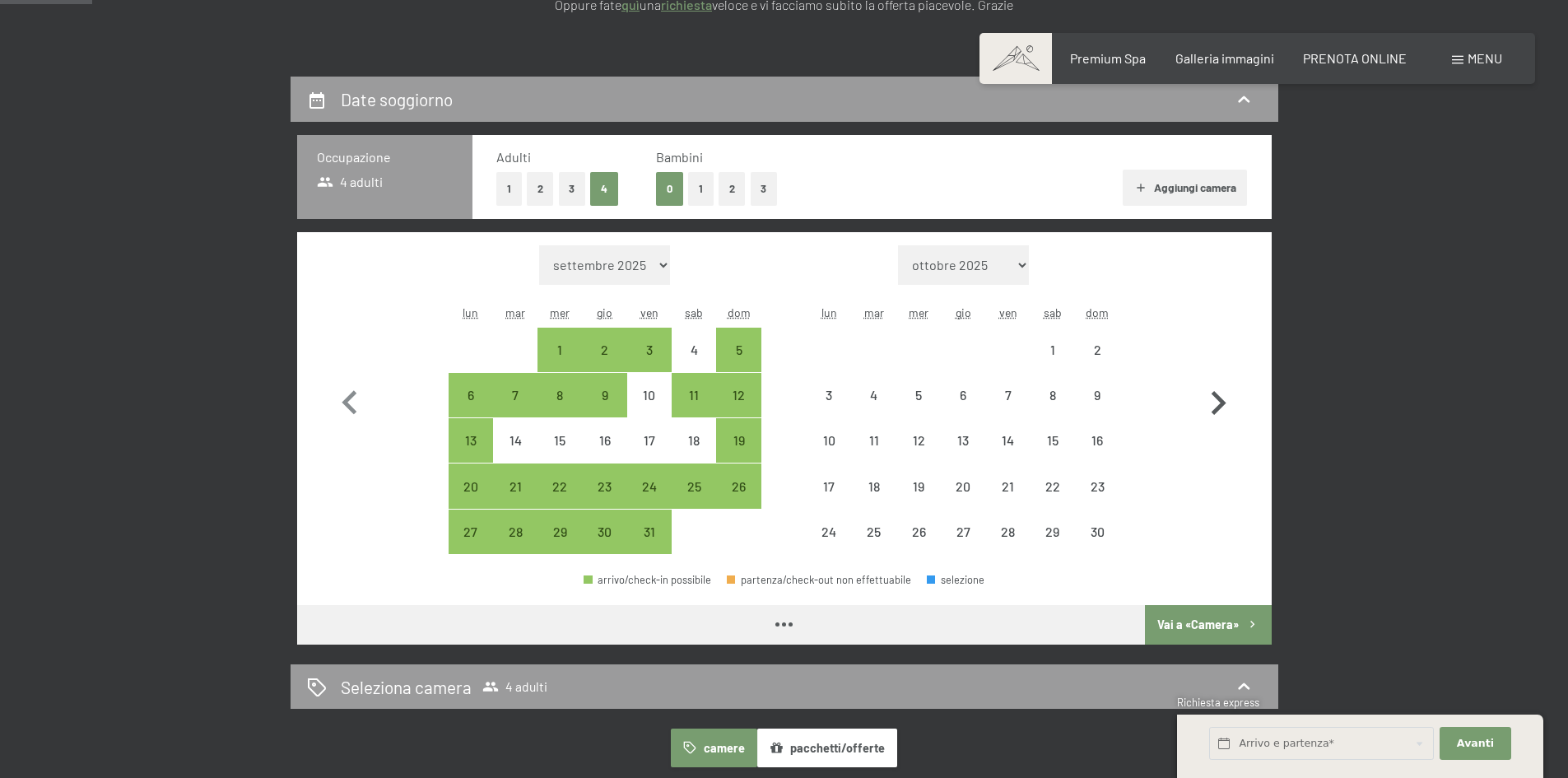
select select "[DATE]"
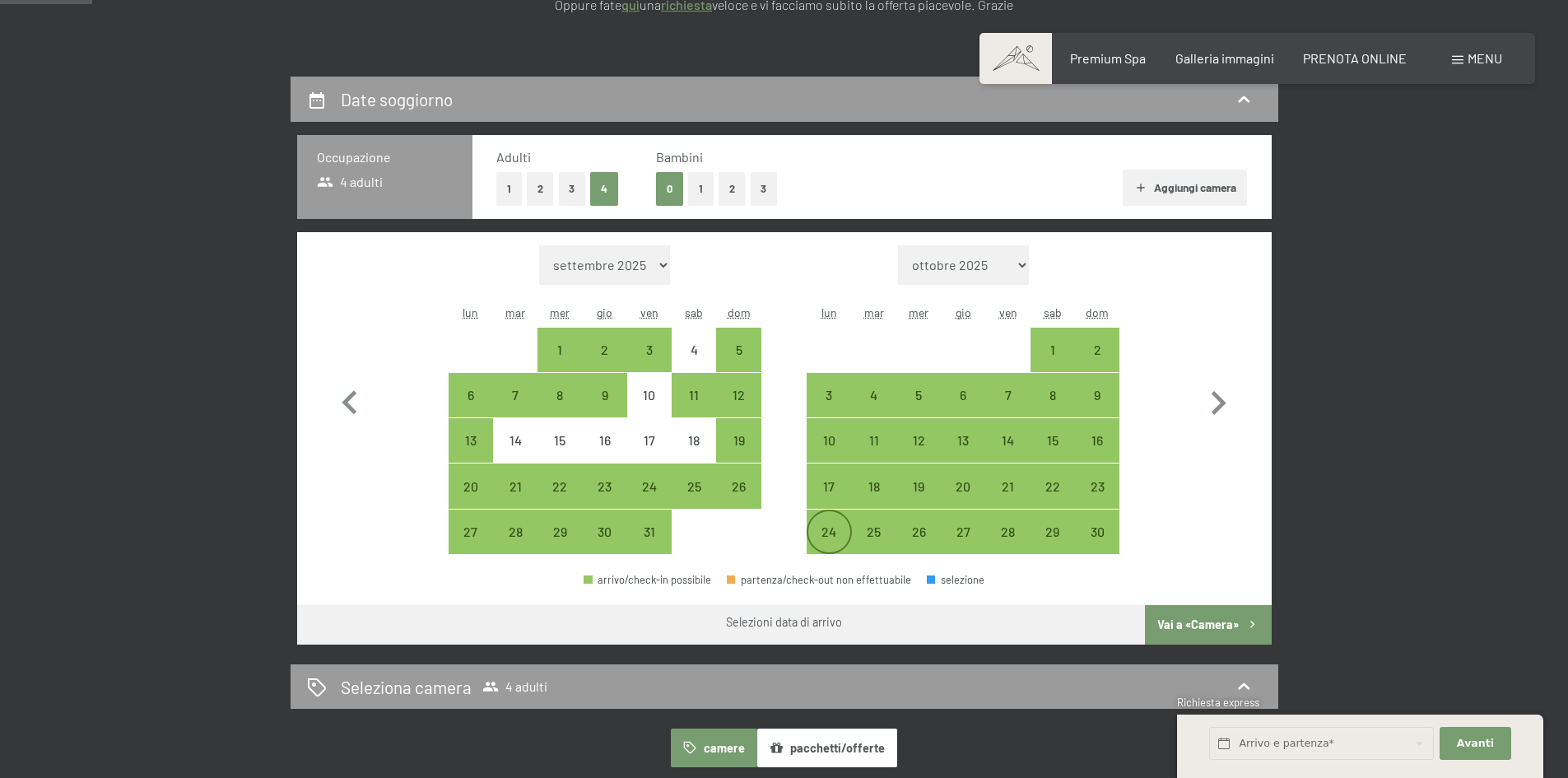
click at [843, 537] on div "24" at bounding box center [828, 546] width 41 height 41
select select "[DATE]"
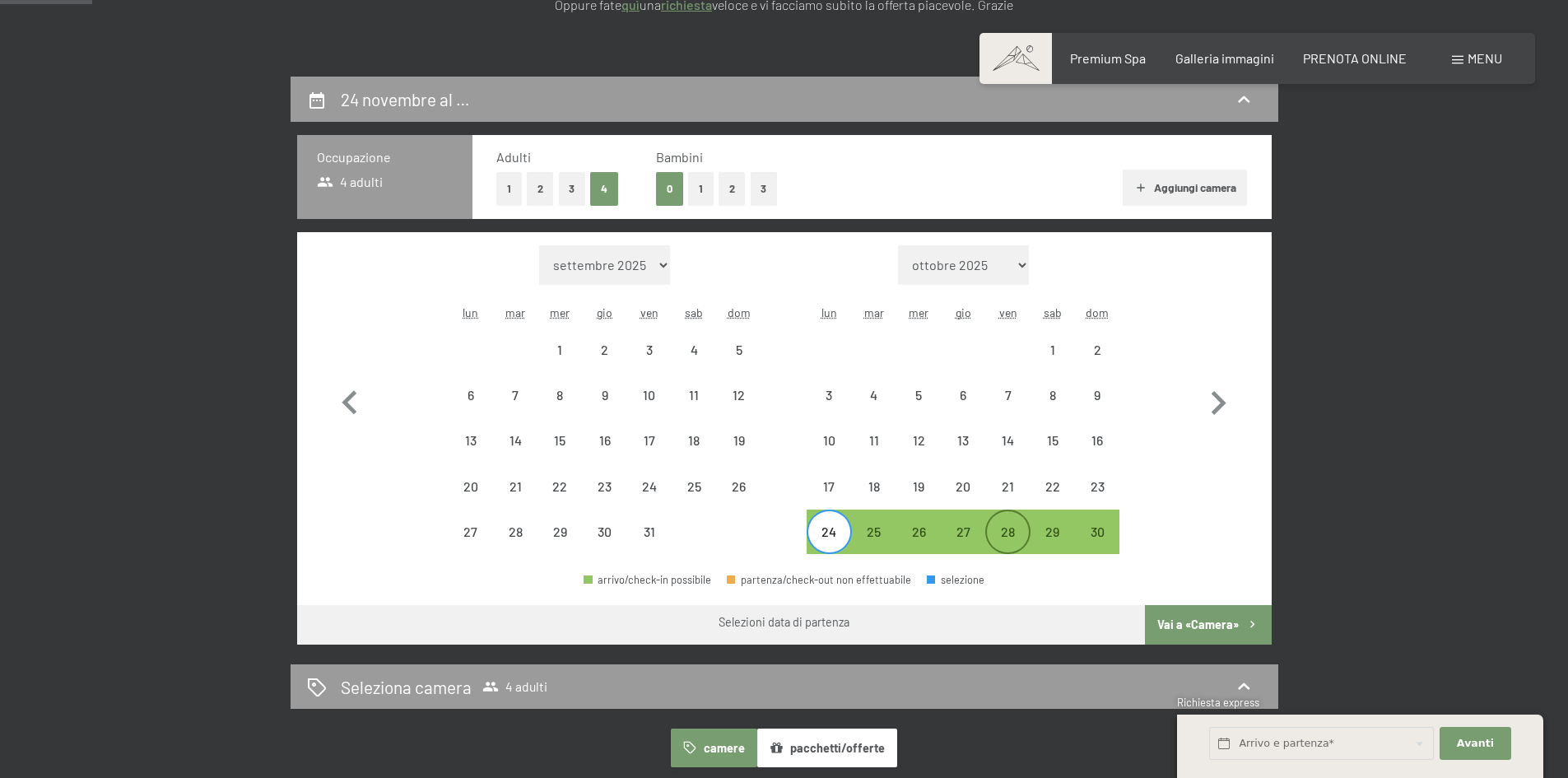
click at [1018, 540] on div "28" at bounding box center [1008, 546] width 41 height 41
select select "[DATE]"
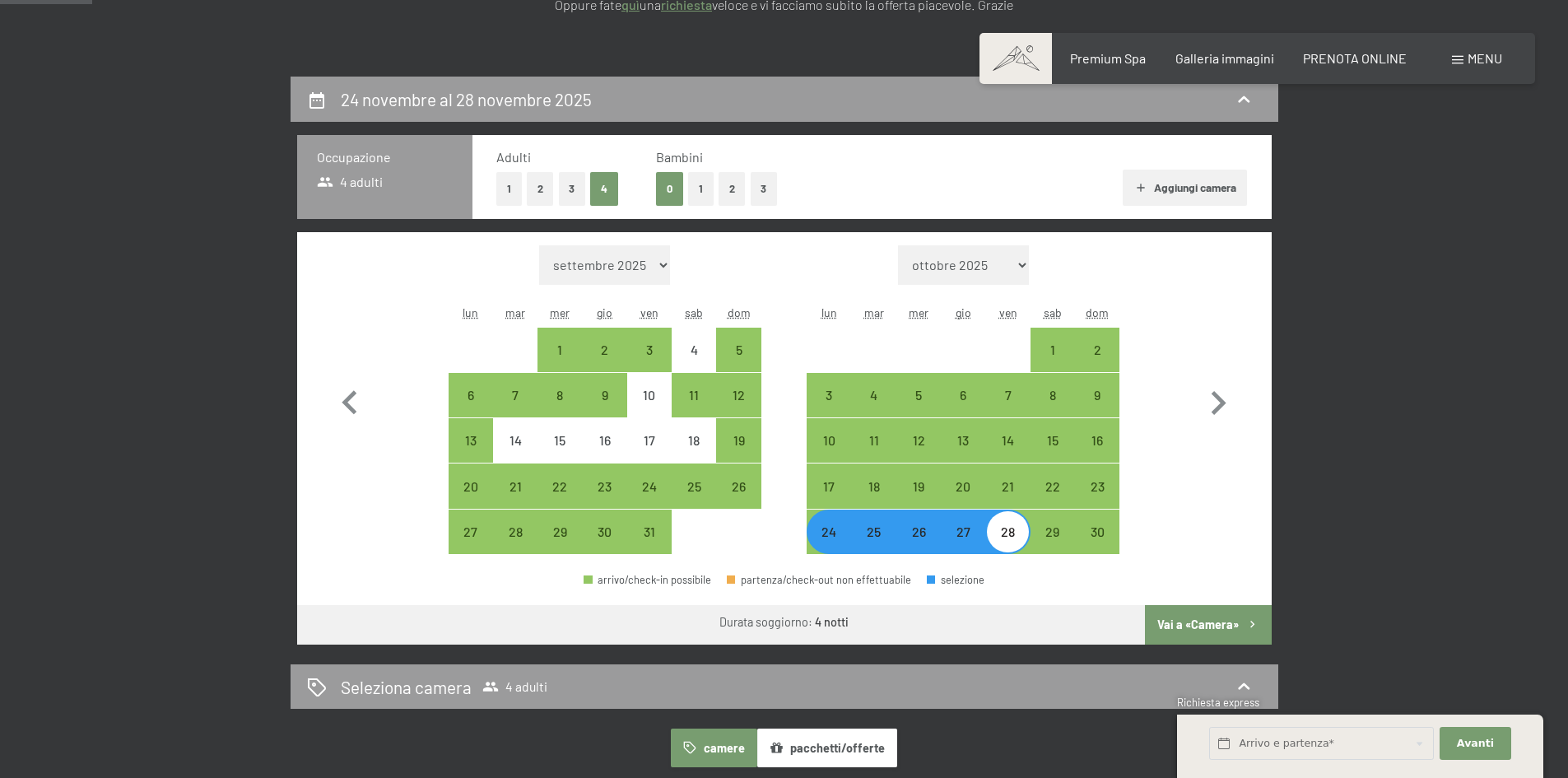
click at [1235, 640] on button "Vai a «Camera»" at bounding box center [1208, 625] width 126 height 40
select select "[DATE]"
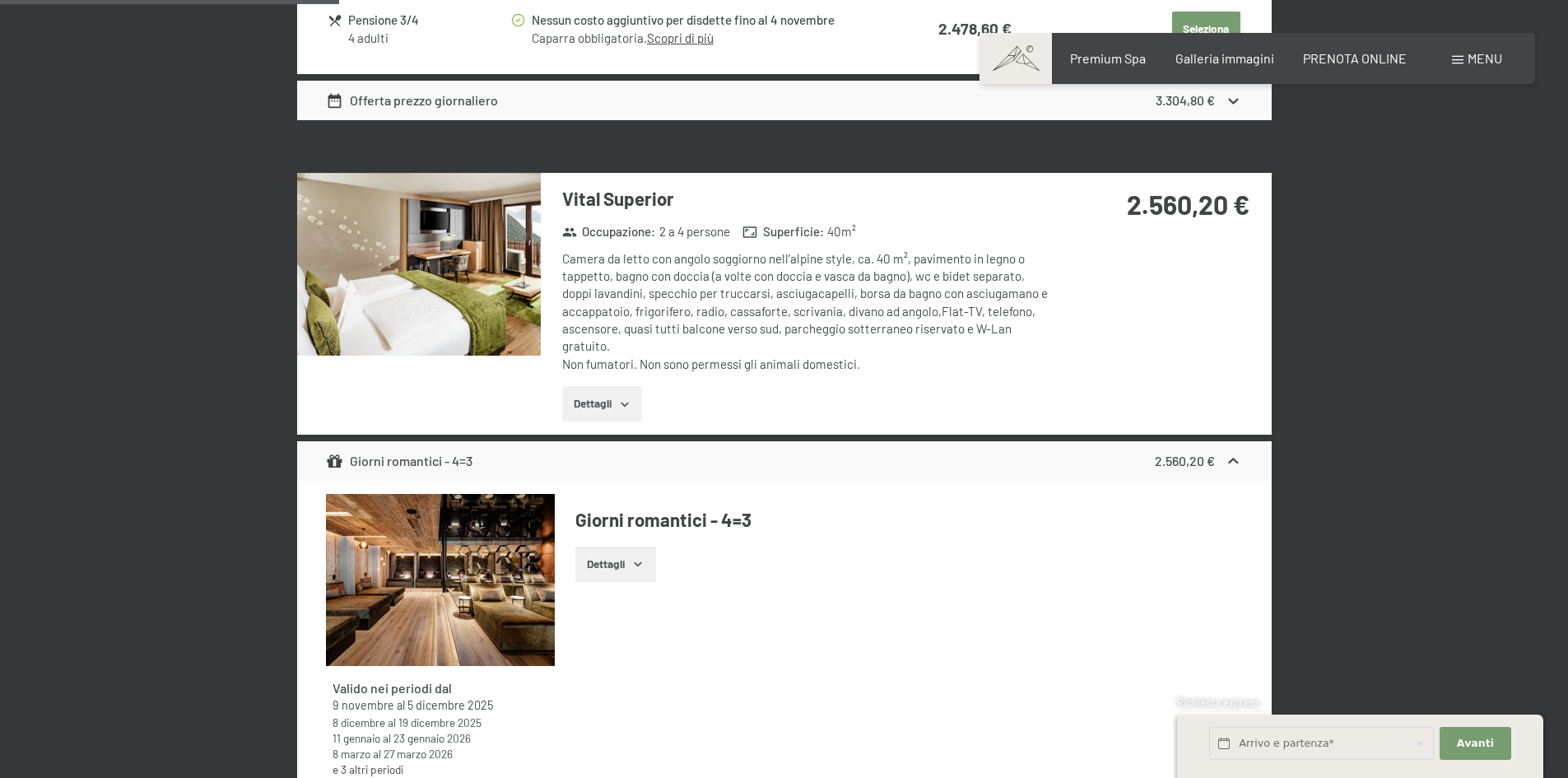
scroll to position [1065, 0]
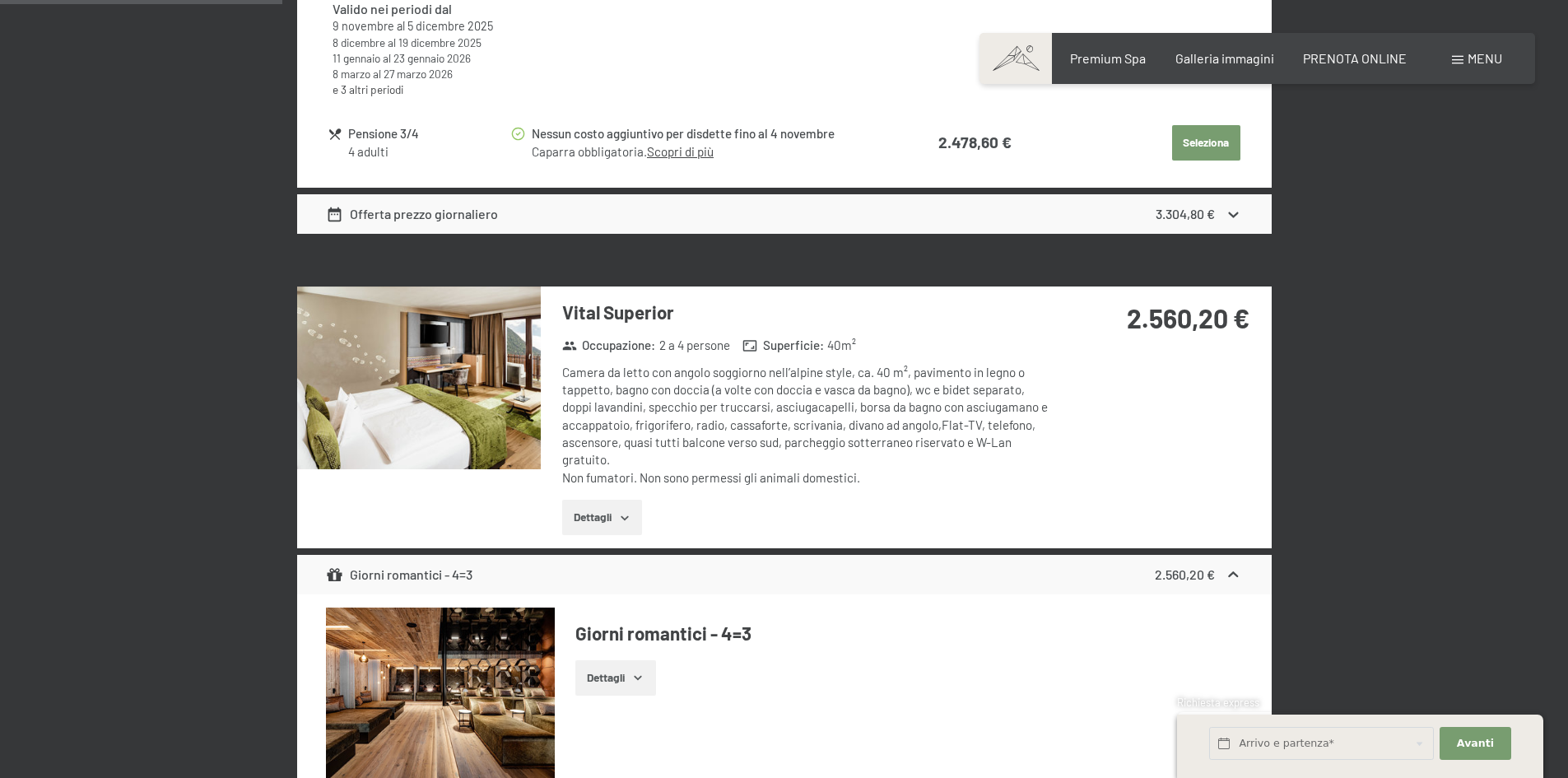
click at [551, 420] on div "Vital Superior Occupazione : 2 a 4 persone Superficie : 40 m² Camera da letto c…" at bounding box center [796, 417] width 512 height 262
click at [448, 421] on img at bounding box center [419, 378] width 244 height 183
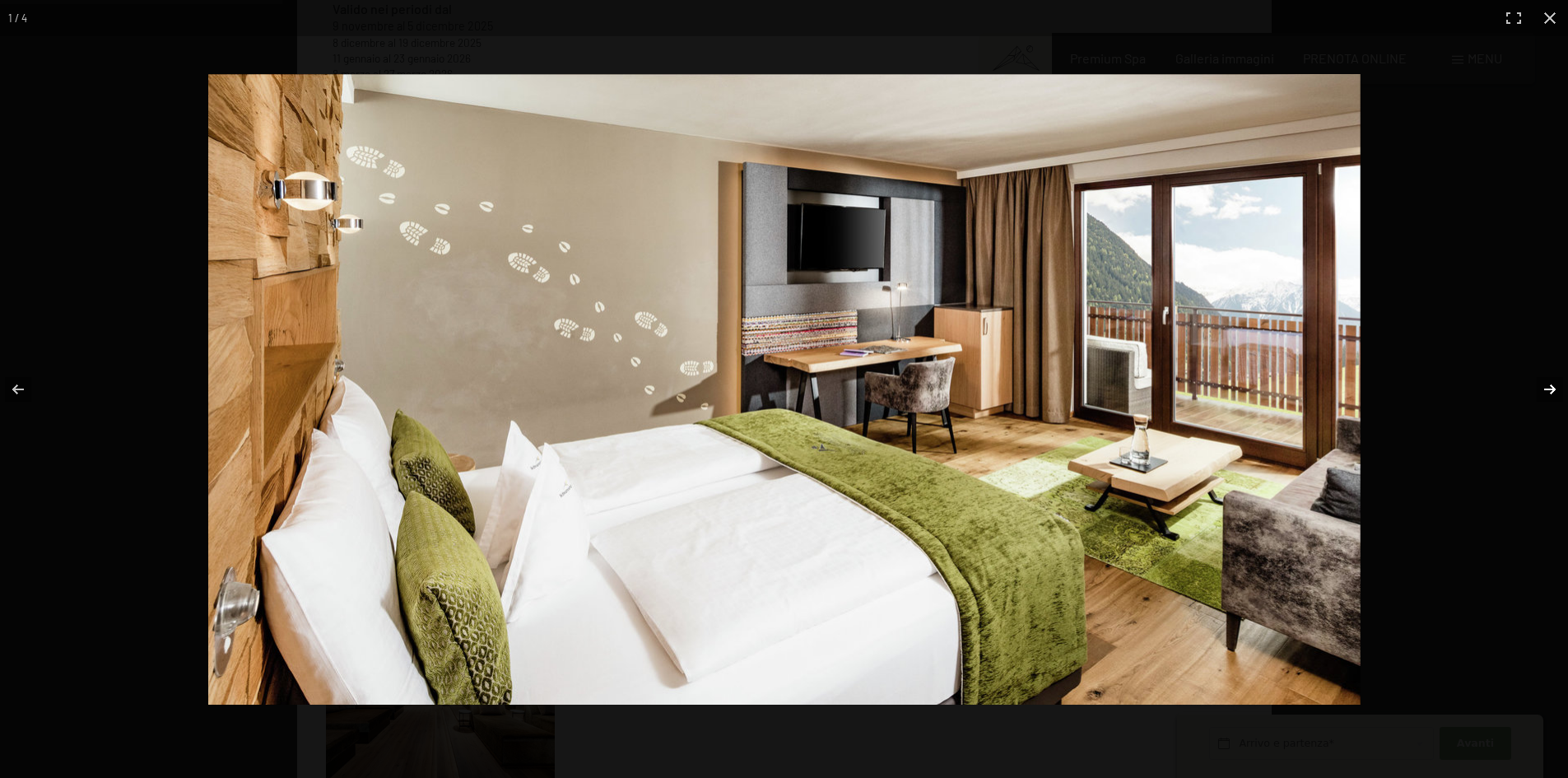
click at [1547, 392] on button "button" at bounding box center [1539, 389] width 58 height 82
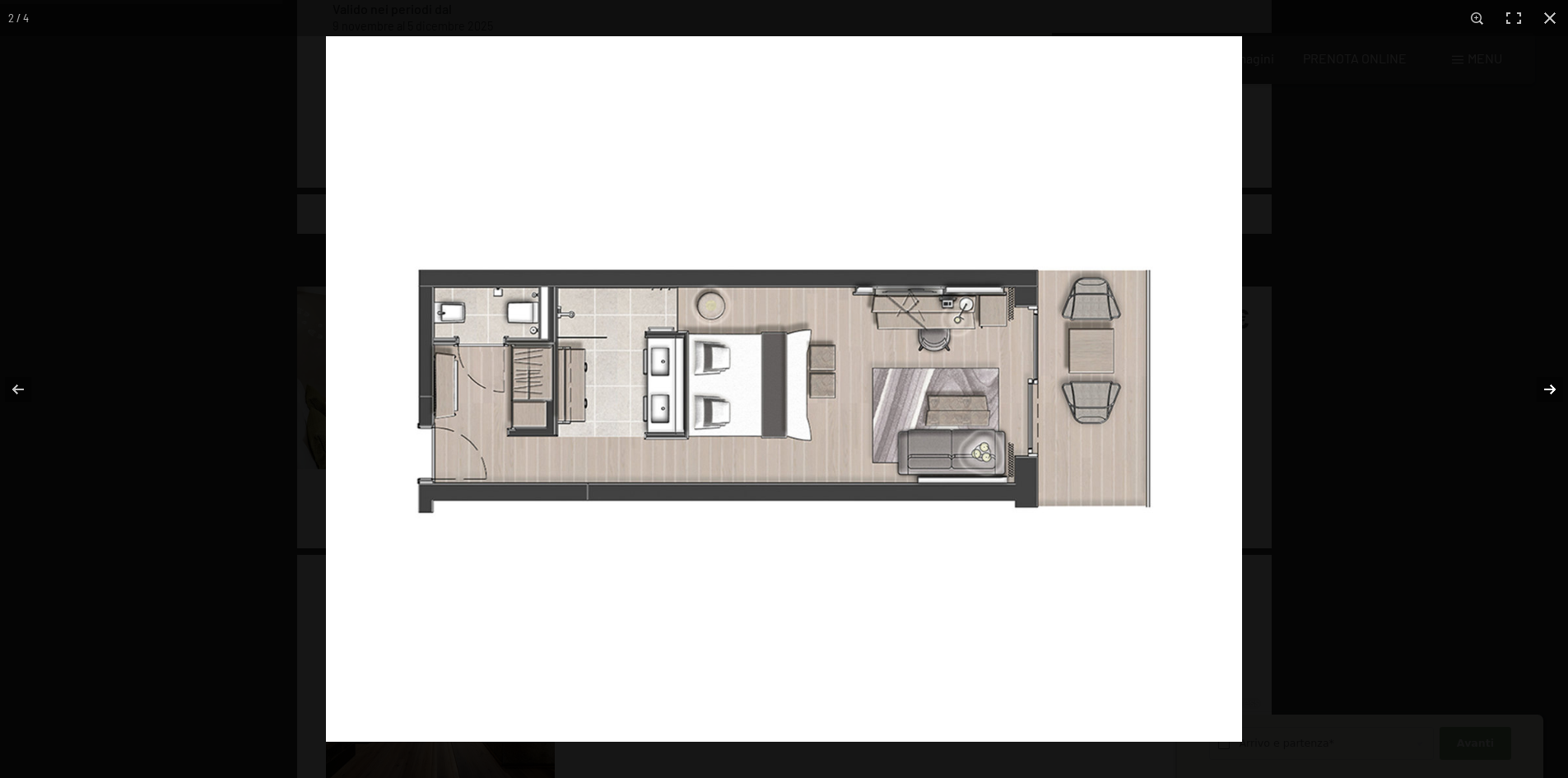
click at [1549, 387] on button "button" at bounding box center [1539, 389] width 58 height 82
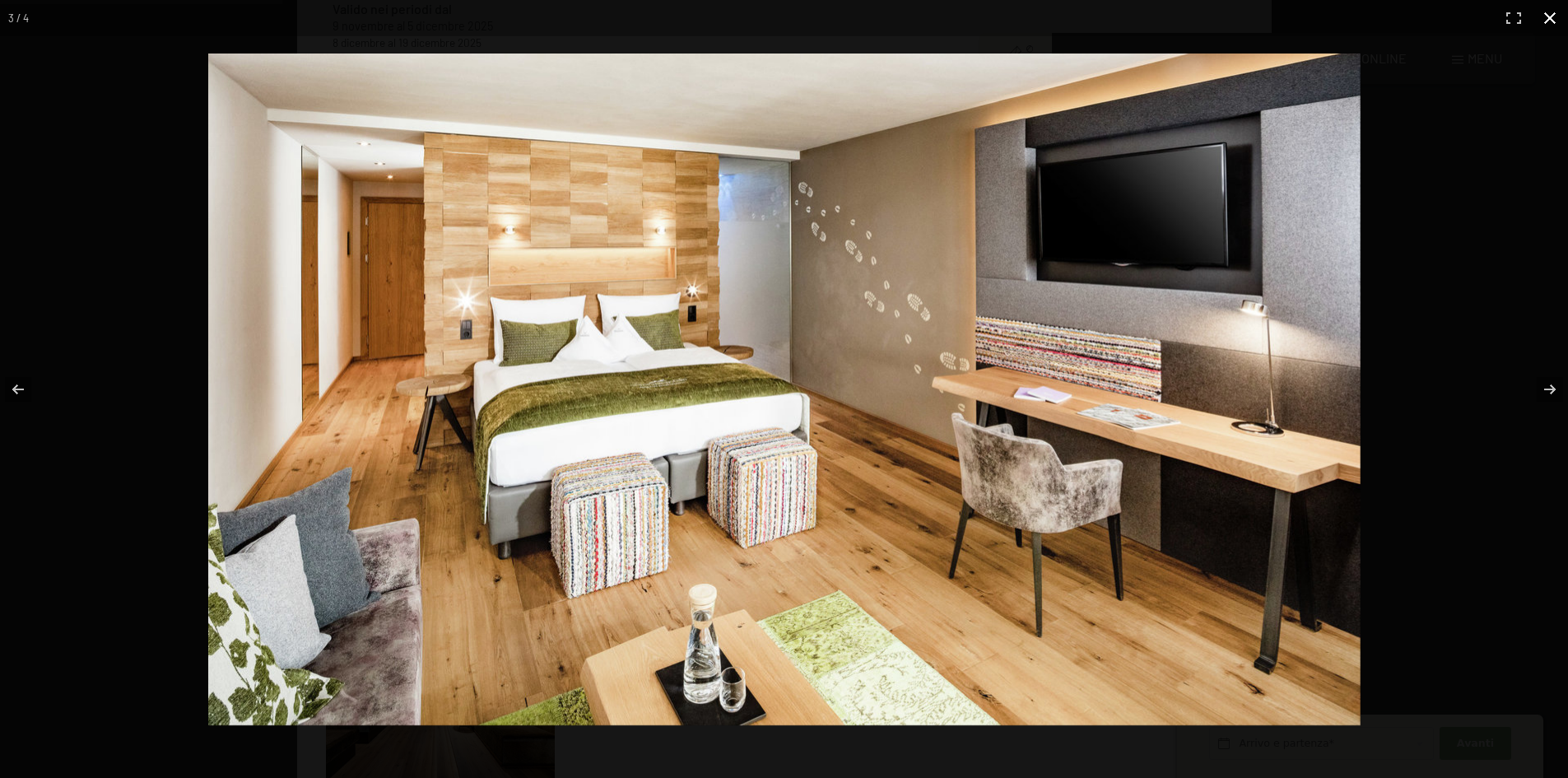
click at [1561, 28] on button "button" at bounding box center [1550, 18] width 36 height 36
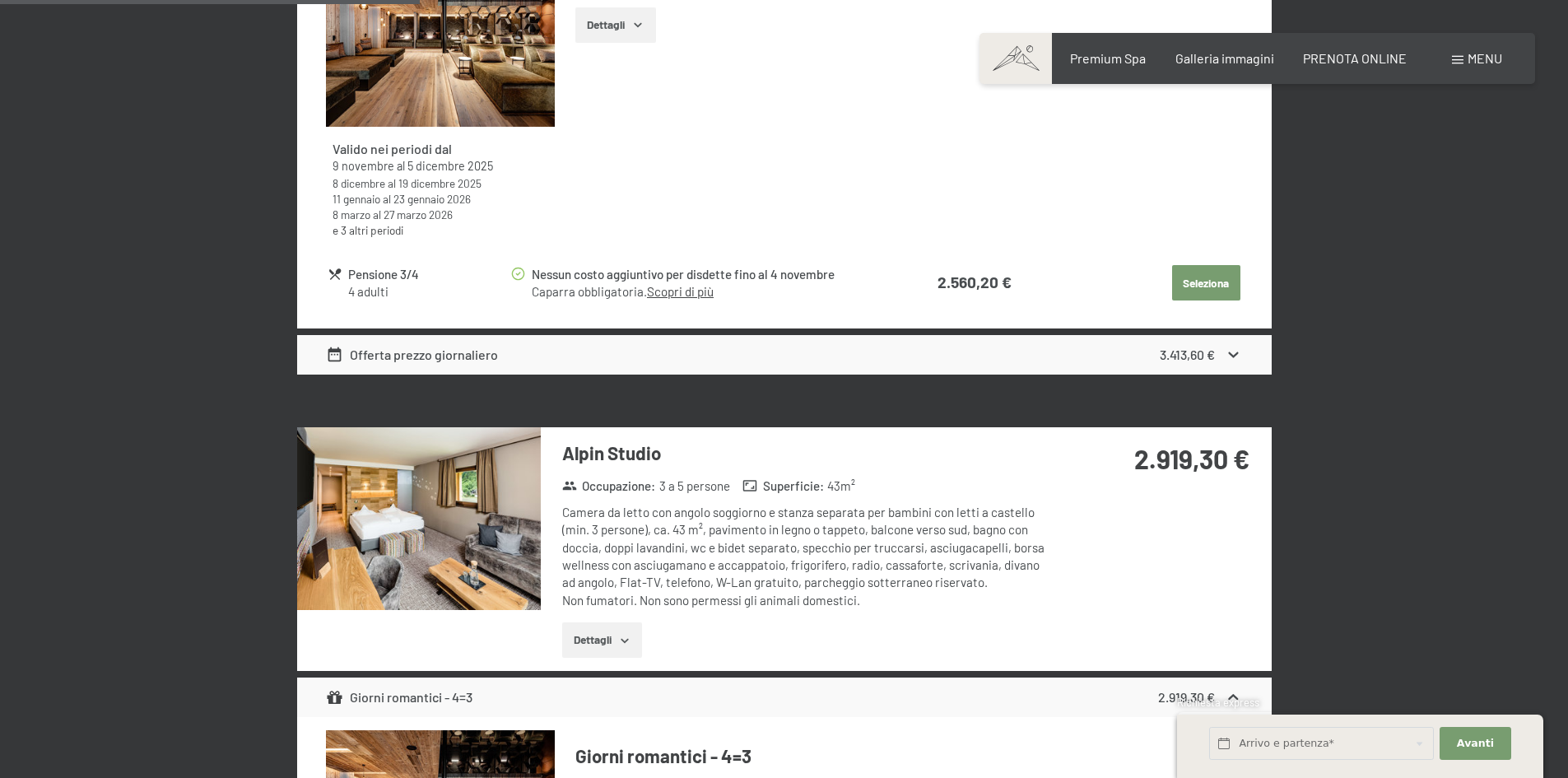
scroll to position [1724, 0]
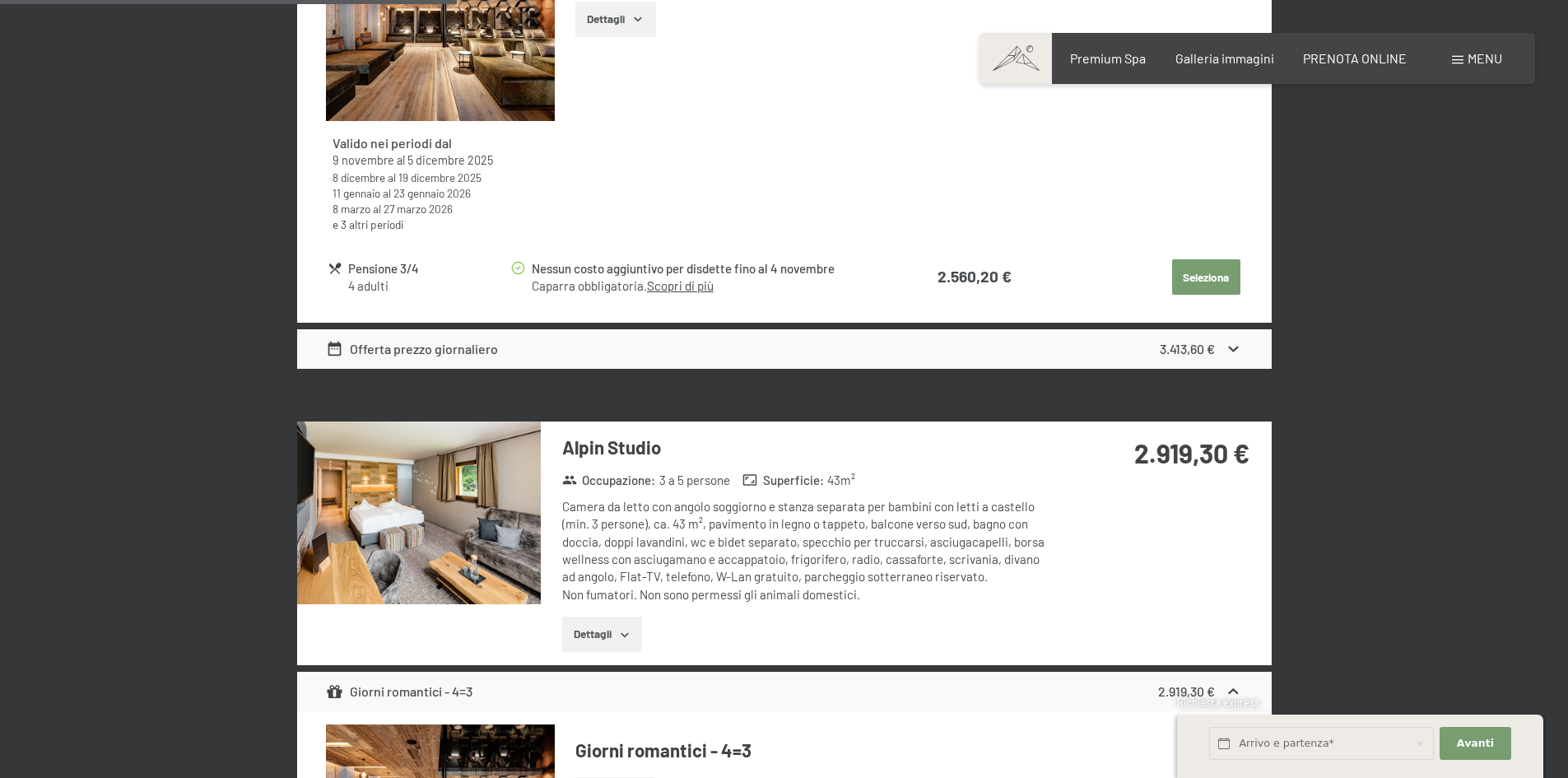
click at [419, 498] on img at bounding box center [419, 513] width 244 height 183
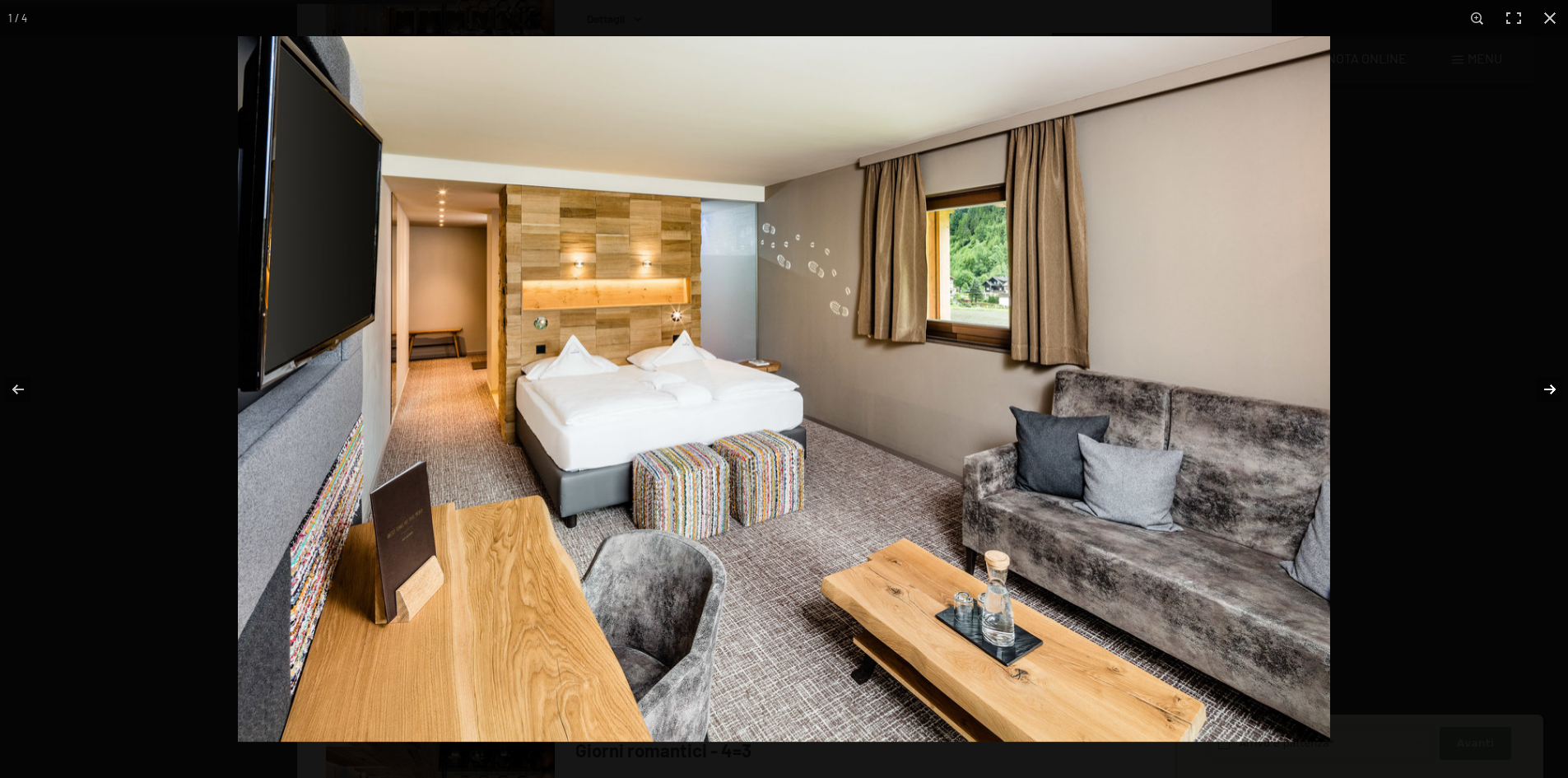
click at [1547, 384] on button "button" at bounding box center [1539, 389] width 58 height 82
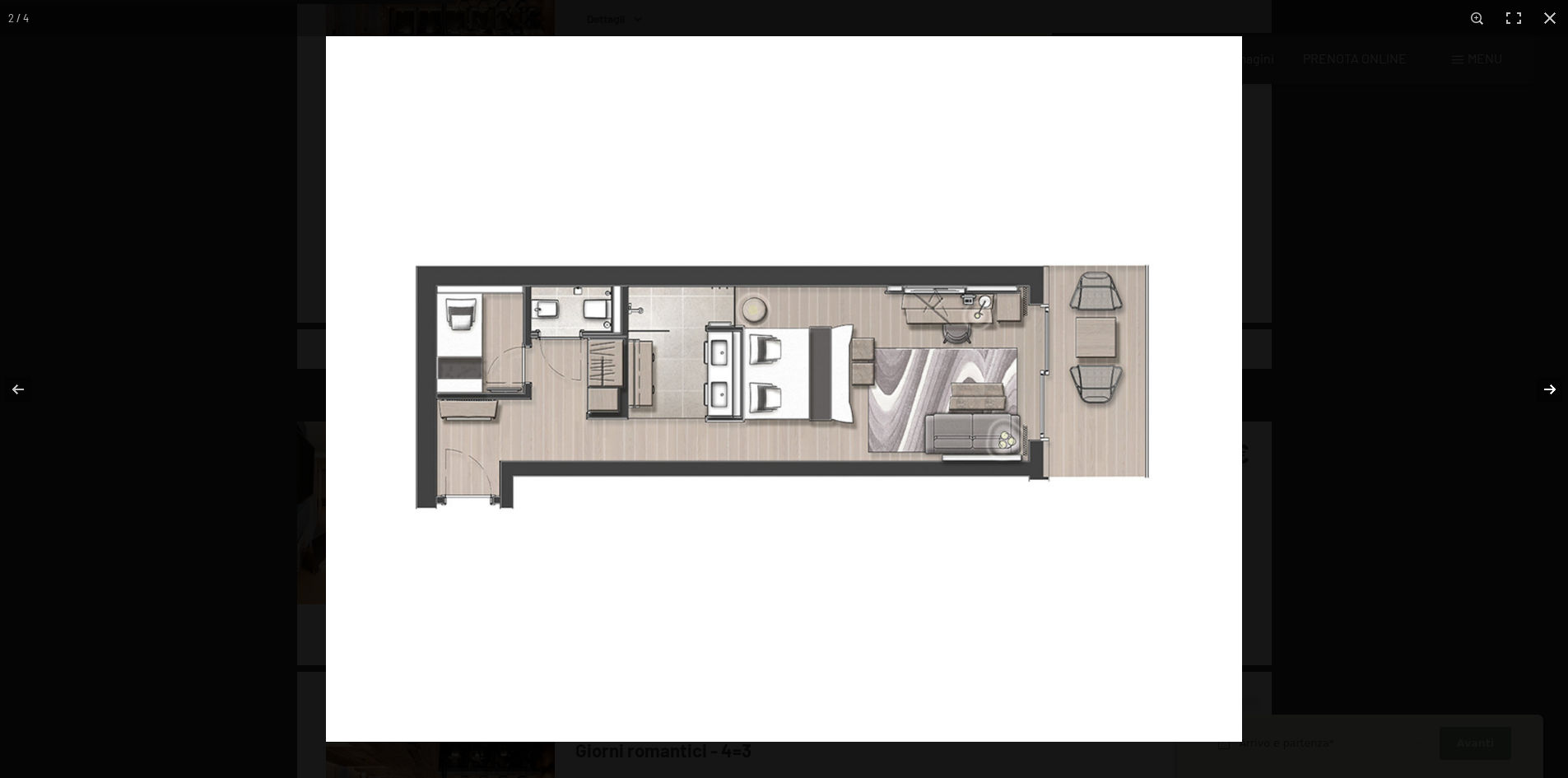
click at [1549, 386] on button "button" at bounding box center [1539, 389] width 58 height 82
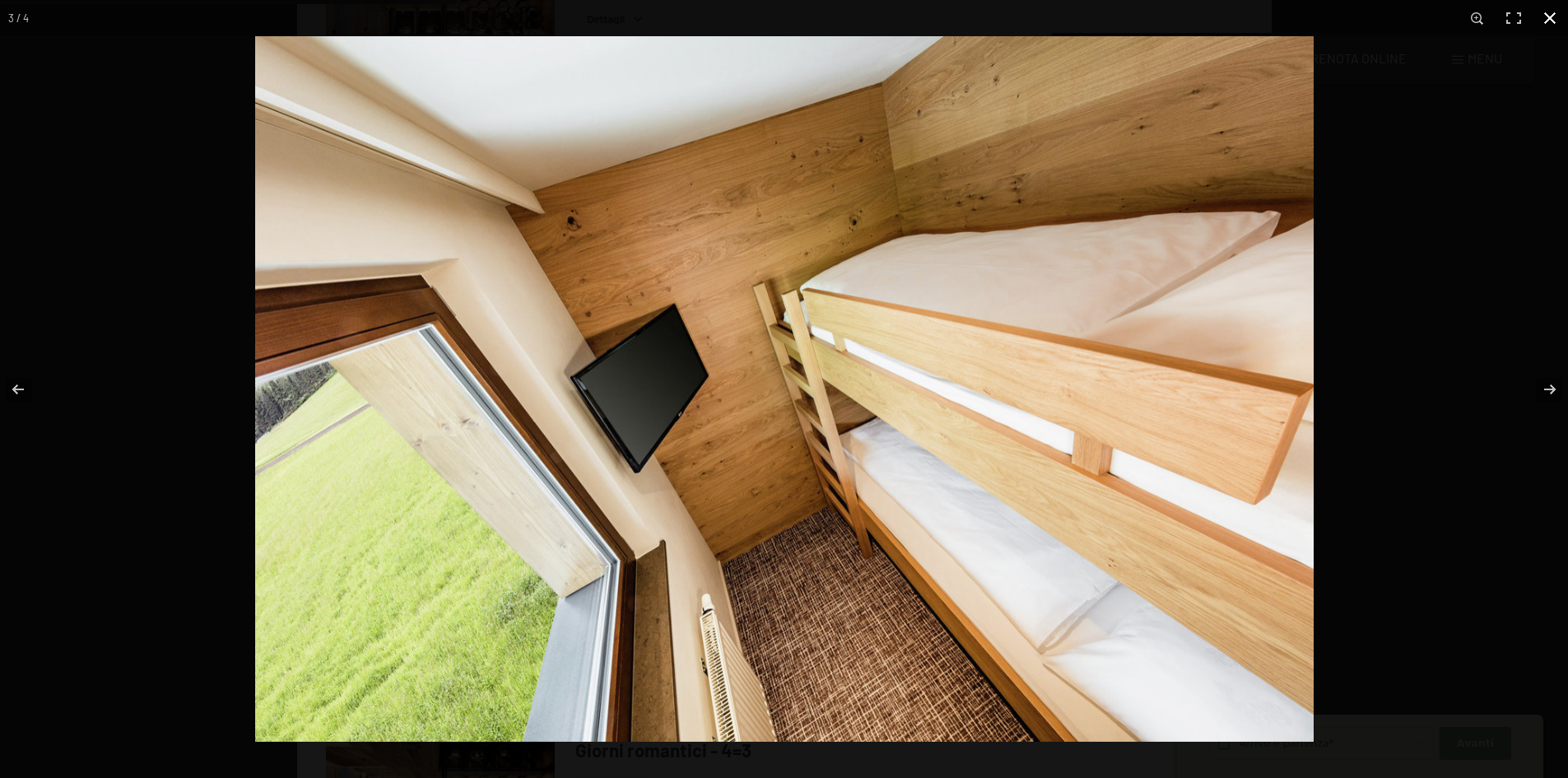
click at [1554, 17] on button "button" at bounding box center [1550, 18] width 36 height 36
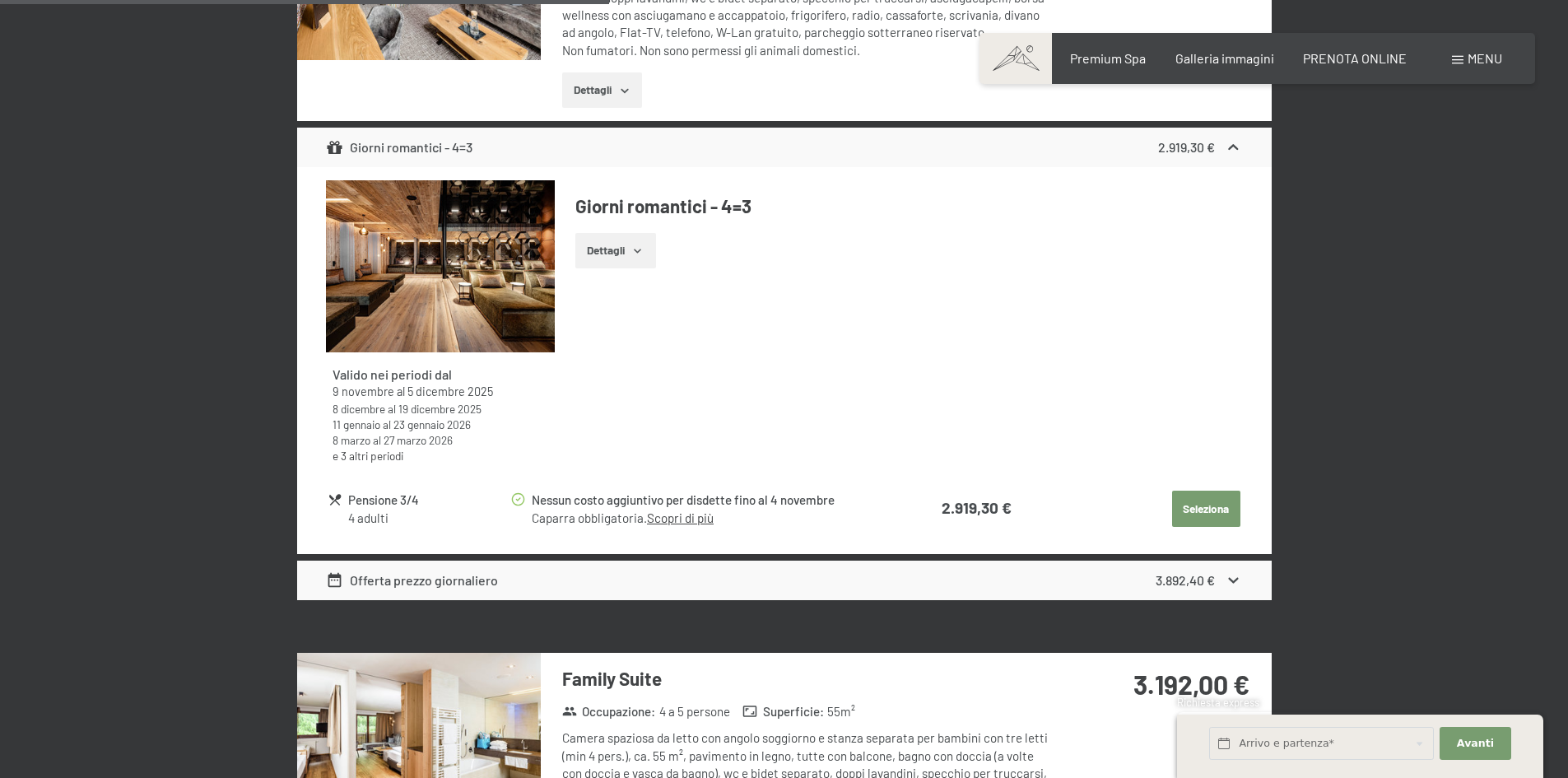
scroll to position [2218, 0]
